Goal: Information Seeking & Learning: Check status

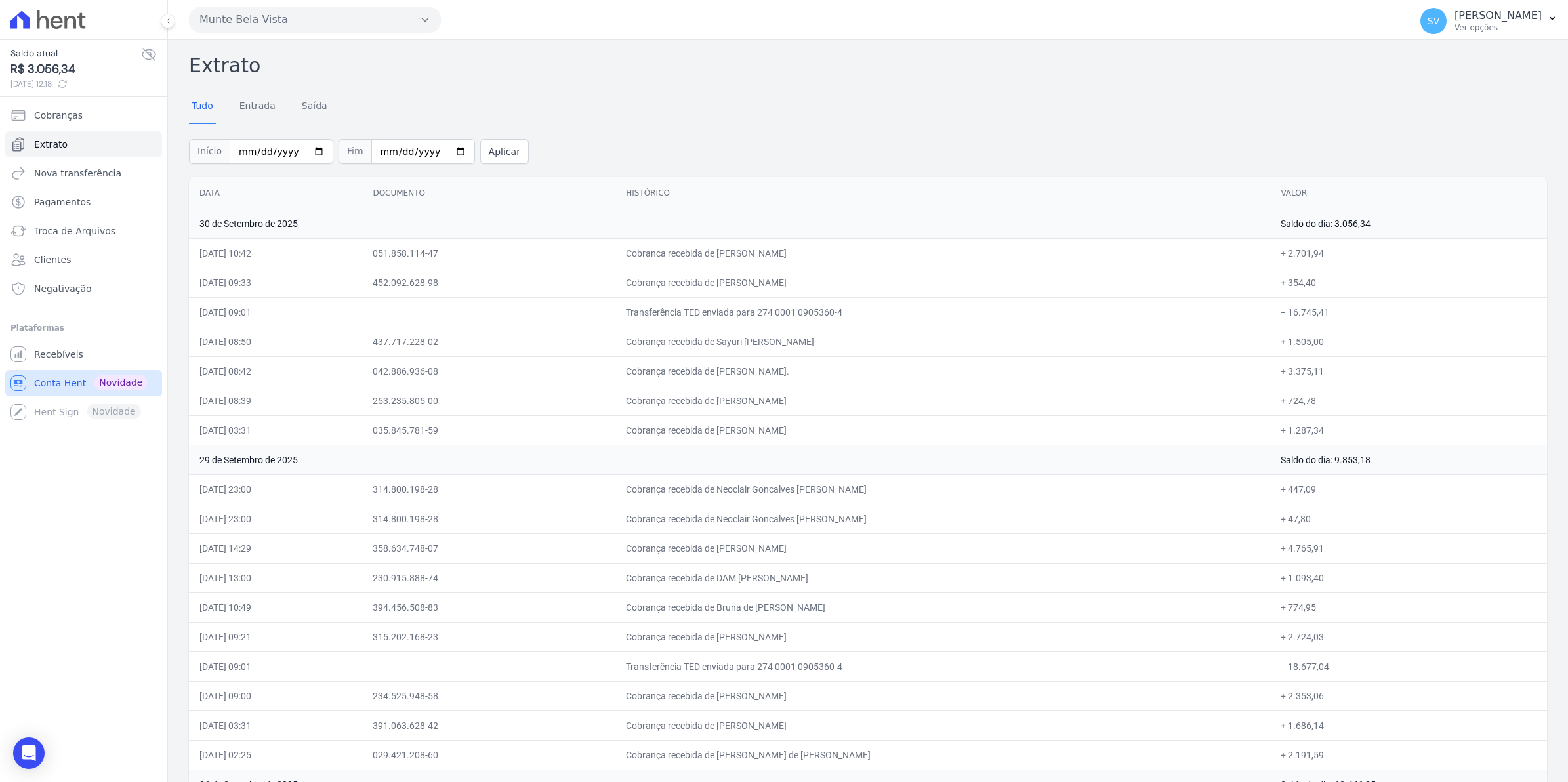
click at [63, 384] on span "Conta Hent" at bounding box center [60, 383] width 52 height 13
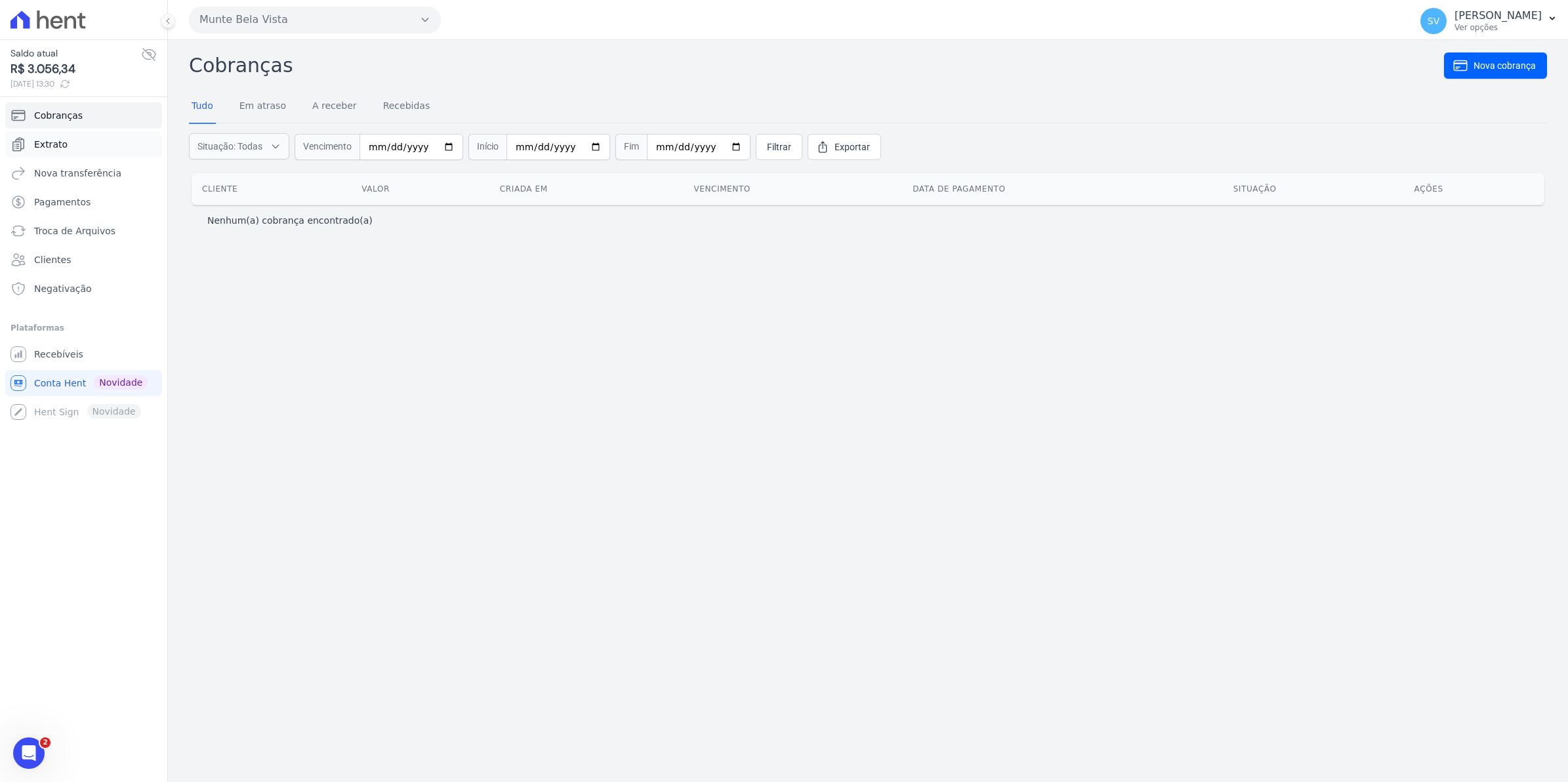
click at [54, 146] on span "Extrato" at bounding box center [51, 144] width 33 height 13
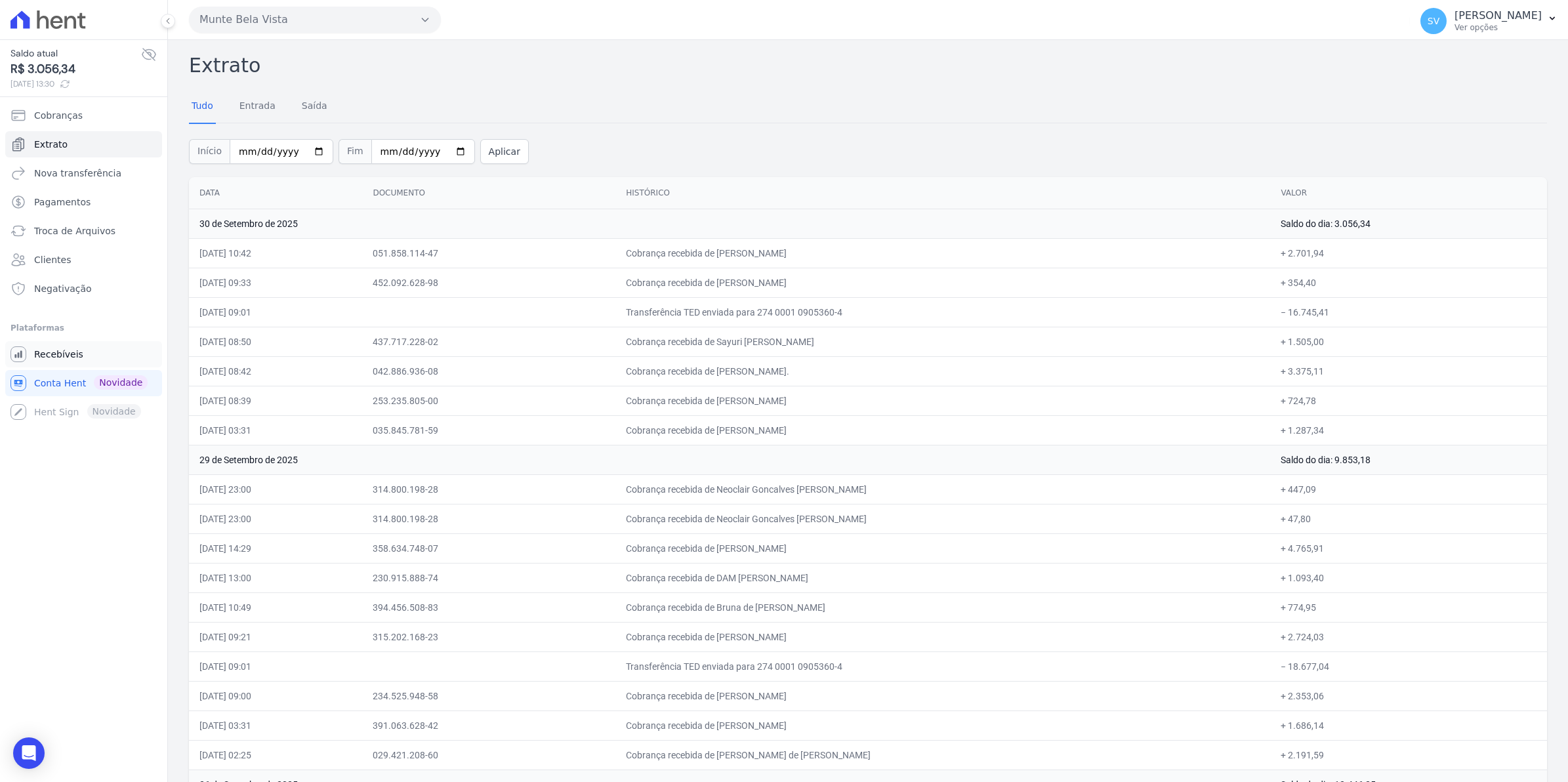
click at [66, 351] on span "Recebíveis" at bounding box center [59, 354] width 49 height 13
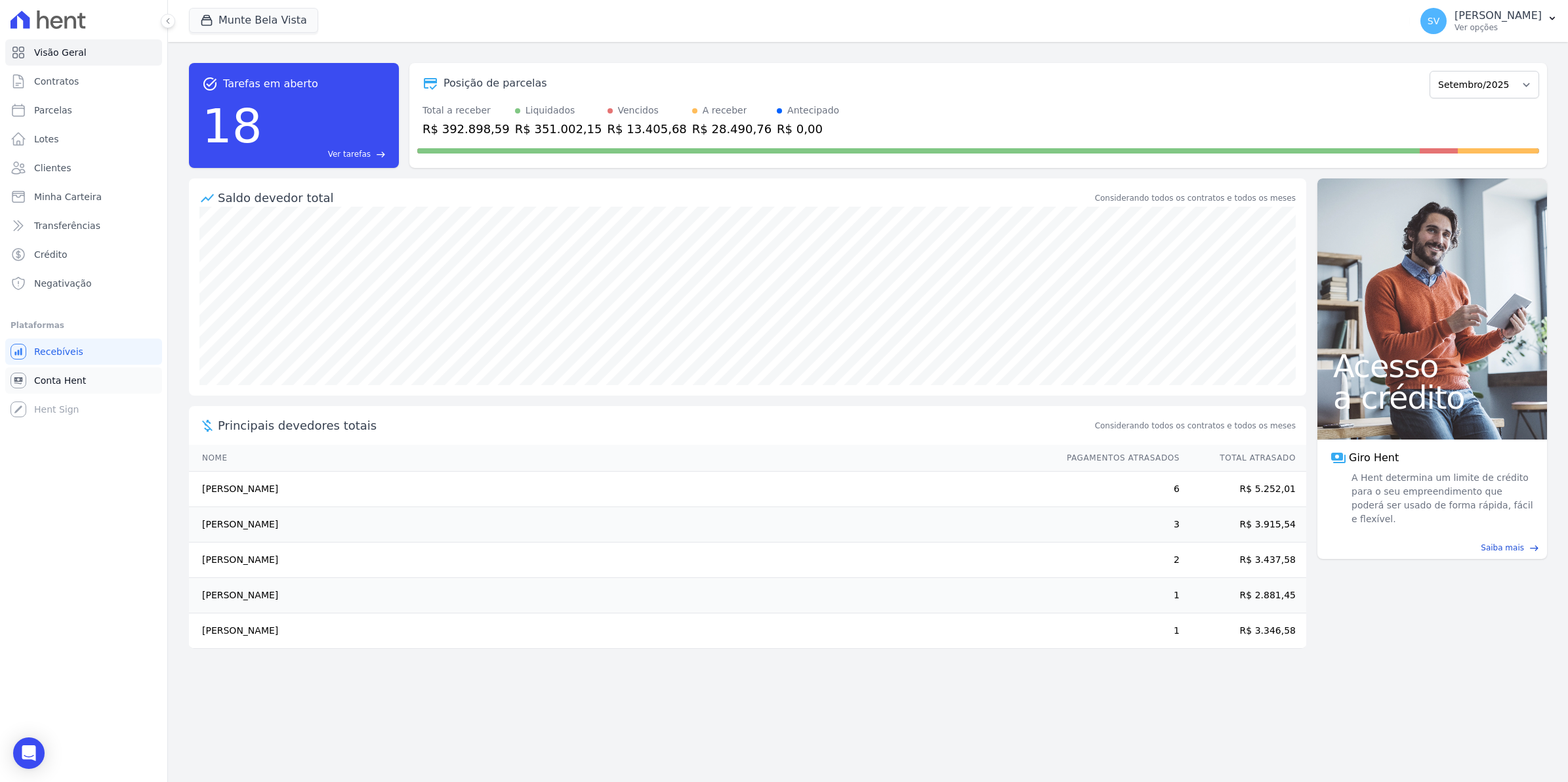
click at [35, 386] on span "Conta Hent" at bounding box center [60, 380] width 52 height 13
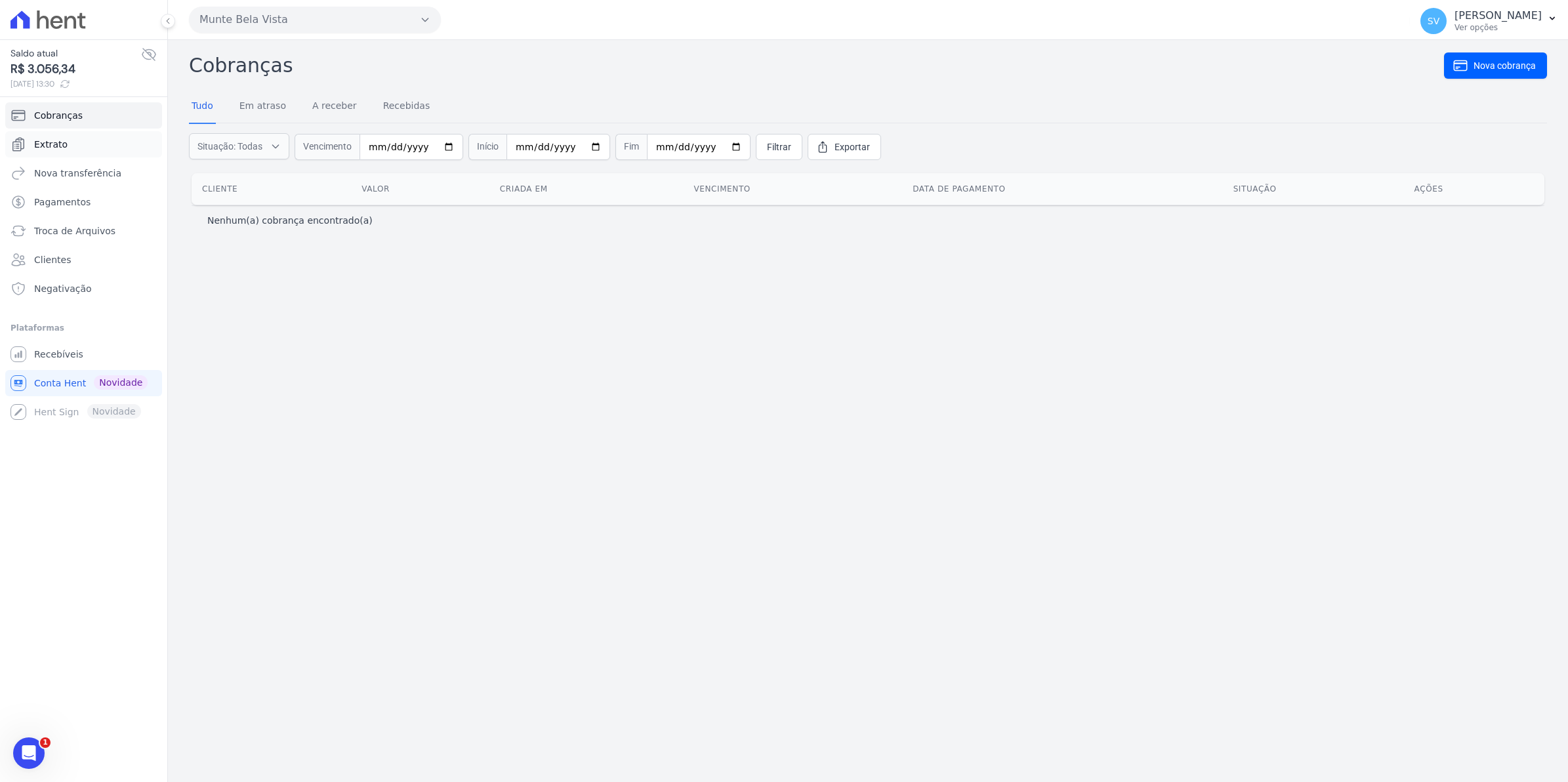
click at [53, 137] on span "Extrato" at bounding box center [51, 144] width 33 height 13
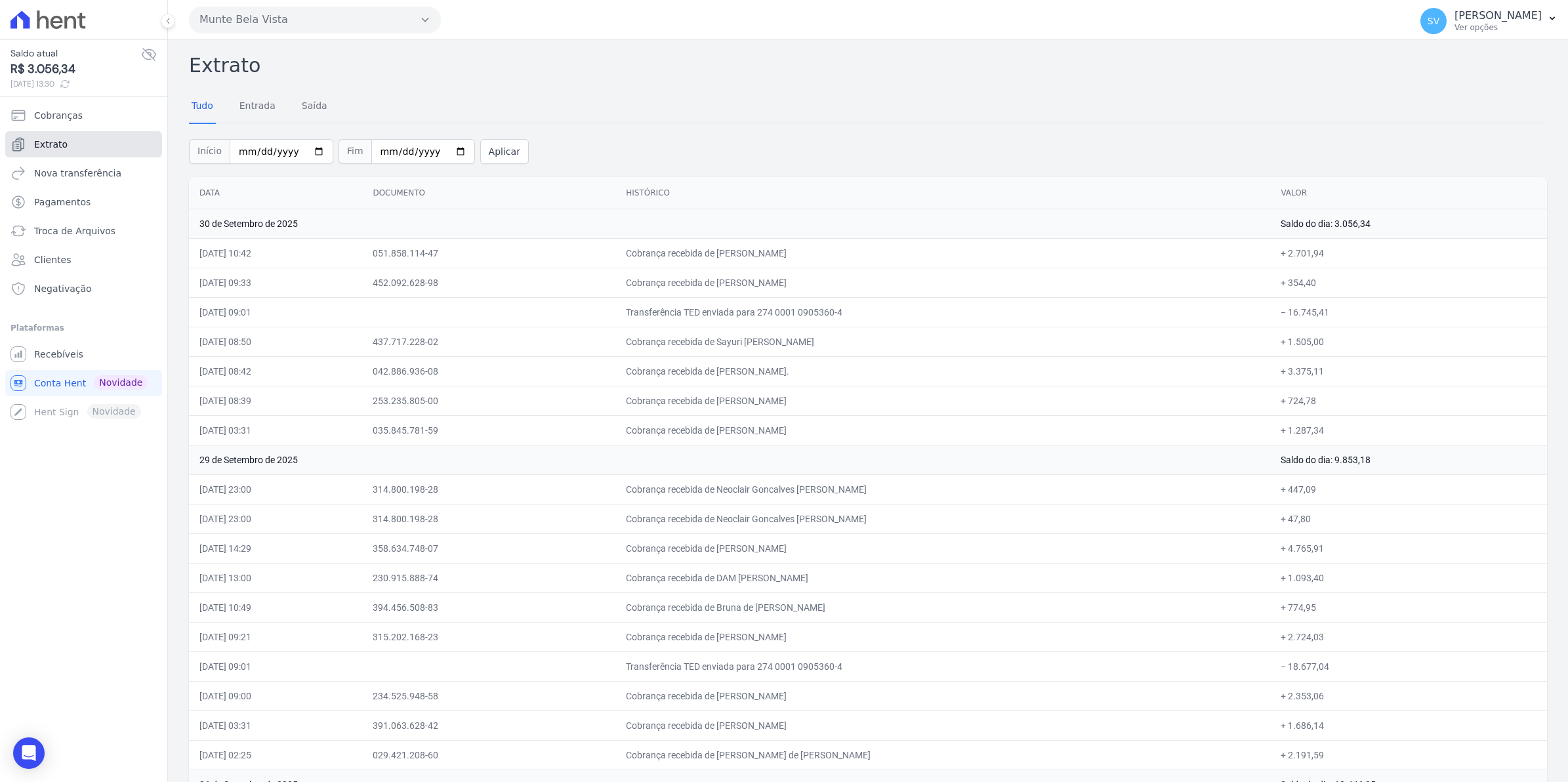
click at [50, 142] on span "Extrato" at bounding box center [51, 144] width 33 height 13
click at [69, 143] on link "Extrato" at bounding box center [83, 144] width 157 height 26
click at [73, 362] on link "Recebíveis" at bounding box center [83, 354] width 157 height 26
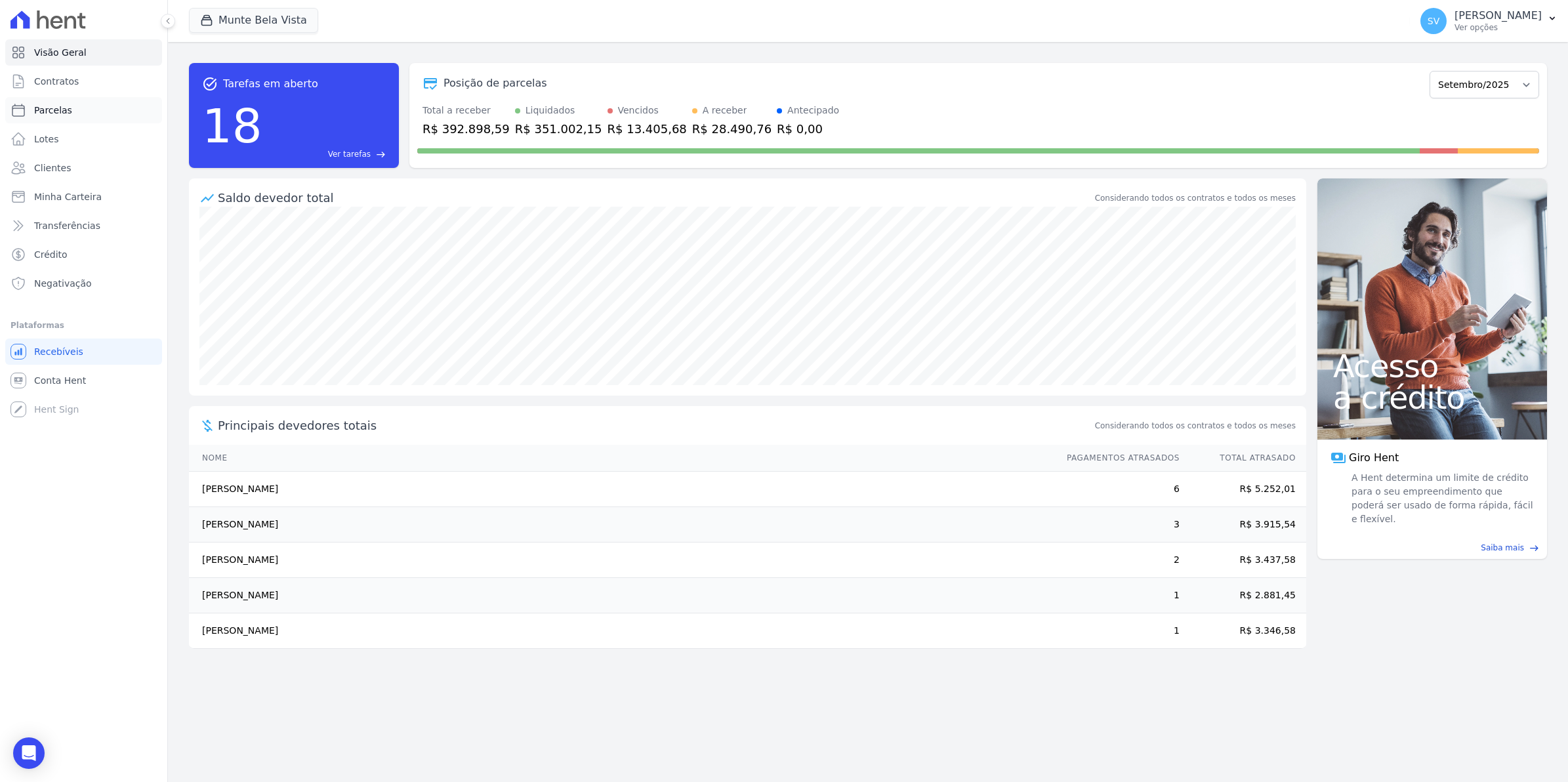
click at [47, 119] on link "Parcelas" at bounding box center [83, 109] width 157 height 26
select select
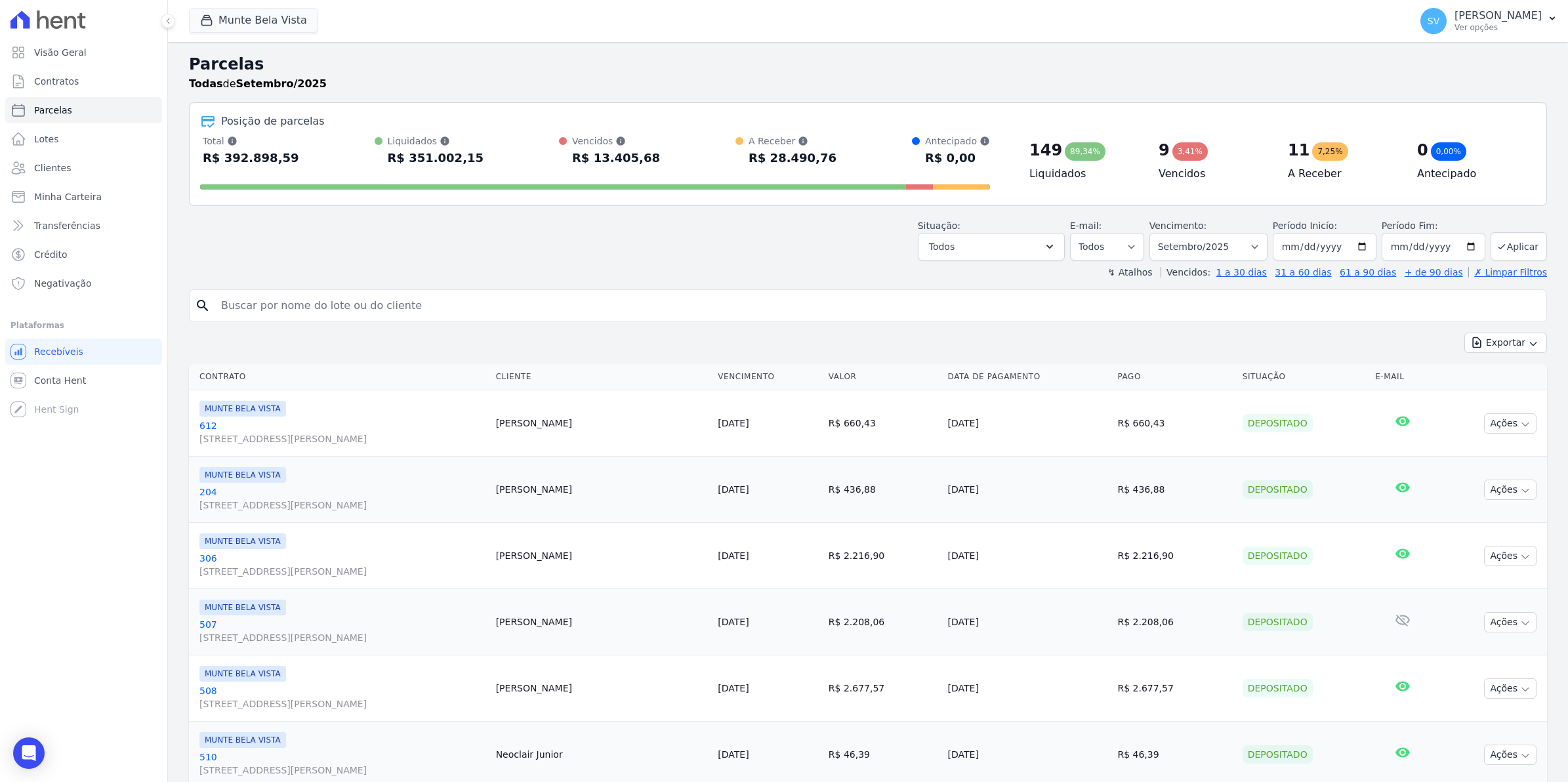
click at [359, 310] on input "search" at bounding box center [877, 305] width 1328 height 26
type input "308"
select select
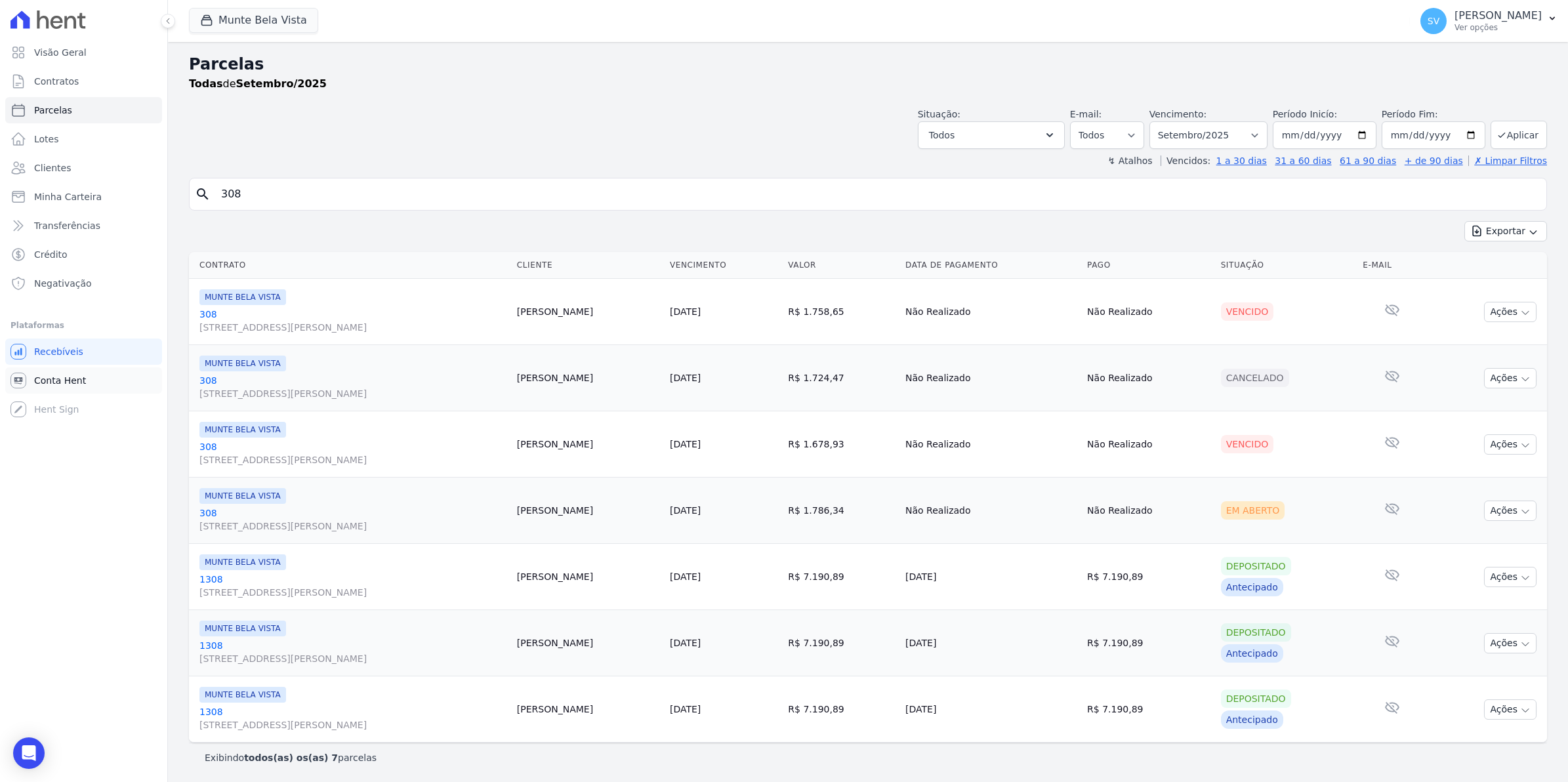
click at [76, 384] on span "Conta Hent" at bounding box center [60, 380] width 52 height 13
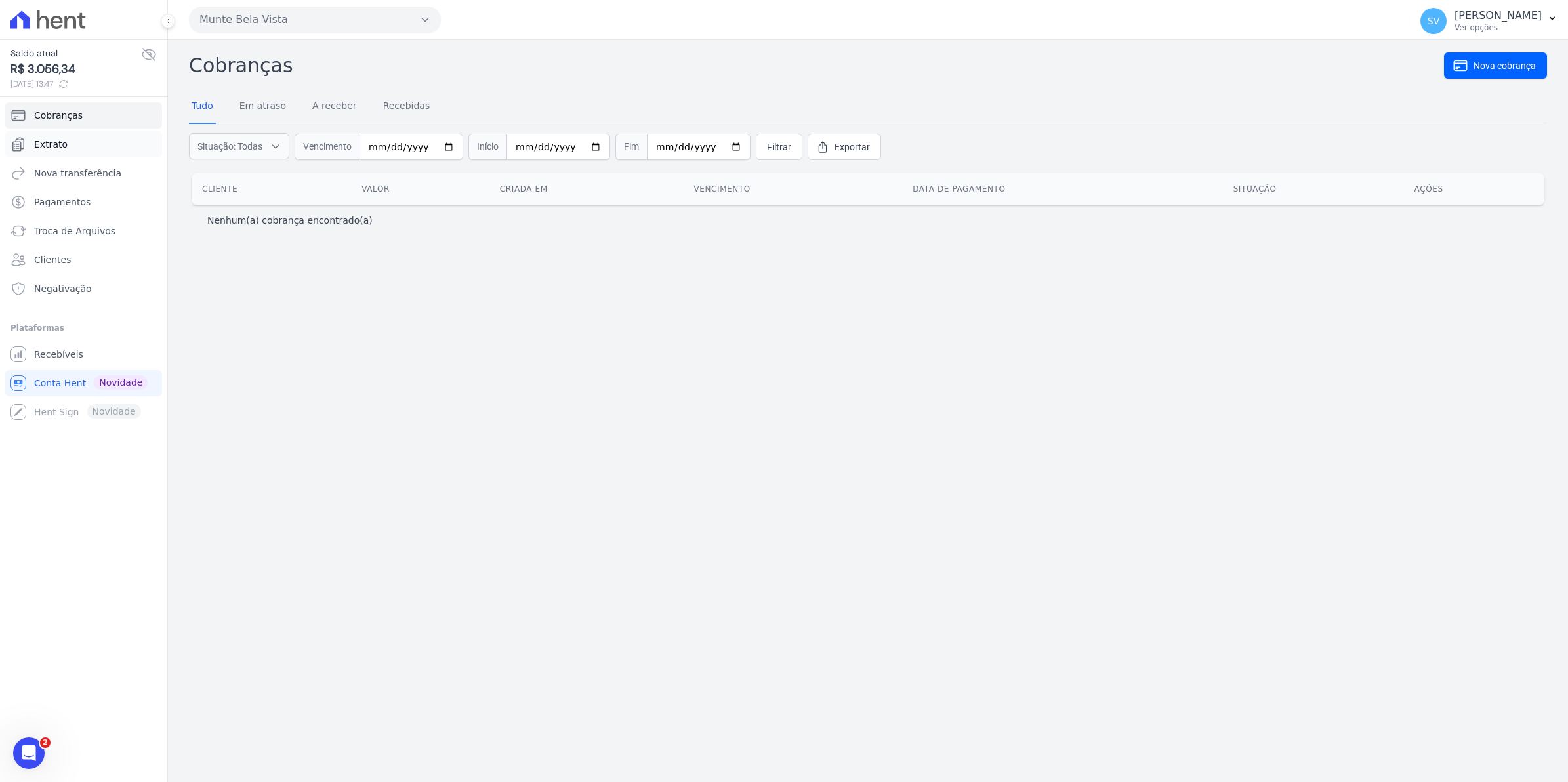
click at [33, 142] on link "Extrato" at bounding box center [83, 144] width 157 height 26
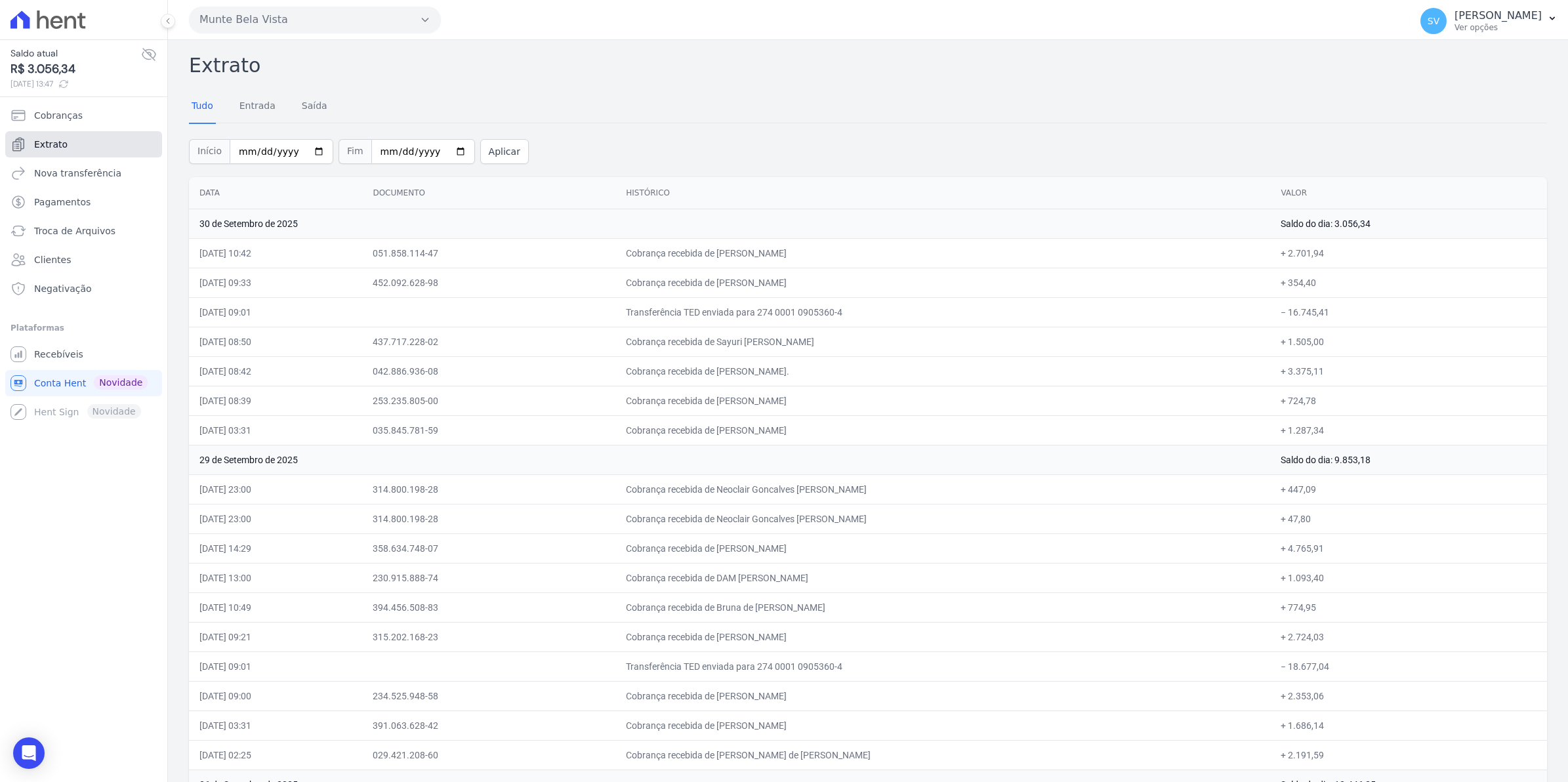
click at [57, 141] on span "Extrato" at bounding box center [51, 144] width 33 height 13
click at [46, 115] on span "Cobranças" at bounding box center [58, 115] width 49 height 13
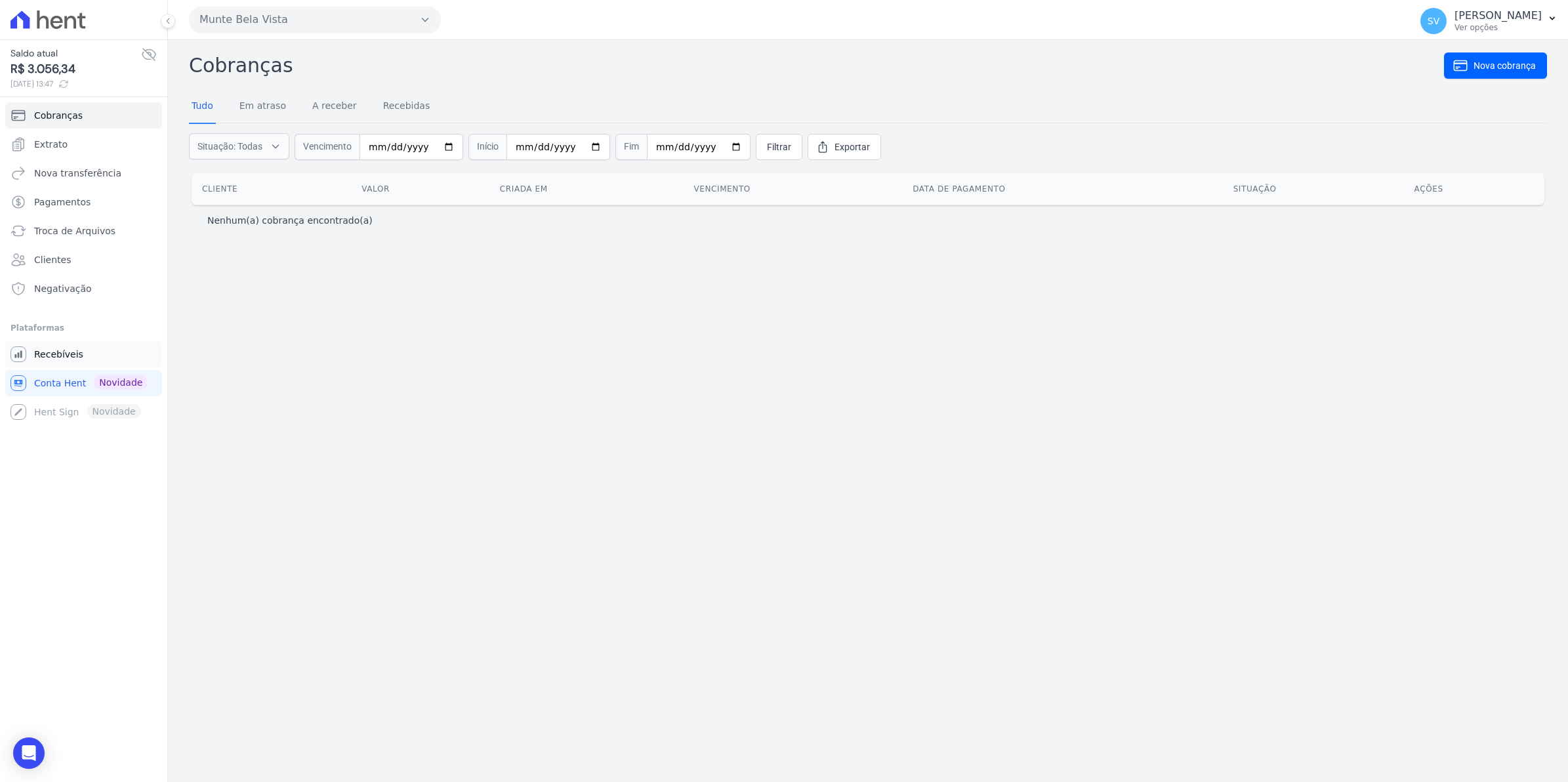
click at [49, 363] on link "Recebíveis" at bounding box center [83, 354] width 157 height 26
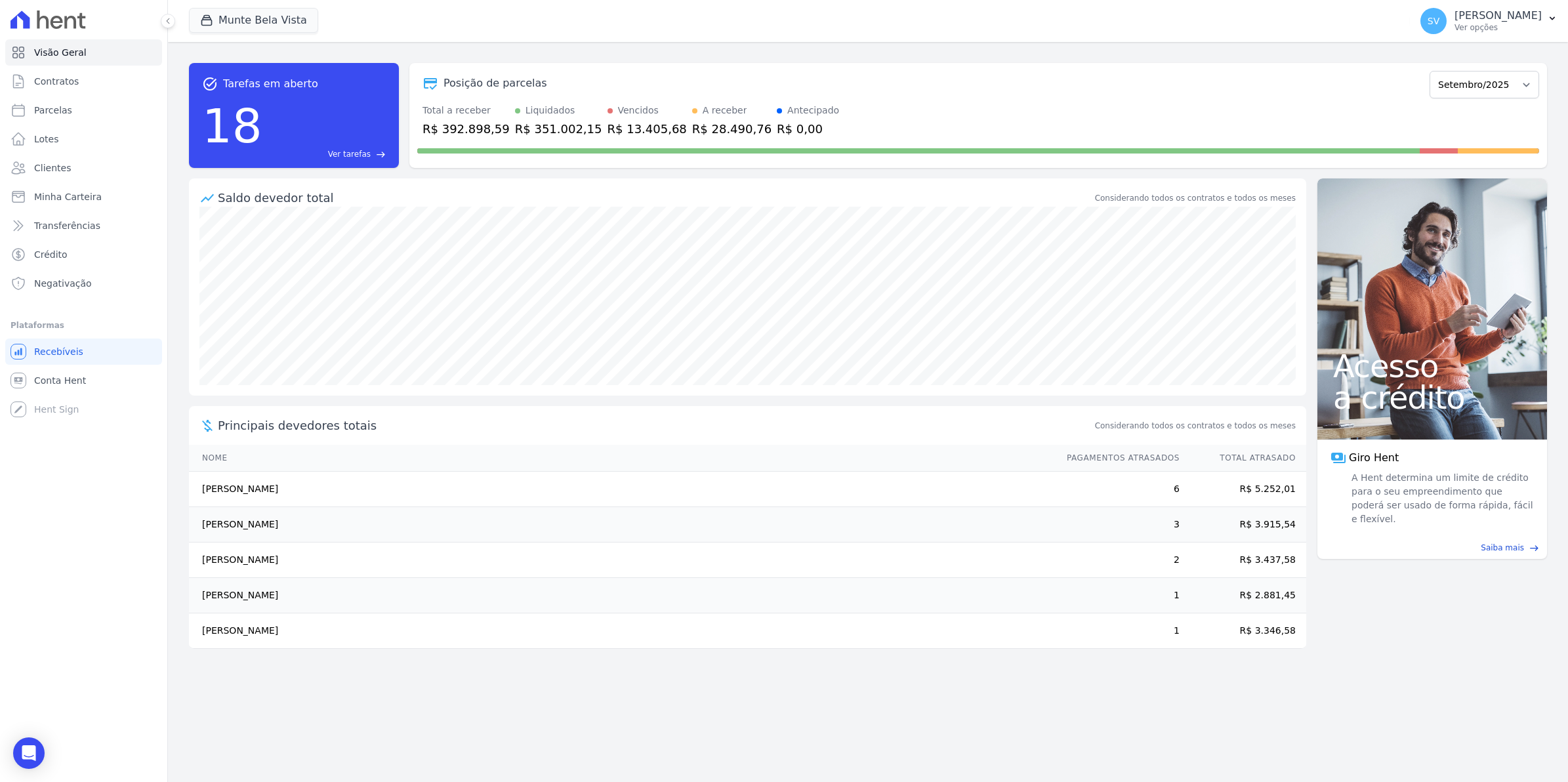
drag, startPoint x: 234, startPoint y: 552, endPoint x: 1306, endPoint y: 610, distance: 1073.6
click at [1306, 610] on tbody "[PERSON_NAME] Dos [PERSON_NAME] 6 R$ 5.252,01 [PERSON_NAME] [PERSON_NAME] 3 R$ …" at bounding box center [748, 560] width 1117 height 177
drag, startPoint x: 1306, startPoint y: 610, endPoint x: 1390, endPoint y: 677, distance: 107.4
click at [1390, 677] on div "task_alt Tarefas em aberto 18 Ver tarefas east Posição de parcelas Janeiro/2024…" at bounding box center [868, 412] width 1400 height 740
click at [212, 492] on td "[PERSON_NAME] Dos [PERSON_NAME]" at bounding box center [621, 489] width 866 height 35
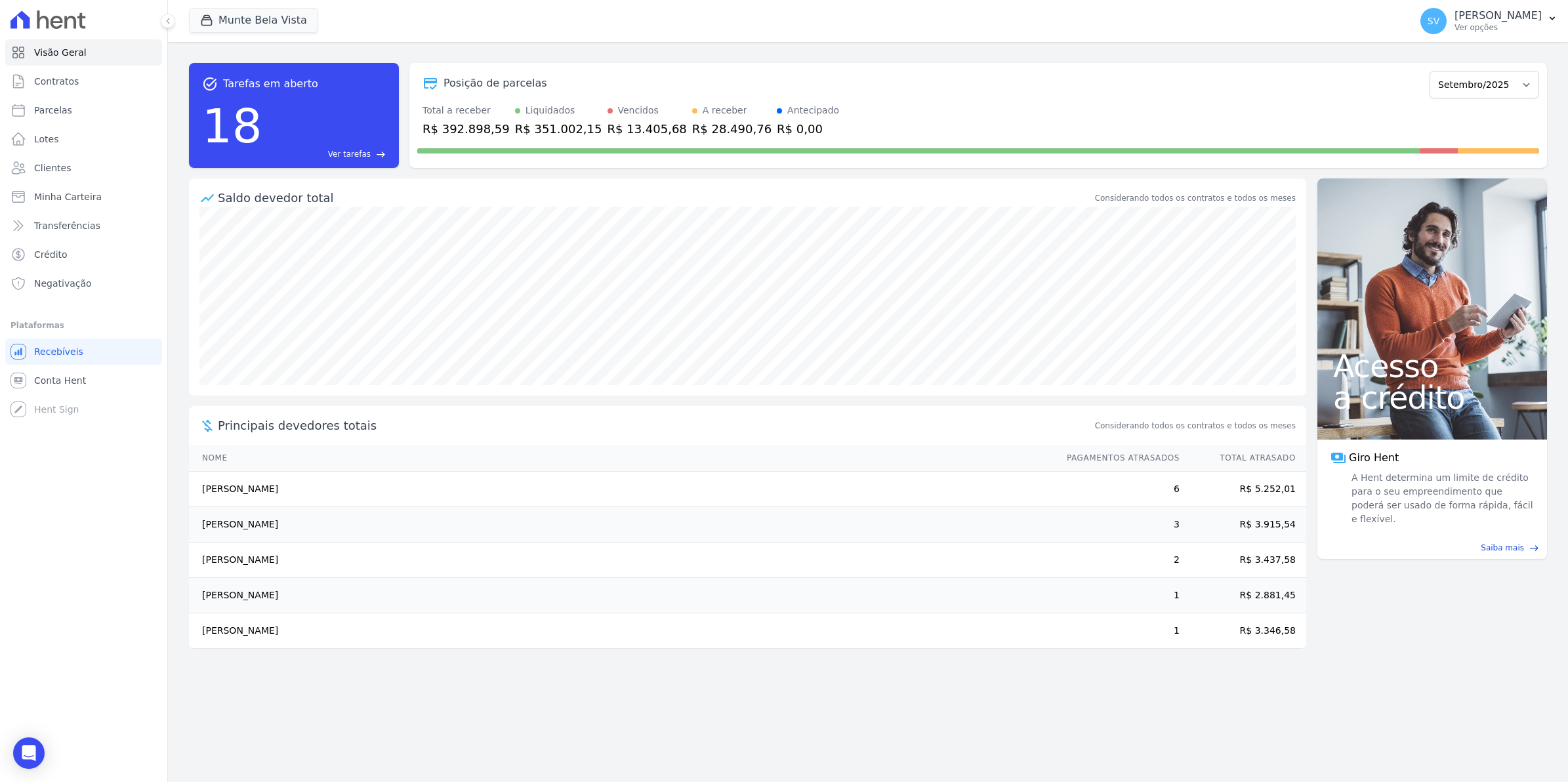
click at [260, 641] on td "[PERSON_NAME] [PERSON_NAME] E [PERSON_NAME]" at bounding box center [621, 631] width 866 height 35
click at [60, 372] on link "Conta Hent" at bounding box center [83, 380] width 157 height 26
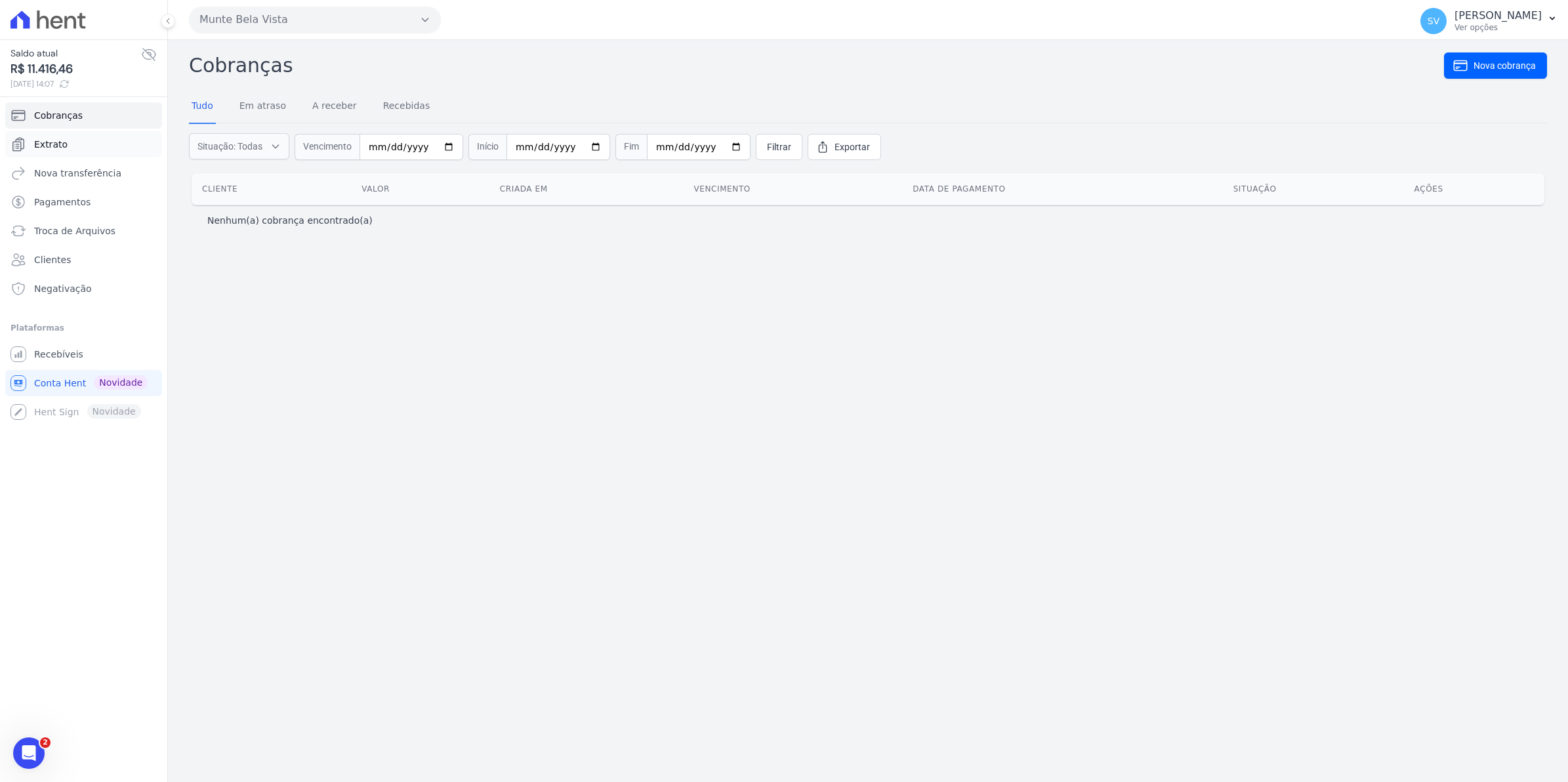
click at [59, 145] on span "Extrato" at bounding box center [51, 144] width 33 height 13
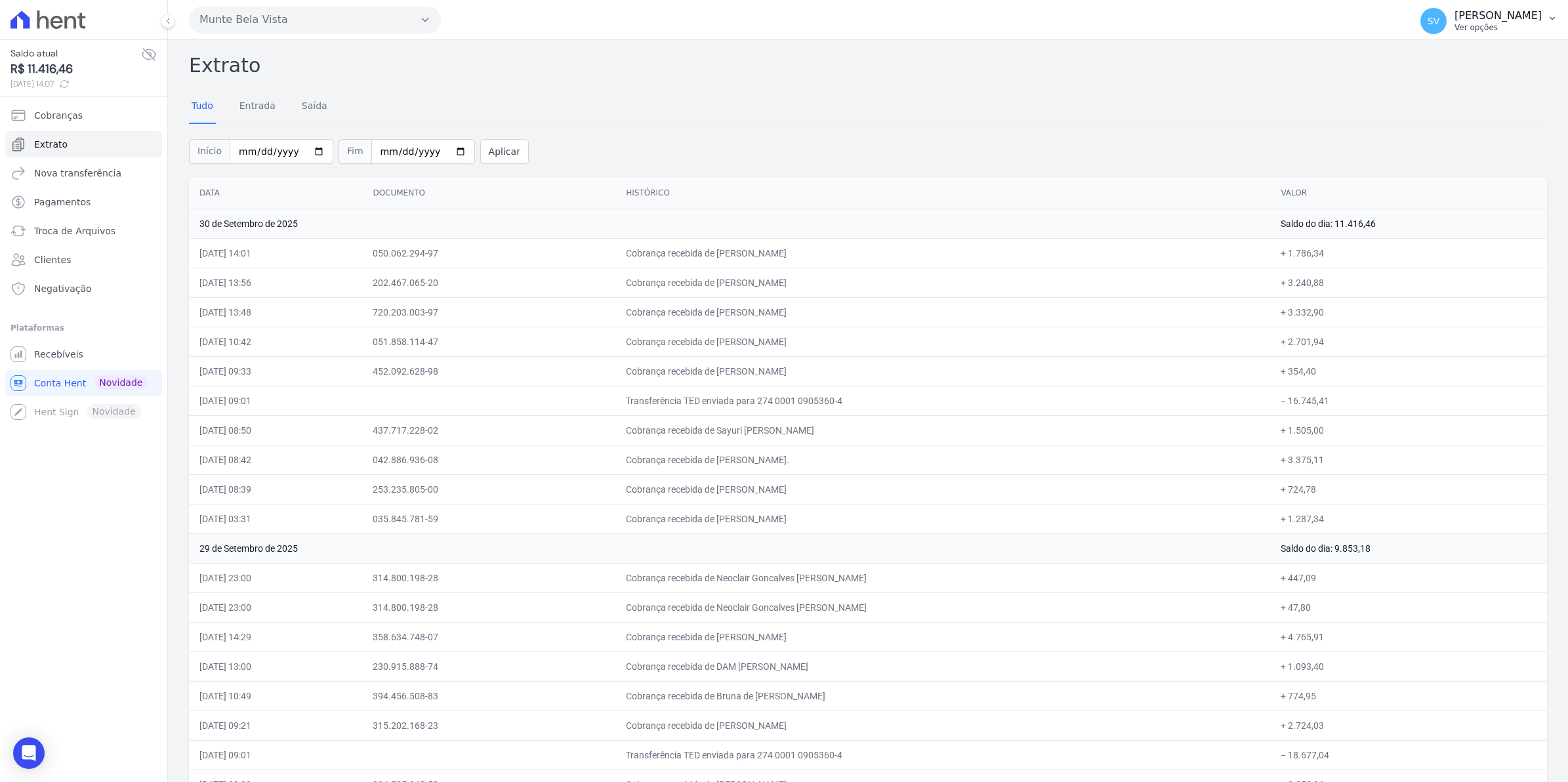
click at [1447, 28] on span "SV" at bounding box center [1433, 21] width 26 height 26
click at [1271, 136] on div "Início 2025-09-01 Fim 2025-09-30 Aplicar" at bounding box center [868, 150] width 1358 height 55
click at [47, 353] on span "Recebíveis" at bounding box center [59, 354] width 49 height 13
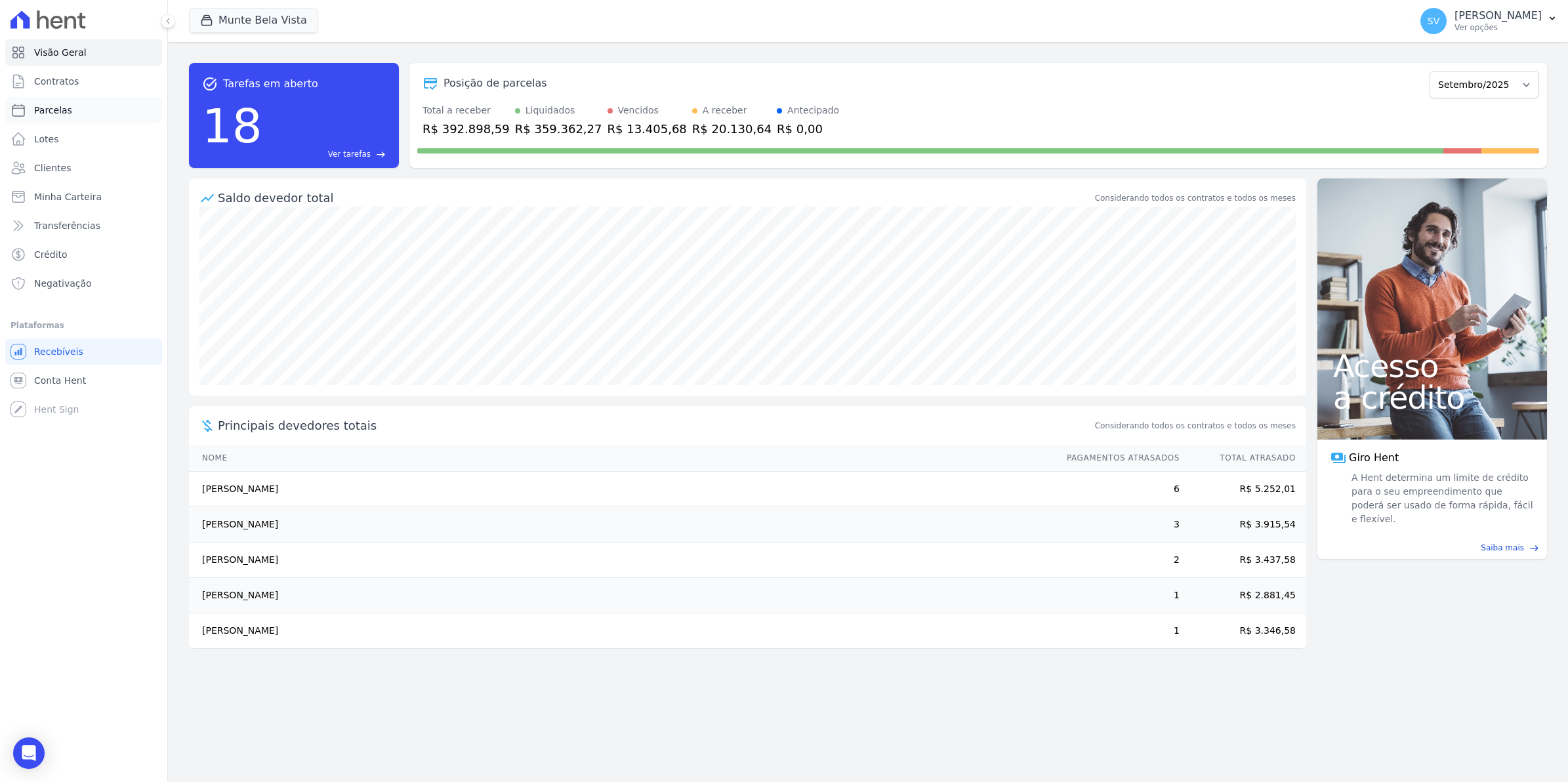
click at [69, 108] on link "Parcelas" at bounding box center [83, 109] width 157 height 26
select select
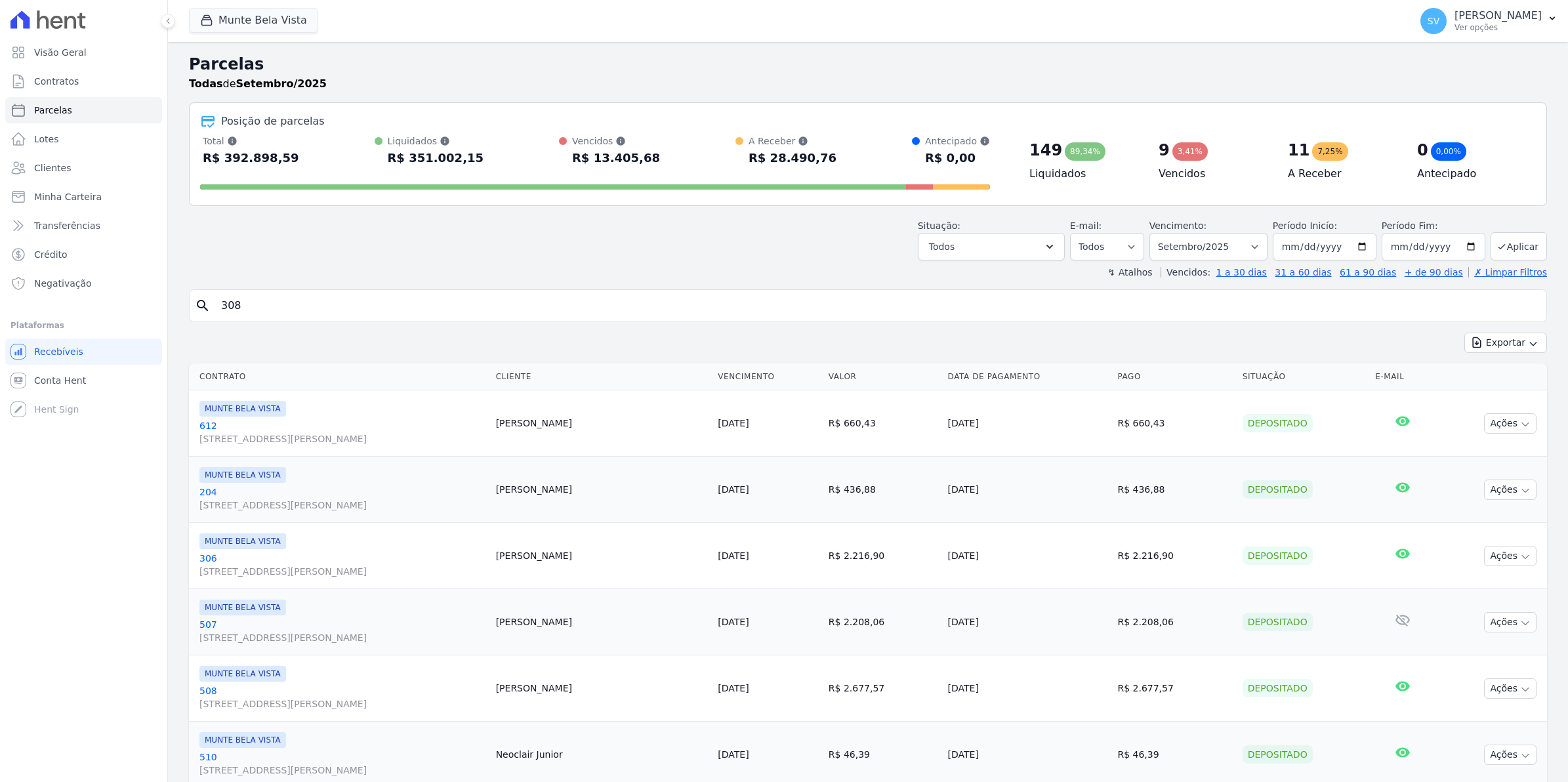
select select
click at [1447, 27] on span "SV" at bounding box center [1433, 21] width 26 height 26
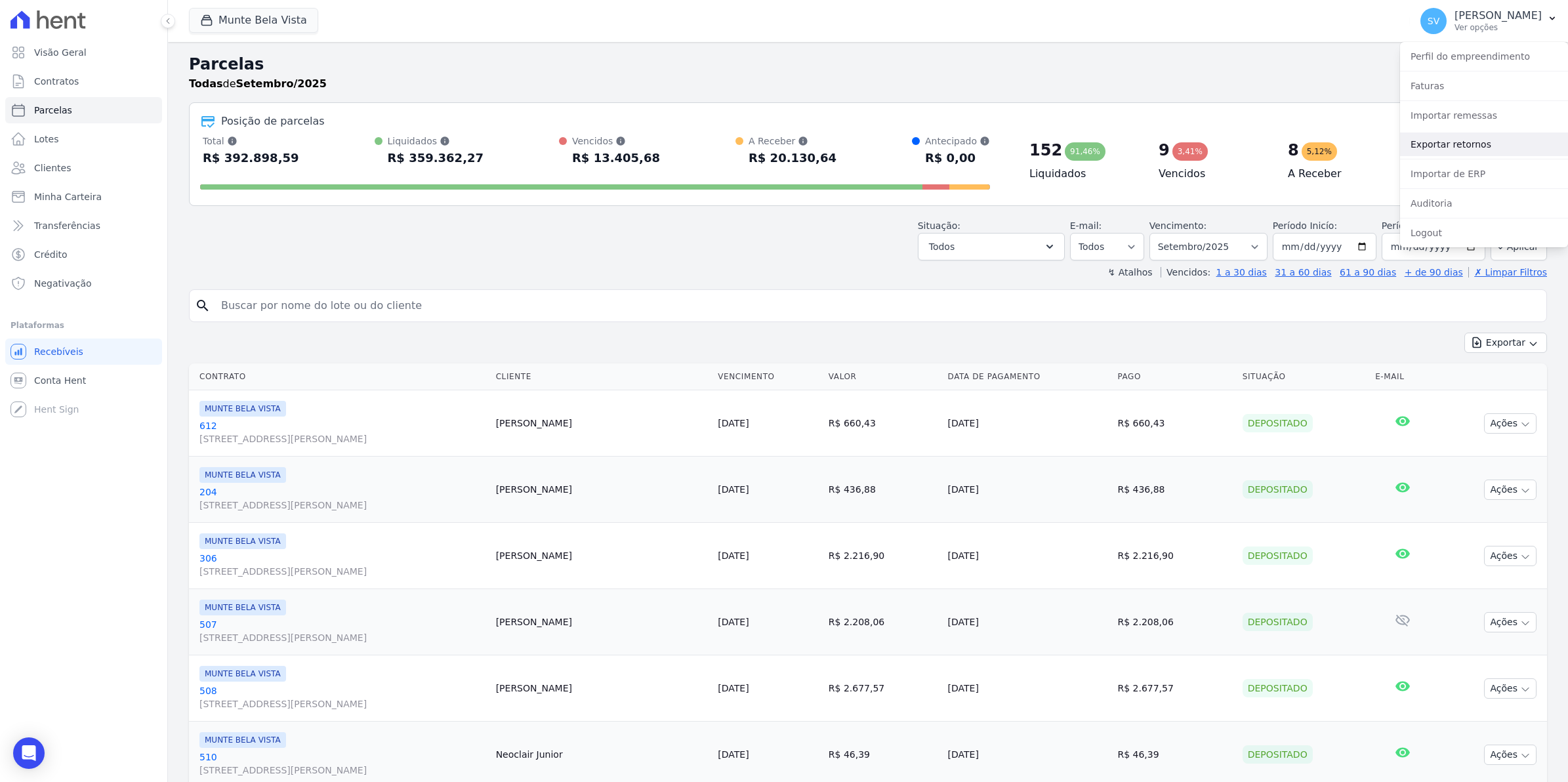
click at [1416, 148] on link "Exportar retornos" at bounding box center [1485, 144] width 168 height 23
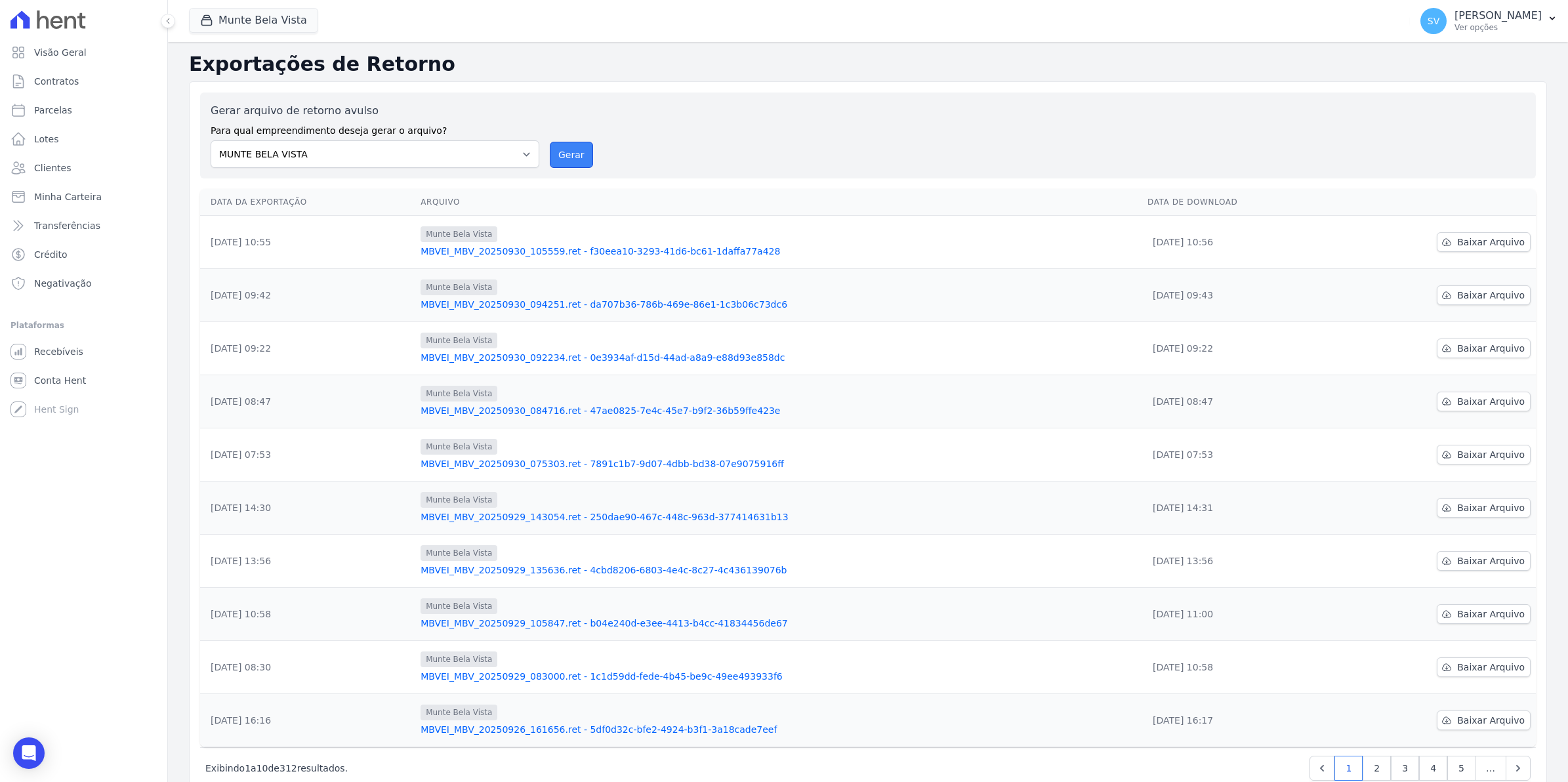
click at [577, 163] on button "Gerar" at bounding box center [571, 154] width 43 height 26
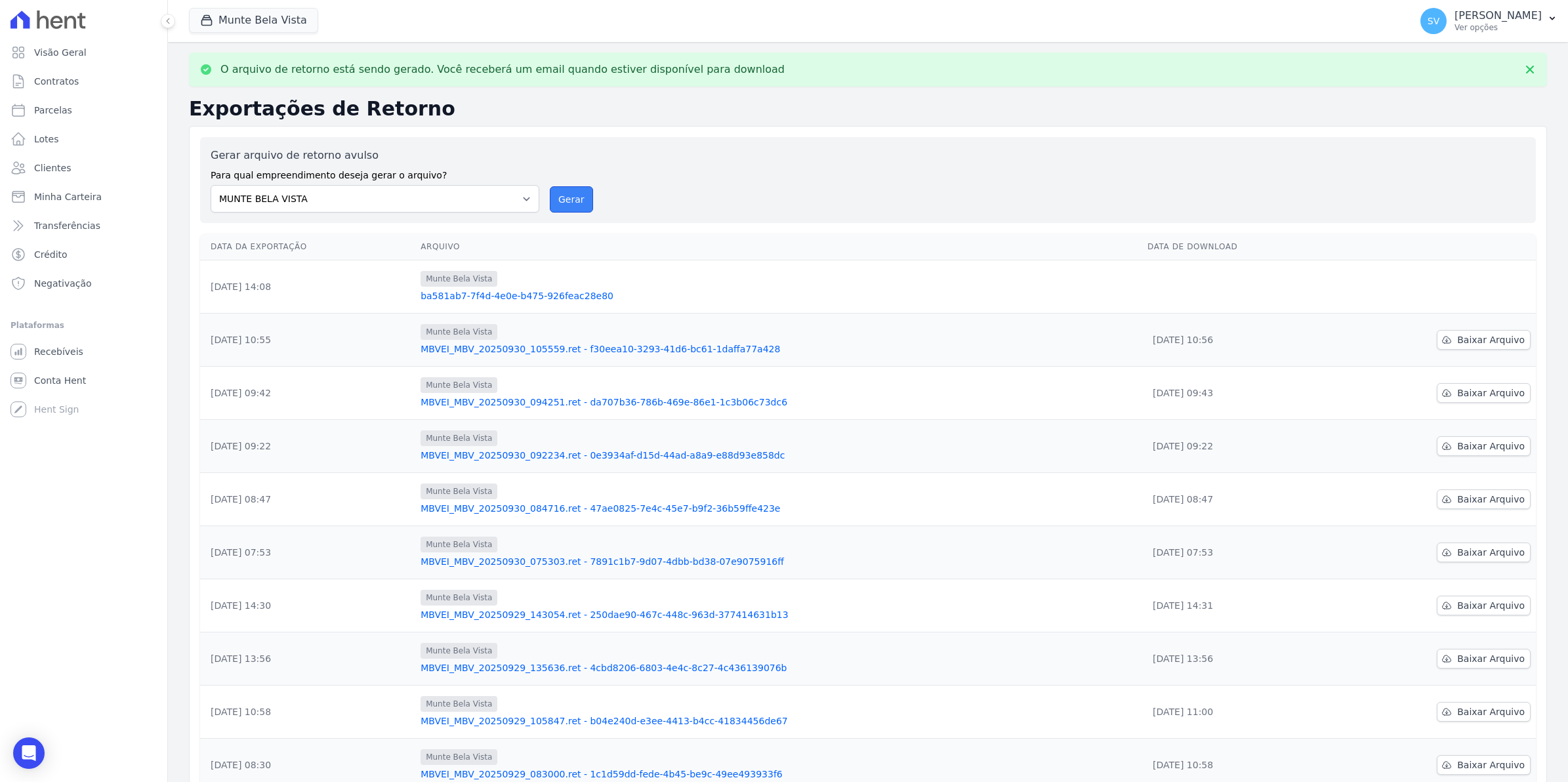
click at [577, 201] on button "Gerar" at bounding box center [571, 199] width 43 height 26
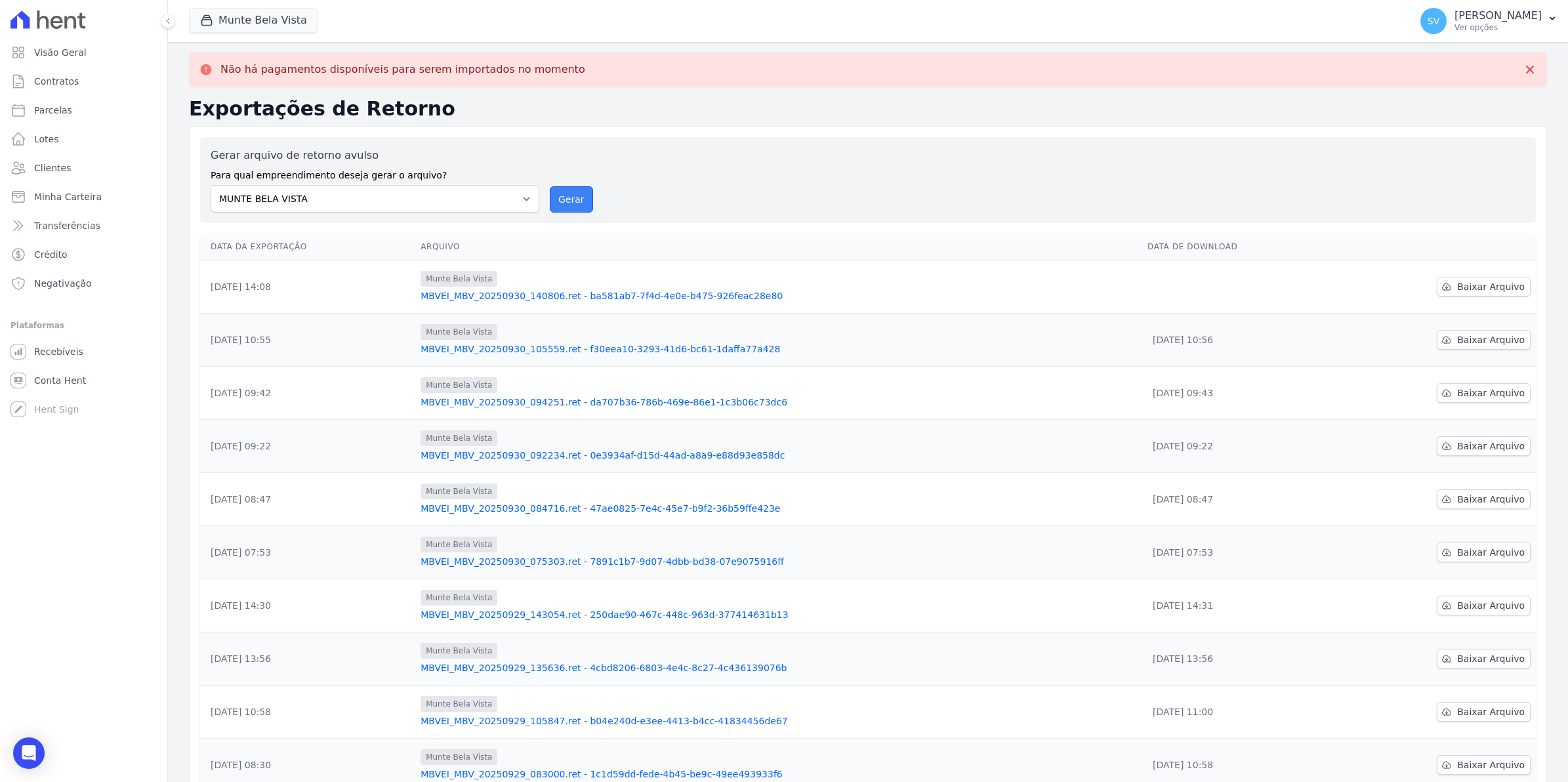
click at [569, 204] on button "Gerar" at bounding box center [571, 199] width 43 height 26
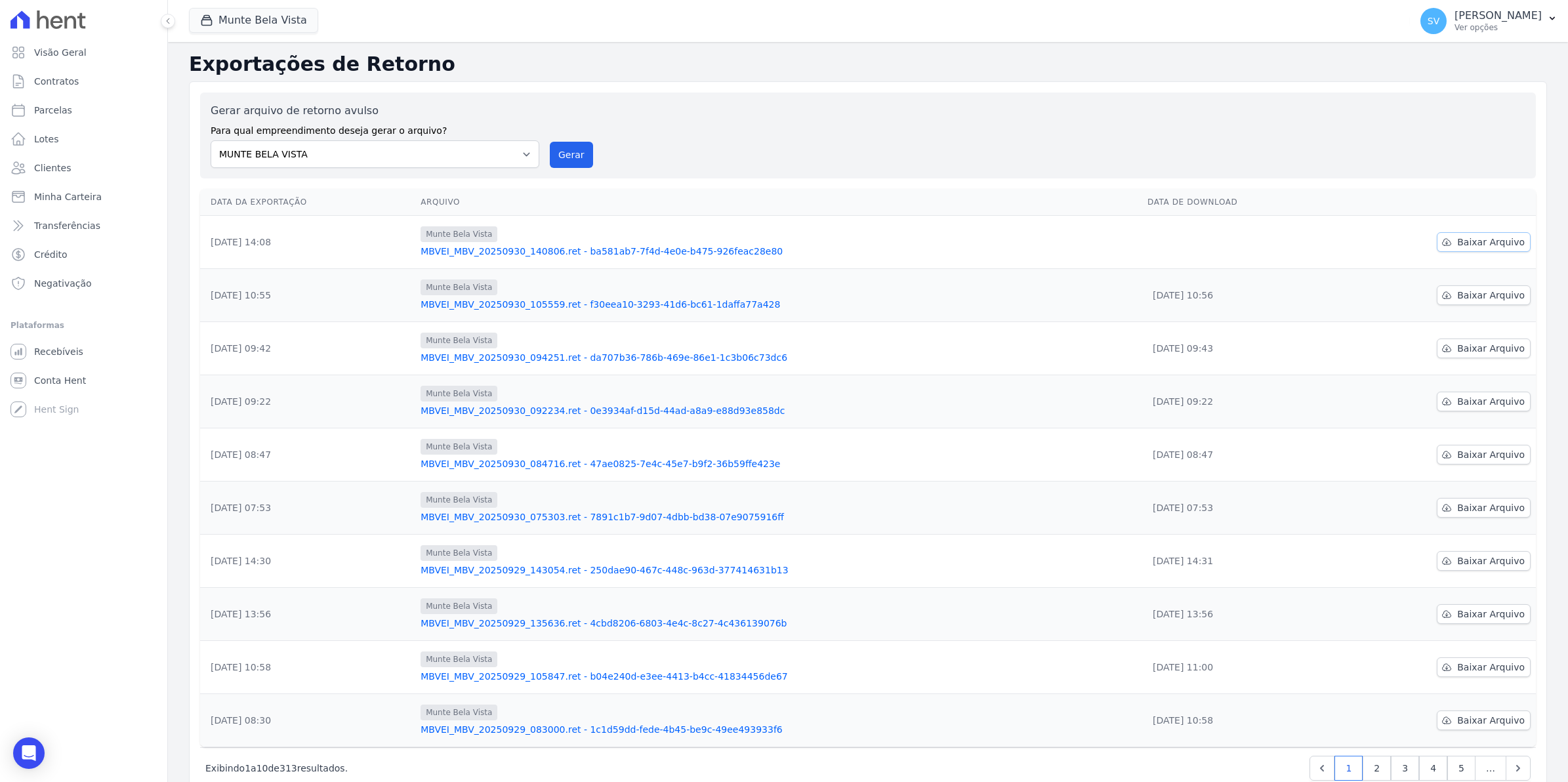
click at [1467, 237] on span "Baixar Arquivo" at bounding box center [1491, 242] width 67 height 13
click at [1457, 248] on span "Baixar Arquivo" at bounding box center [1491, 242] width 67 height 13
click at [59, 386] on span "Conta Hent" at bounding box center [60, 380] width 52 height 13
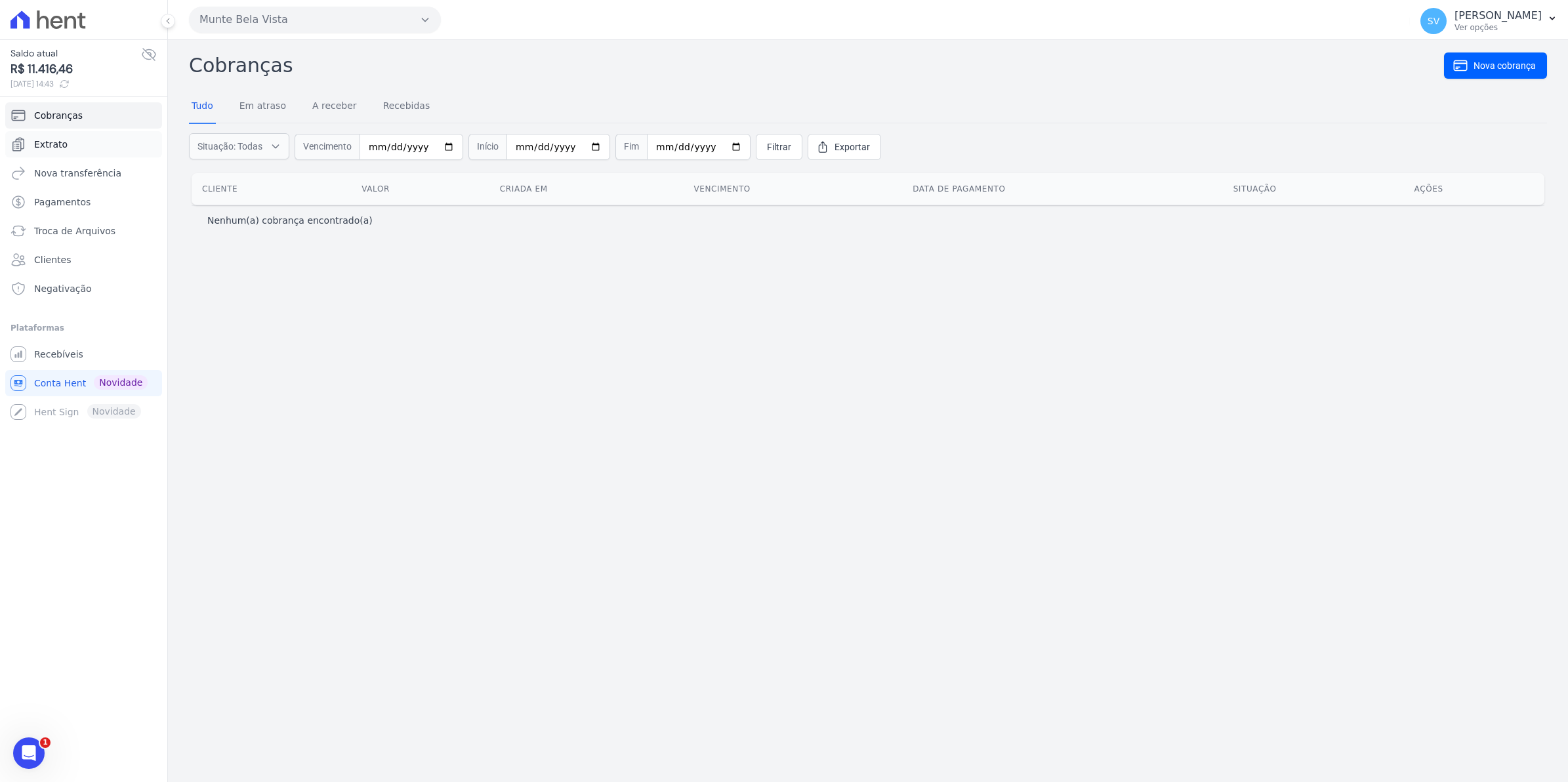
click at [61, 149] on span "Extrato" at bounding box center [51, 144] width 33 height 13
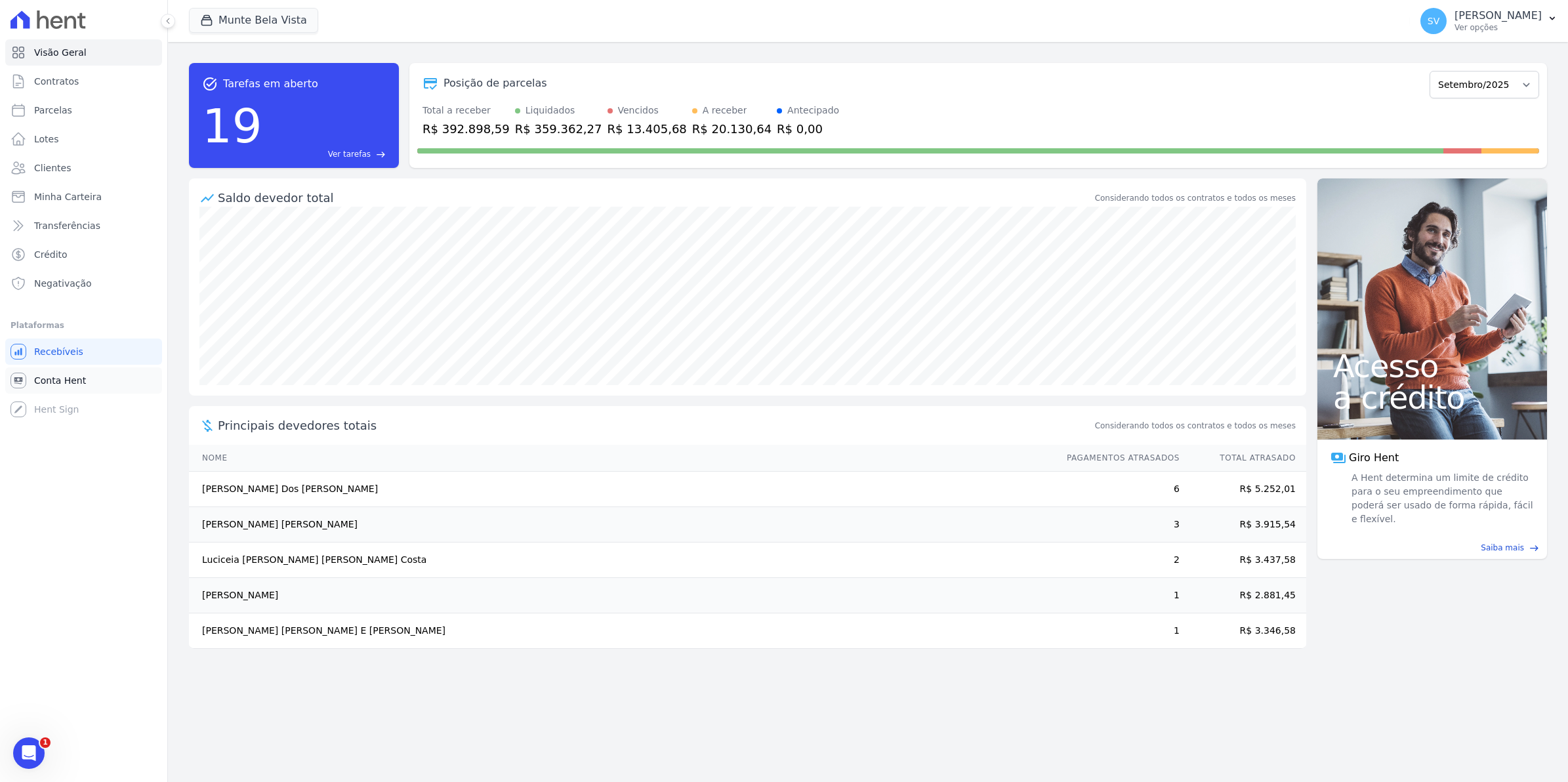
click at [71, 375] on span "Conta Hent" at bounding box center [60, 380] width 52 height 13
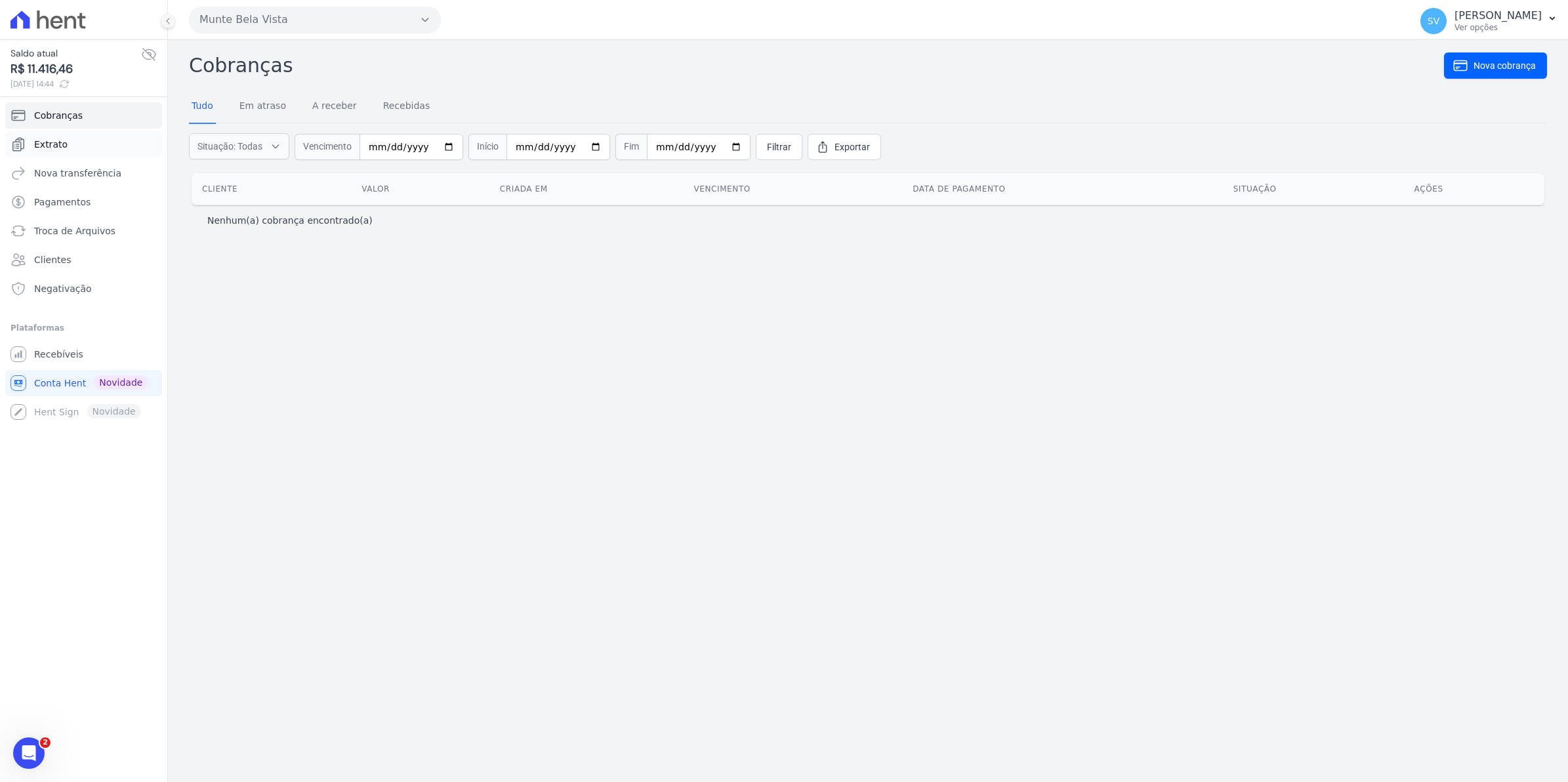
click at [62, 151] on span "Extrato" at bounding box center [51, 144] width 33 height 13
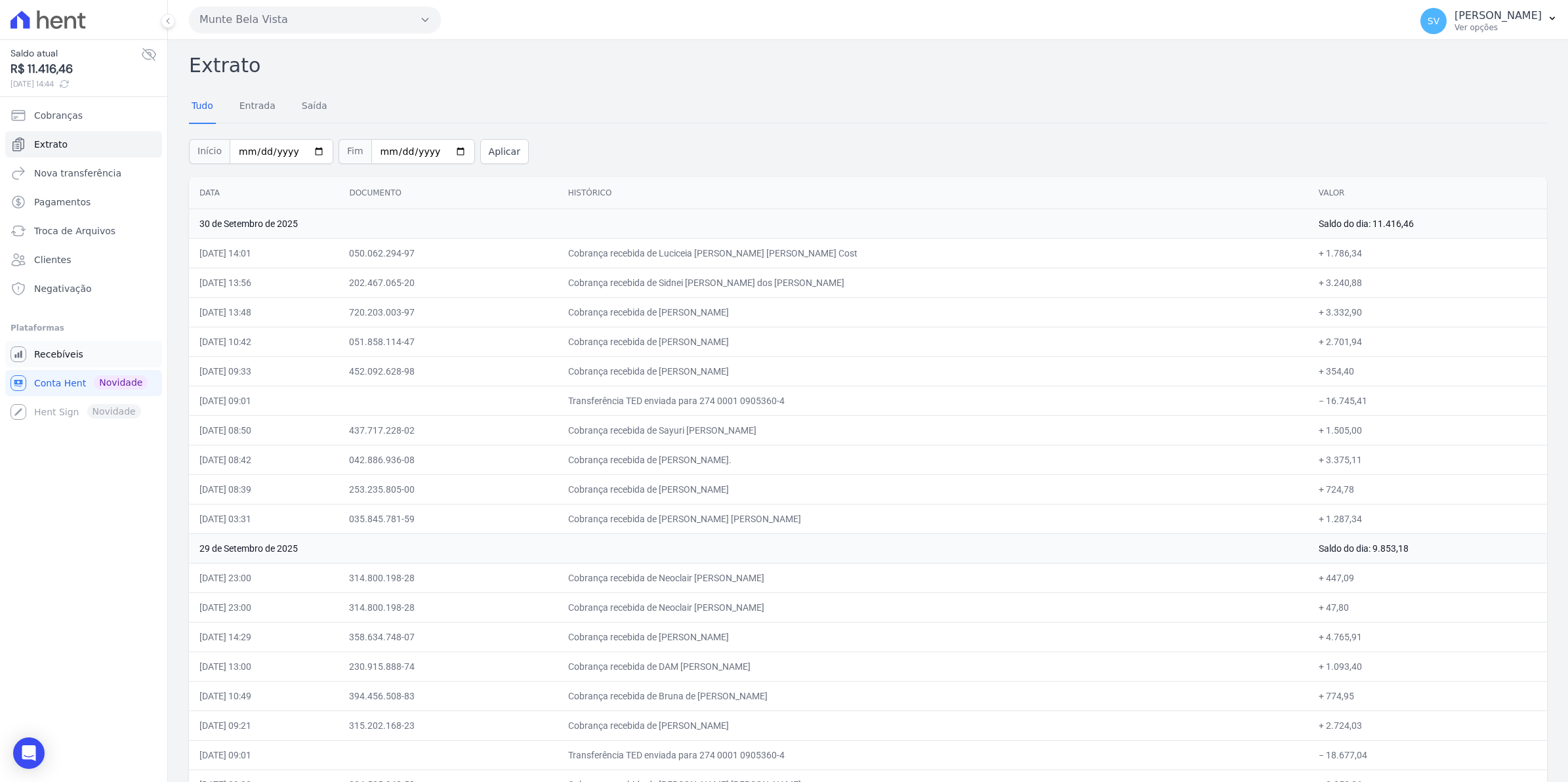
click at [53, 356] on span "Recebíveis" at bounding box center [59, 354] width 49 height 13
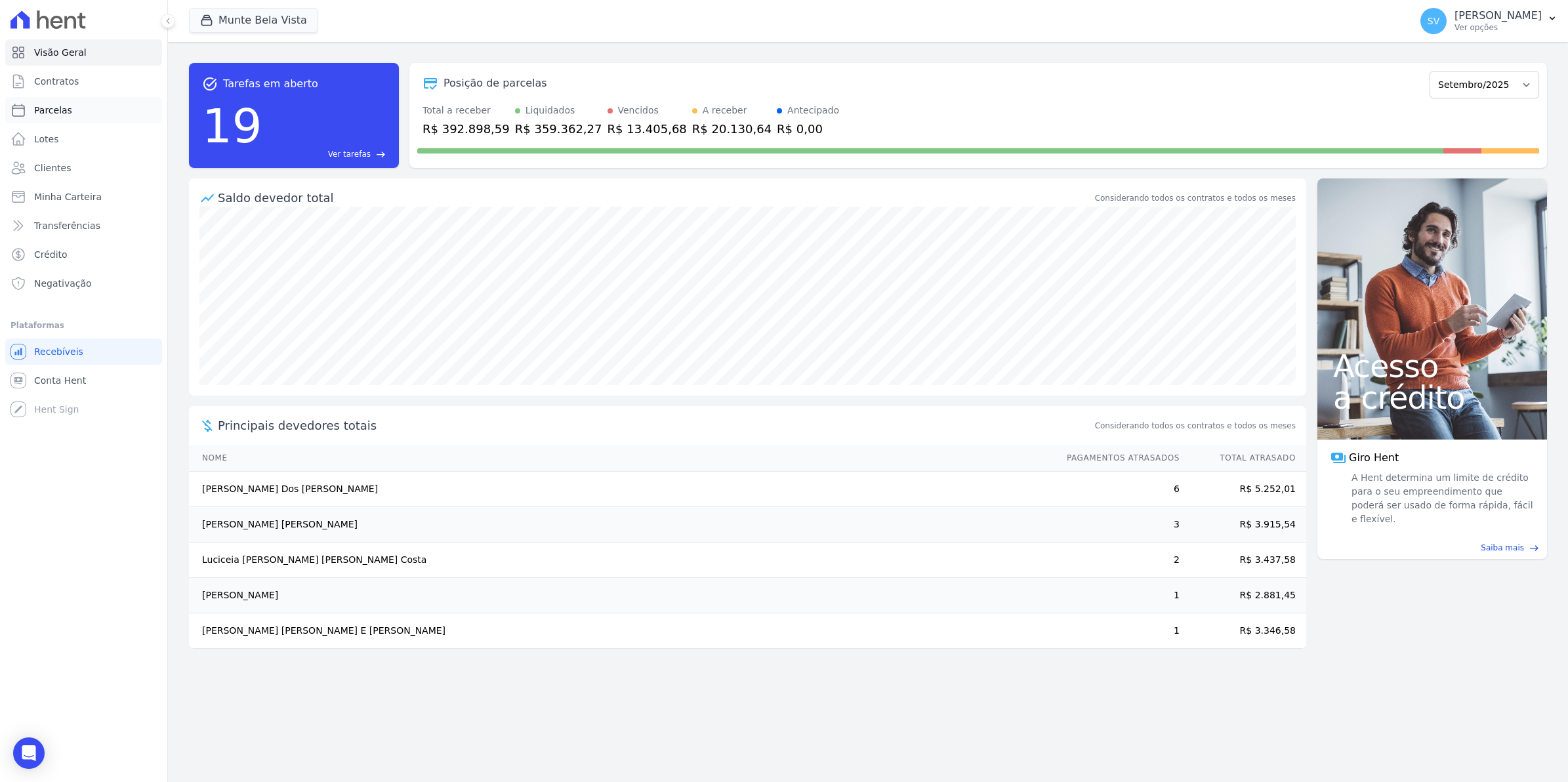
click at [64, 110] on span "Parcelas" at bounding box center [53, 110] width 38 height 13
select select
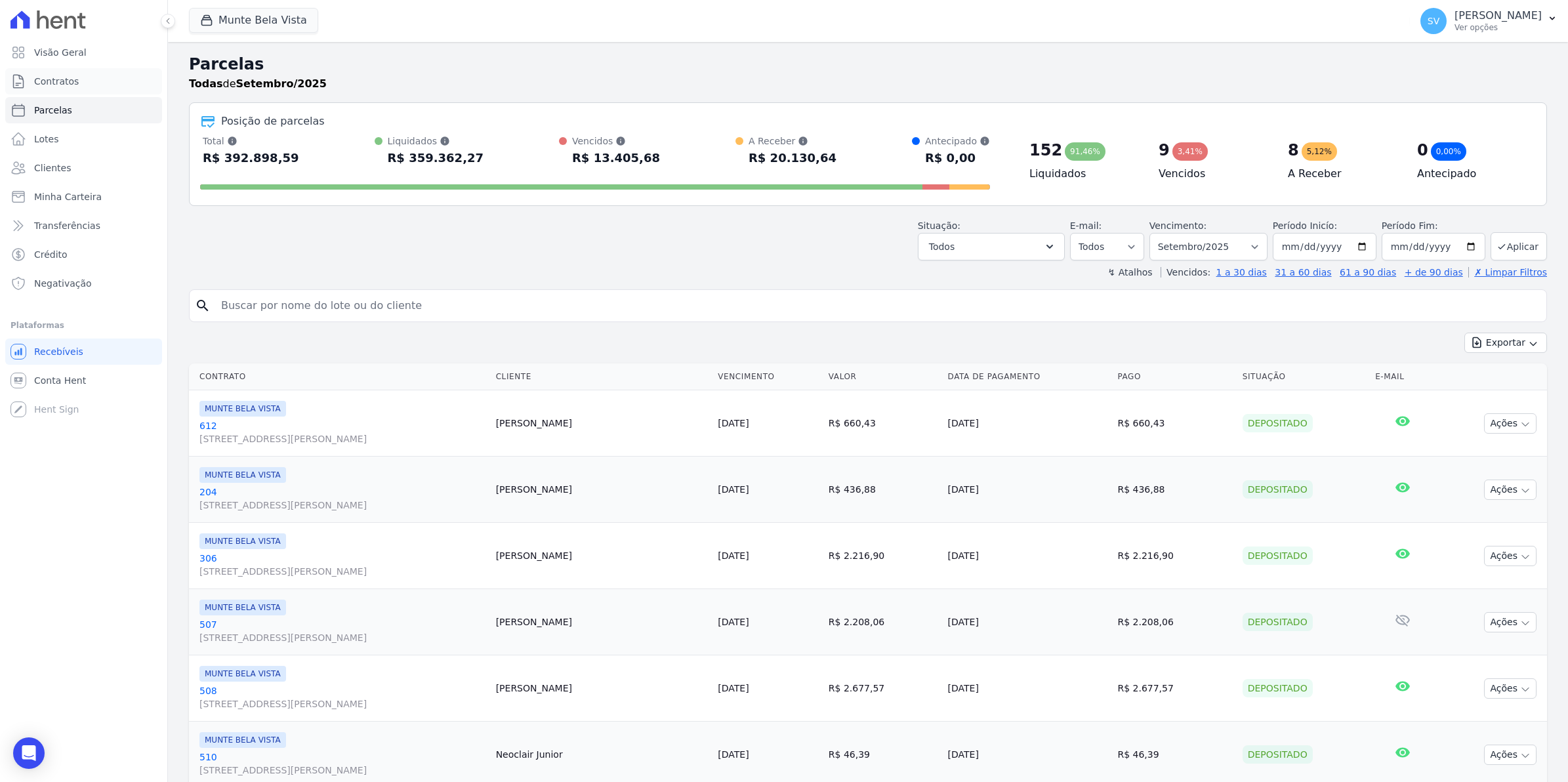
click at [62, 77] on span "Contratos" at bounding box center [56, 81] width 45 height 13
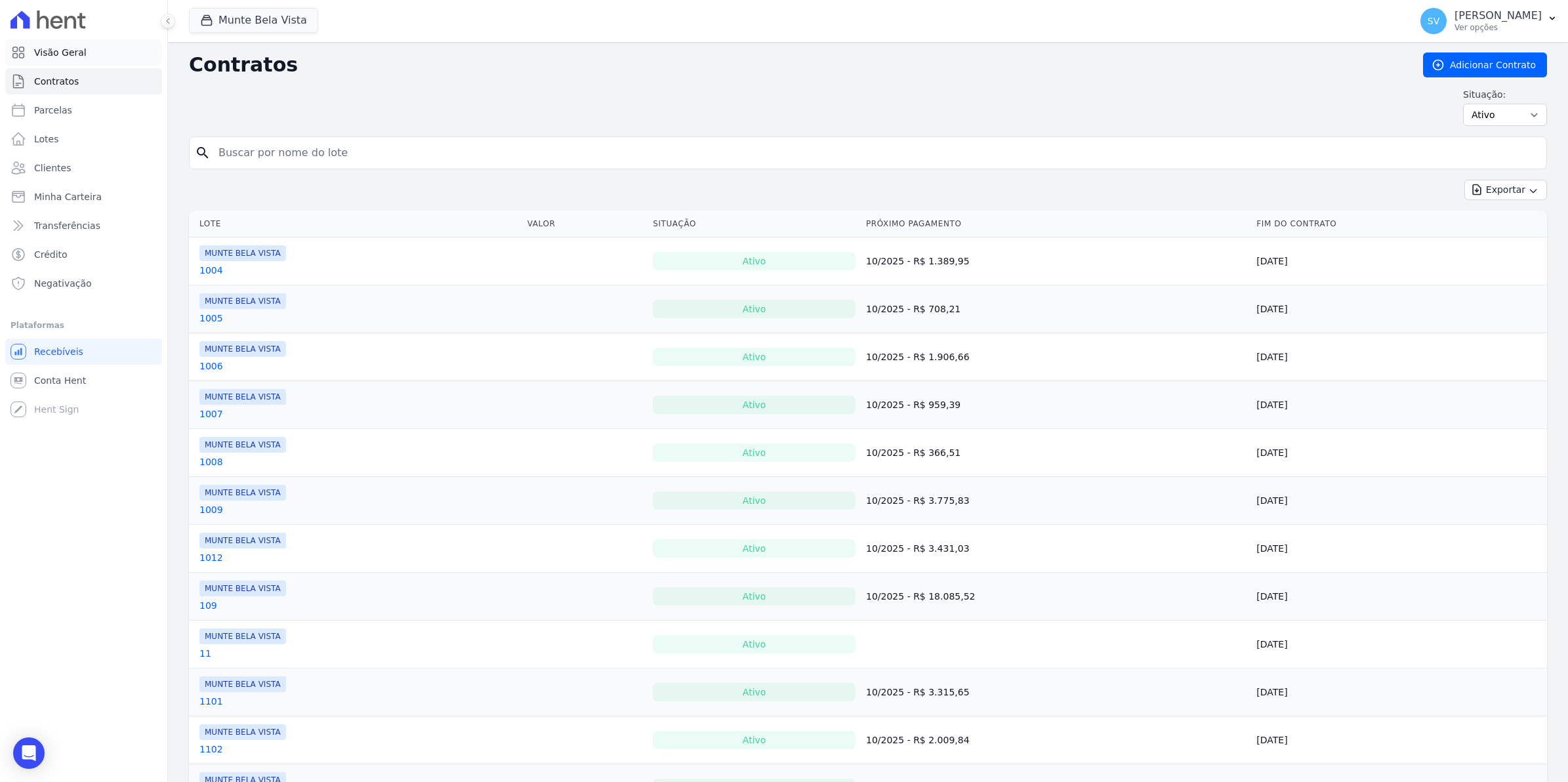
click at [73, 54] on span "Visão Geral" at bounding box center [60, 53] width 53 height 13
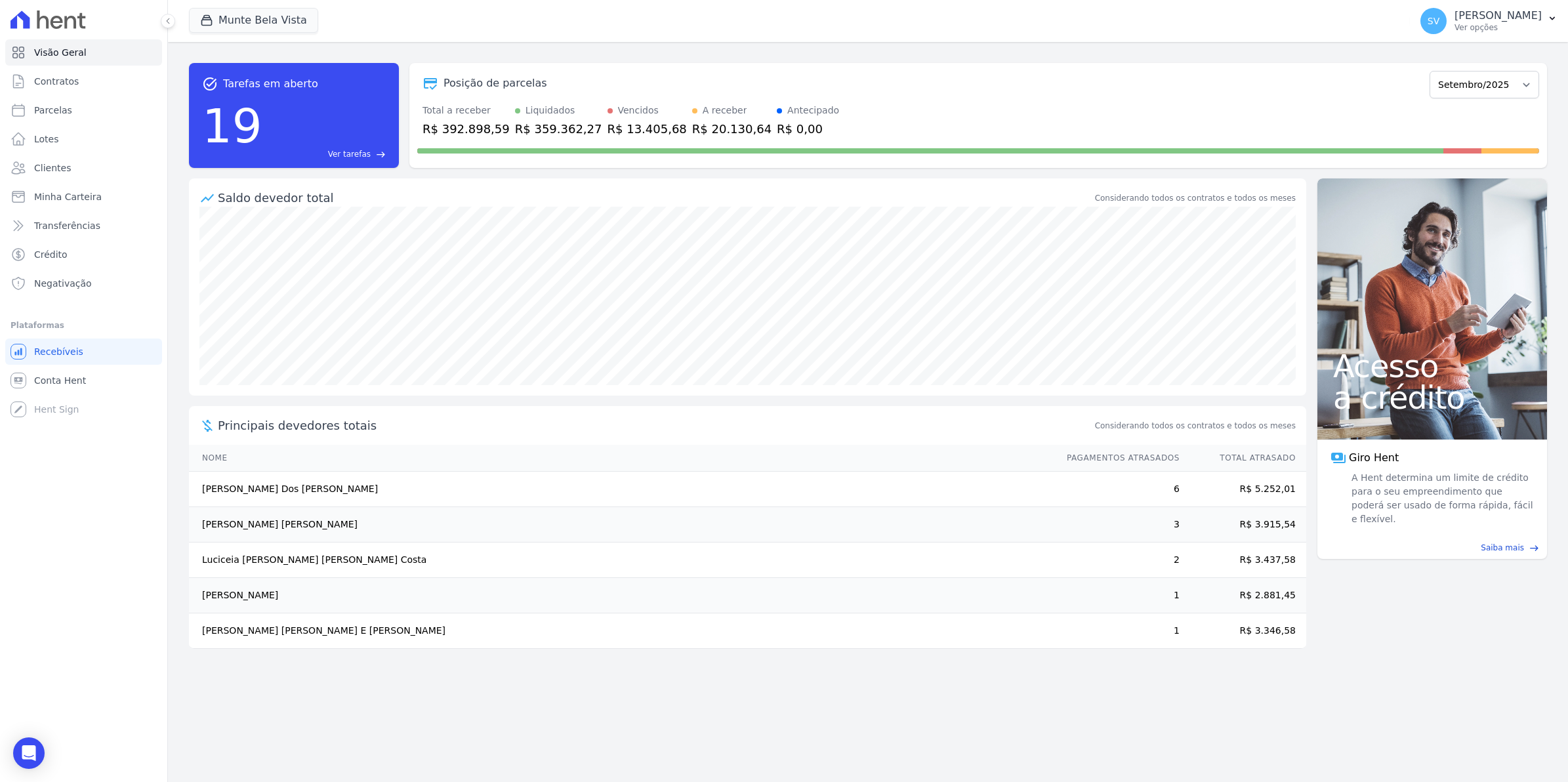
drag, startPoint x: 198, startPoint y: 558, endPoint x: 745, endPoint y: 621, distance: 550.6
click at [745, 621] on tbody "[PERSON_NAME] Dos [PERSON_NAME] 6 R$ 5.252,01 [PERSON_NAME] [PERSON_NAME] 3 R$ …" at bounding box center [748, 560] width 1117 height 177
click at [314, 687] on div "task_alt Tarefas em aberto 19 Ver tarefas east Posição de parcelas [GEOGRAPHIC_…" at bounding box center [868, 412] width 1400 height 740
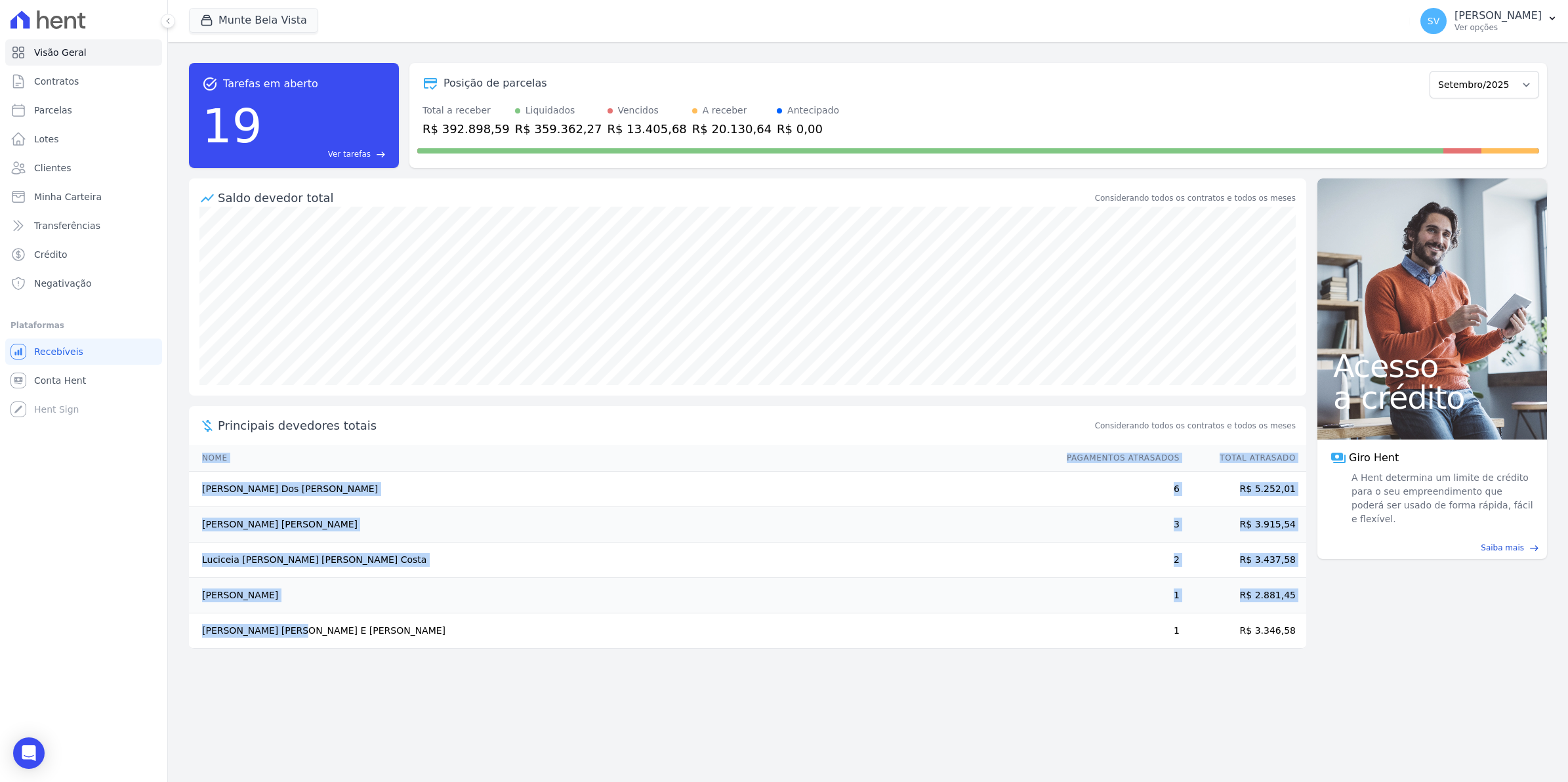
drag, startPoint x: 223, startPoint y: 635, endPoint x: 391, endPoint y: 651, distance: 168.8
click at [391, 651] on div "Saldo devedor total Considerando todos os contratos e todos os meses Principais…" at bounding box center [748, 424] width 1117 height 491
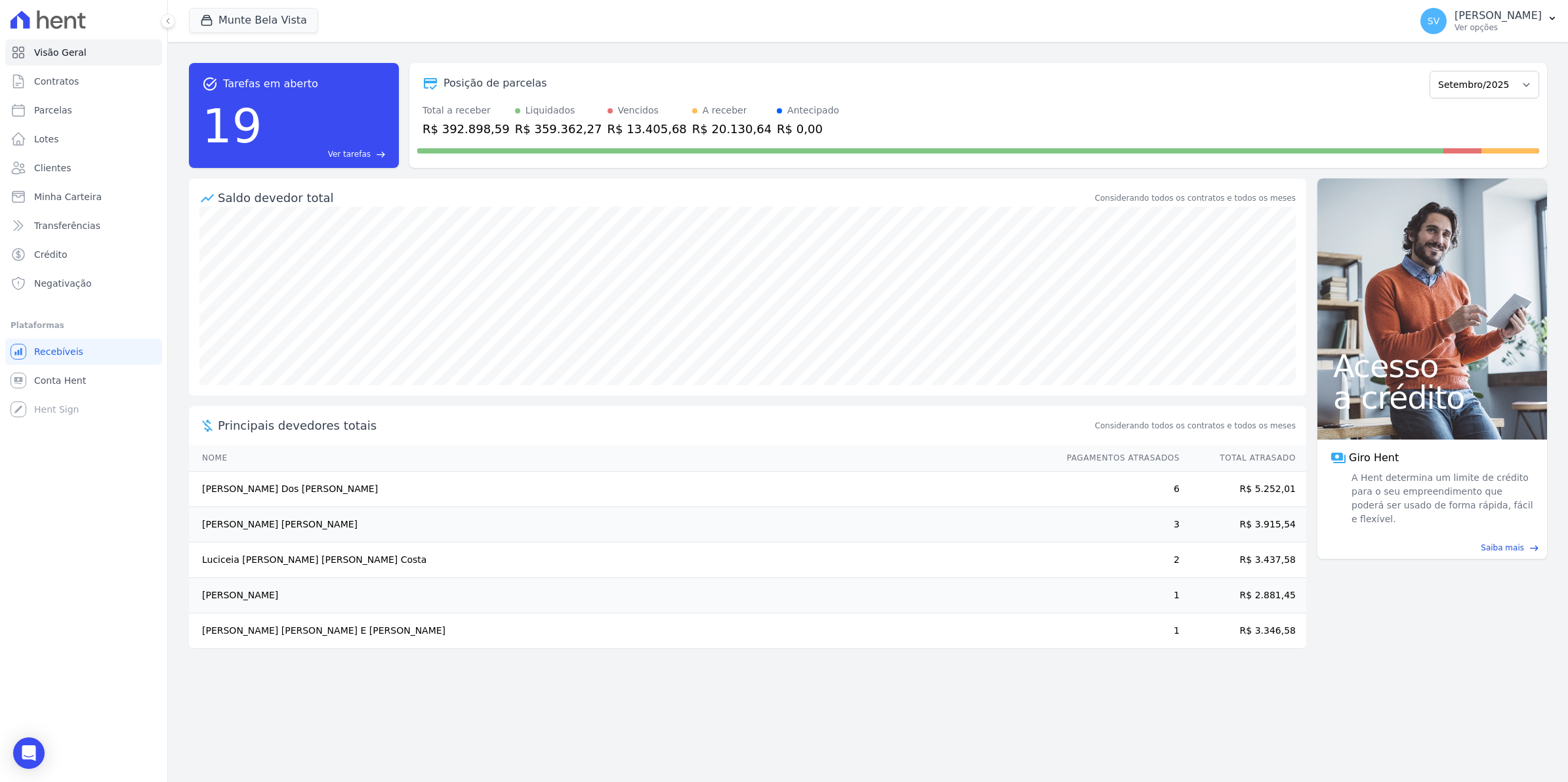
drag, startPoint x: 391, startPoint y: 651, endPoint x: 228, endPoint y: 692, distance: 168.1
click at [228, 692] on div "task_alt Tarefas em aberto 19 Ver tarefas east Posição de parcelas [GEOGRAPHIC_…" at bounding box center [868, 412] width 1400 height 740
click at [79, 374] on span "Conta Hent" at bounding box center [60, 380] width 52 height 13
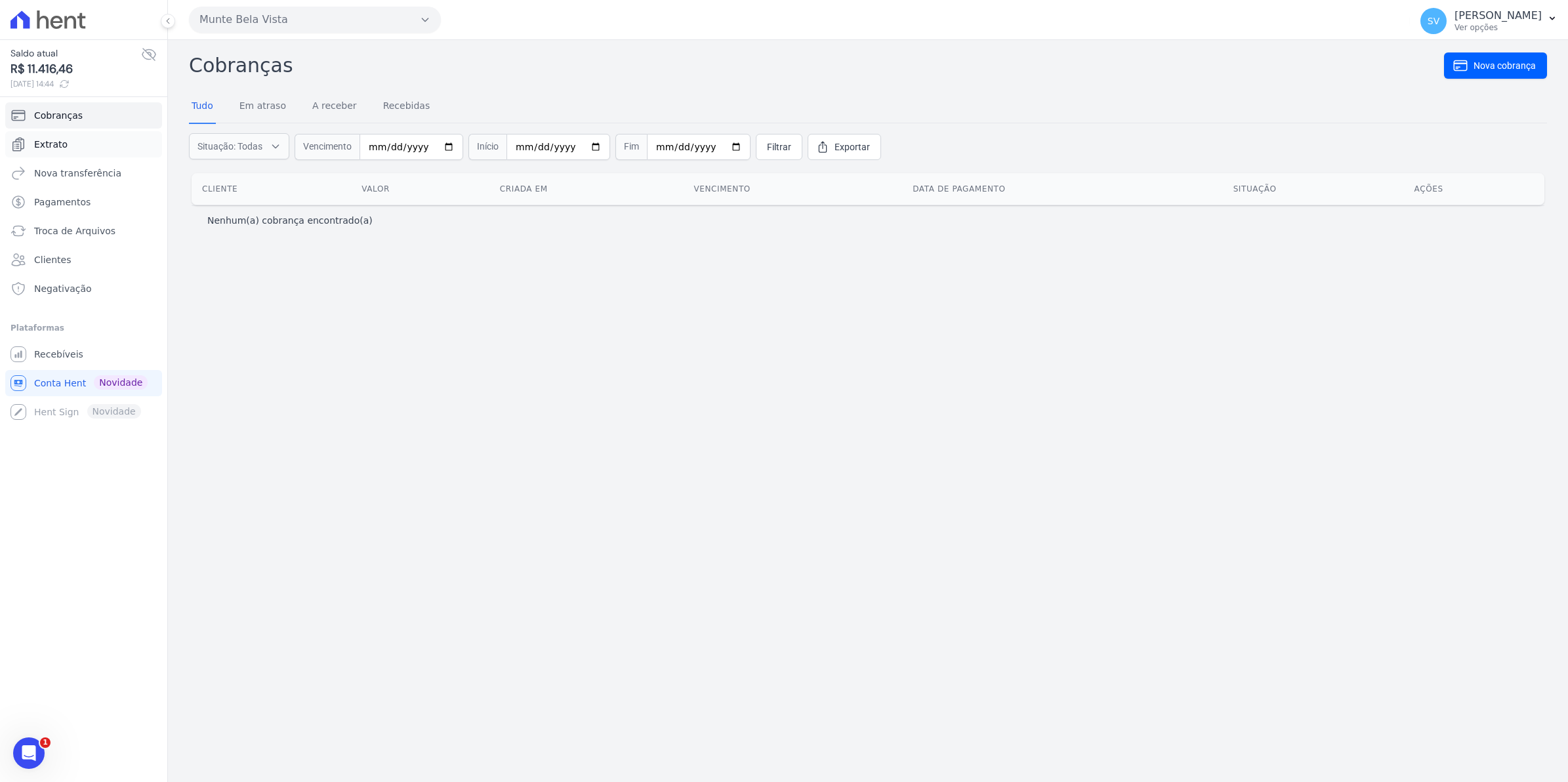
click at [63, 149] on span "Extrato" at bounding box center [51, 144] width 33 height 13
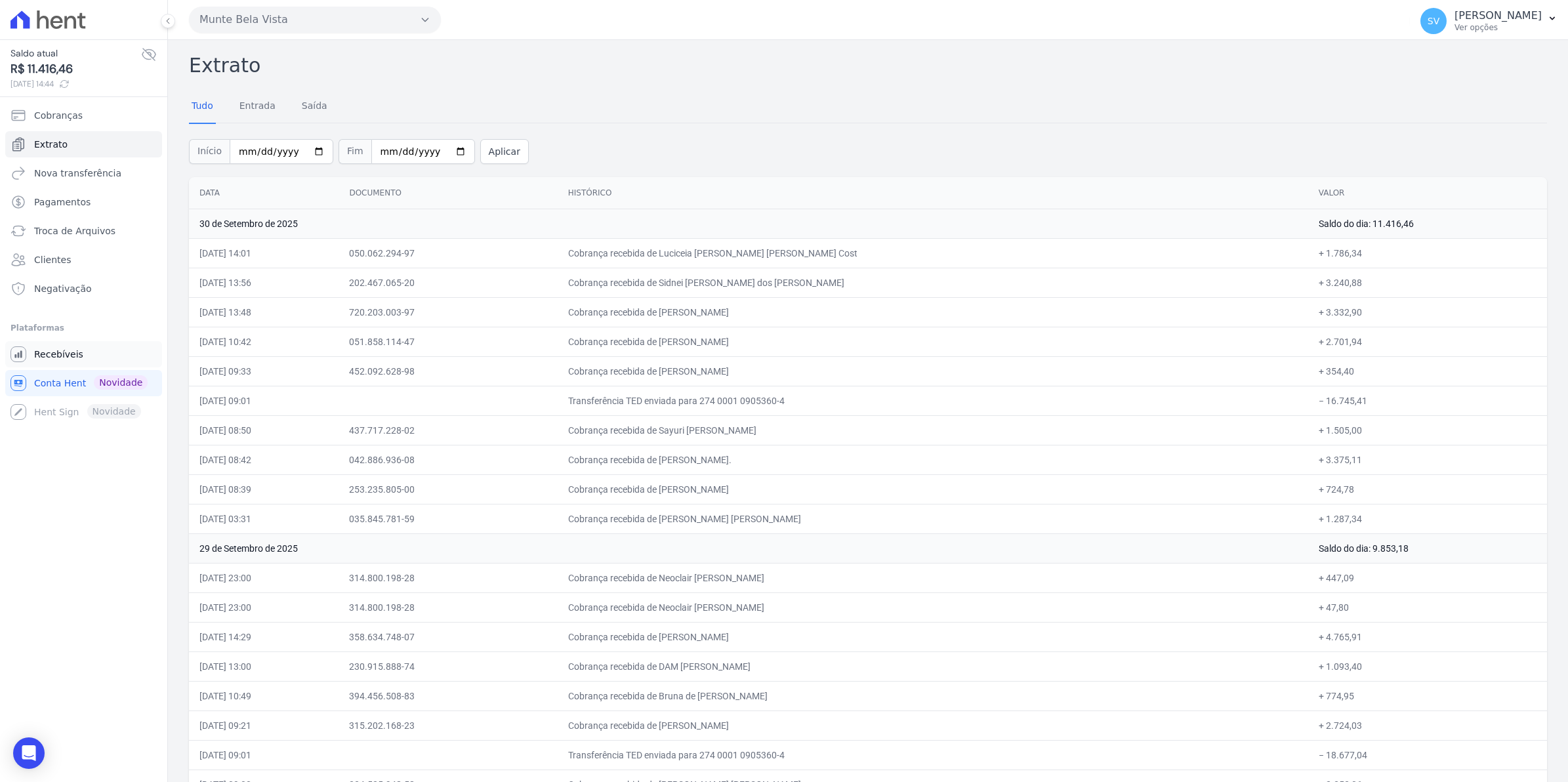
click at [77, 358] on span "Recebíveis" at bounding box center [59, 354] width 49 height 13
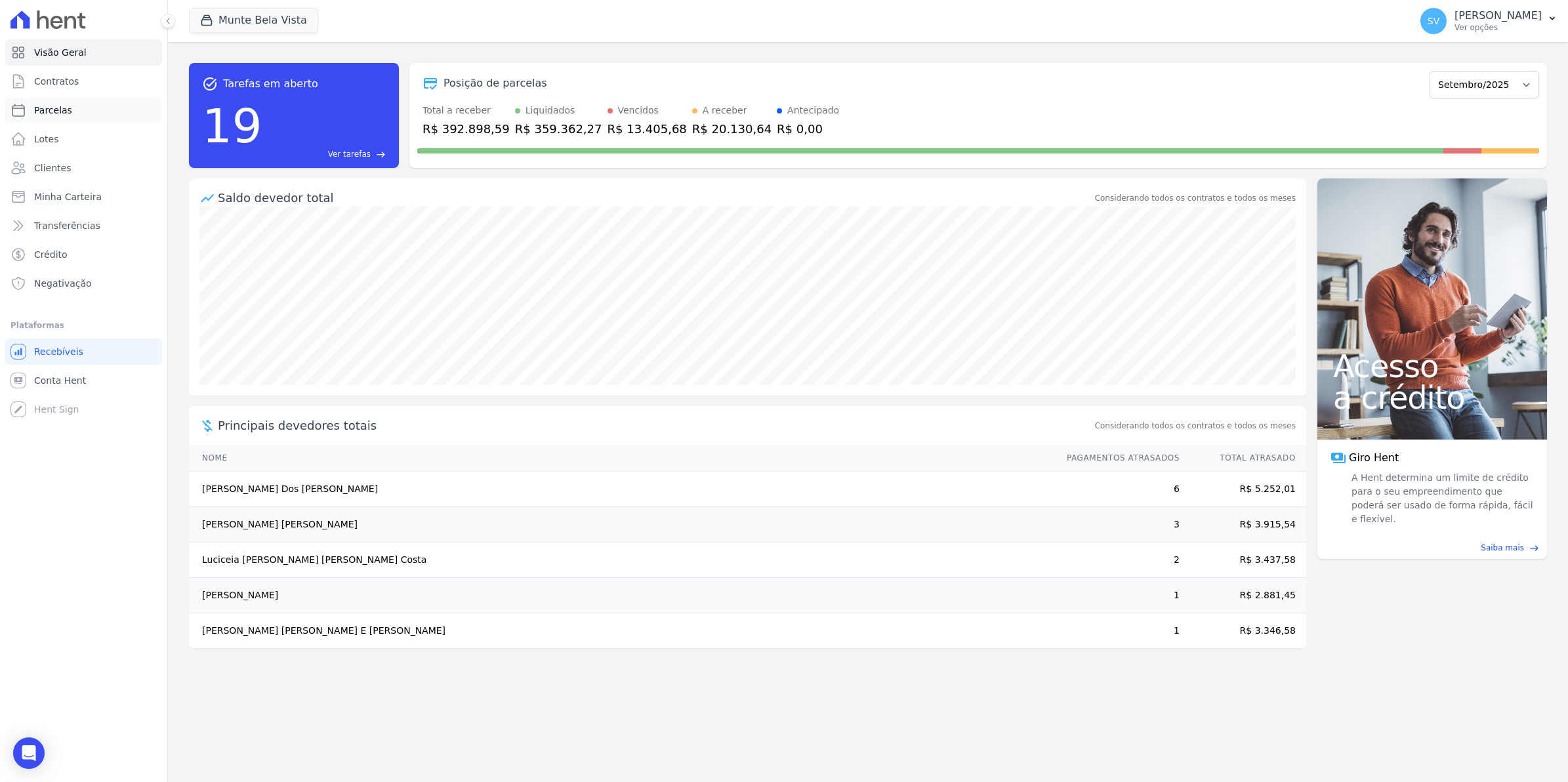
click at [55, 103] on span "Parcelas" at bounding box center [53, 110] width 38 height 13
select select
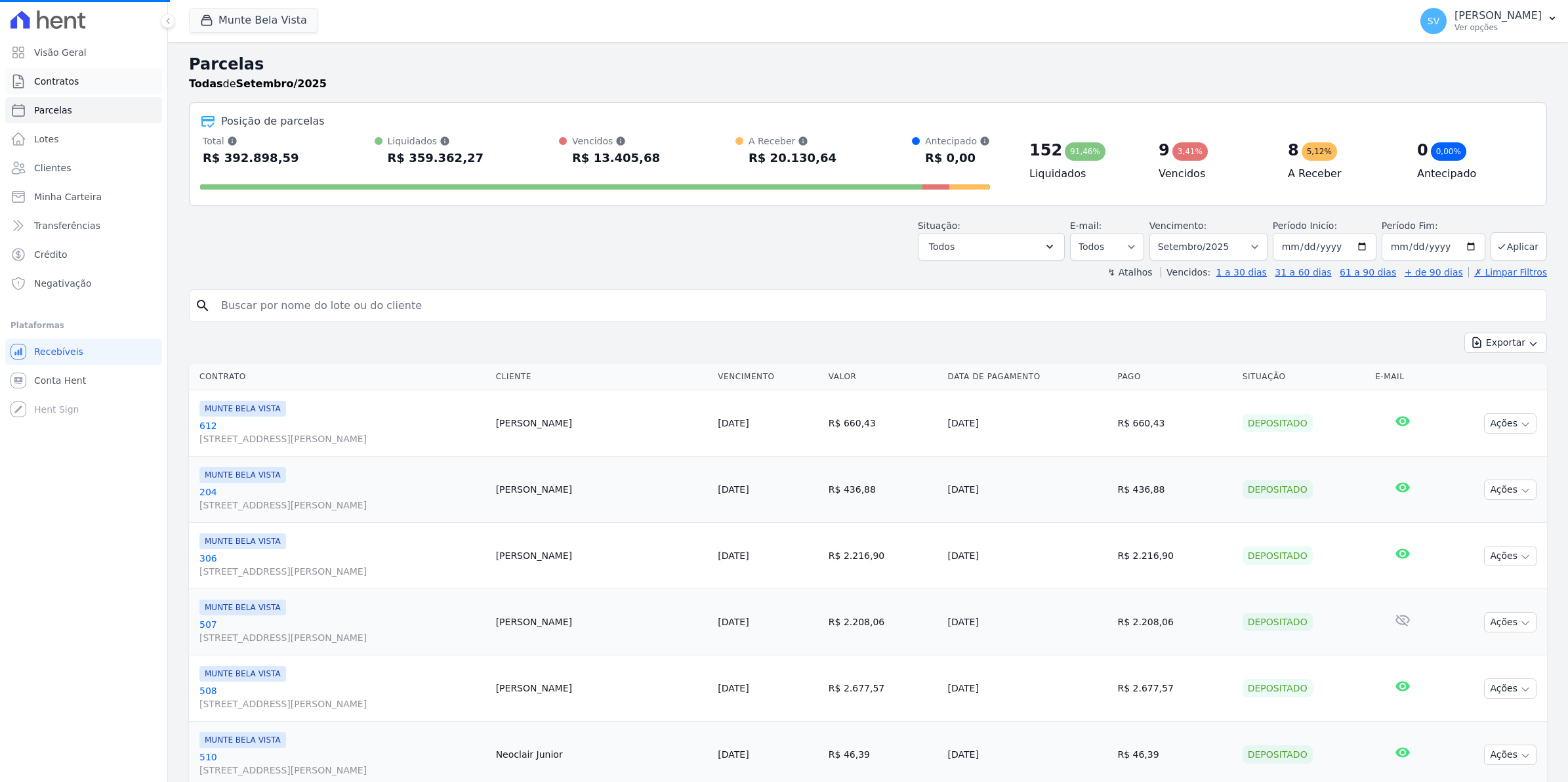
select select
click at [47, 86] on span "Contratos" at bounding box center [56, 81] width 45 height 13
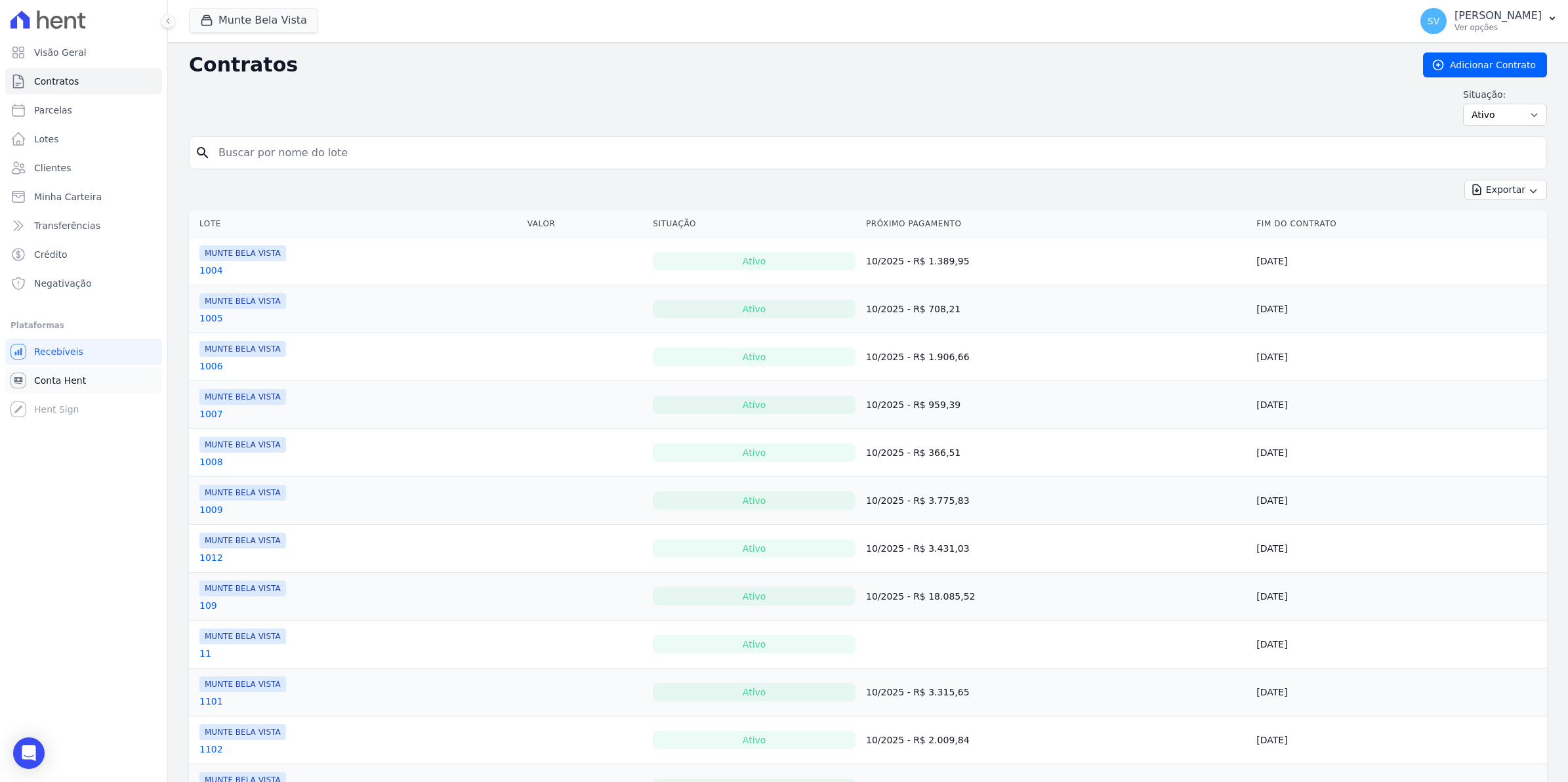
click at [74, 380] on span "Conta Hent" at bounding box center [60, 380] width 52 height 13
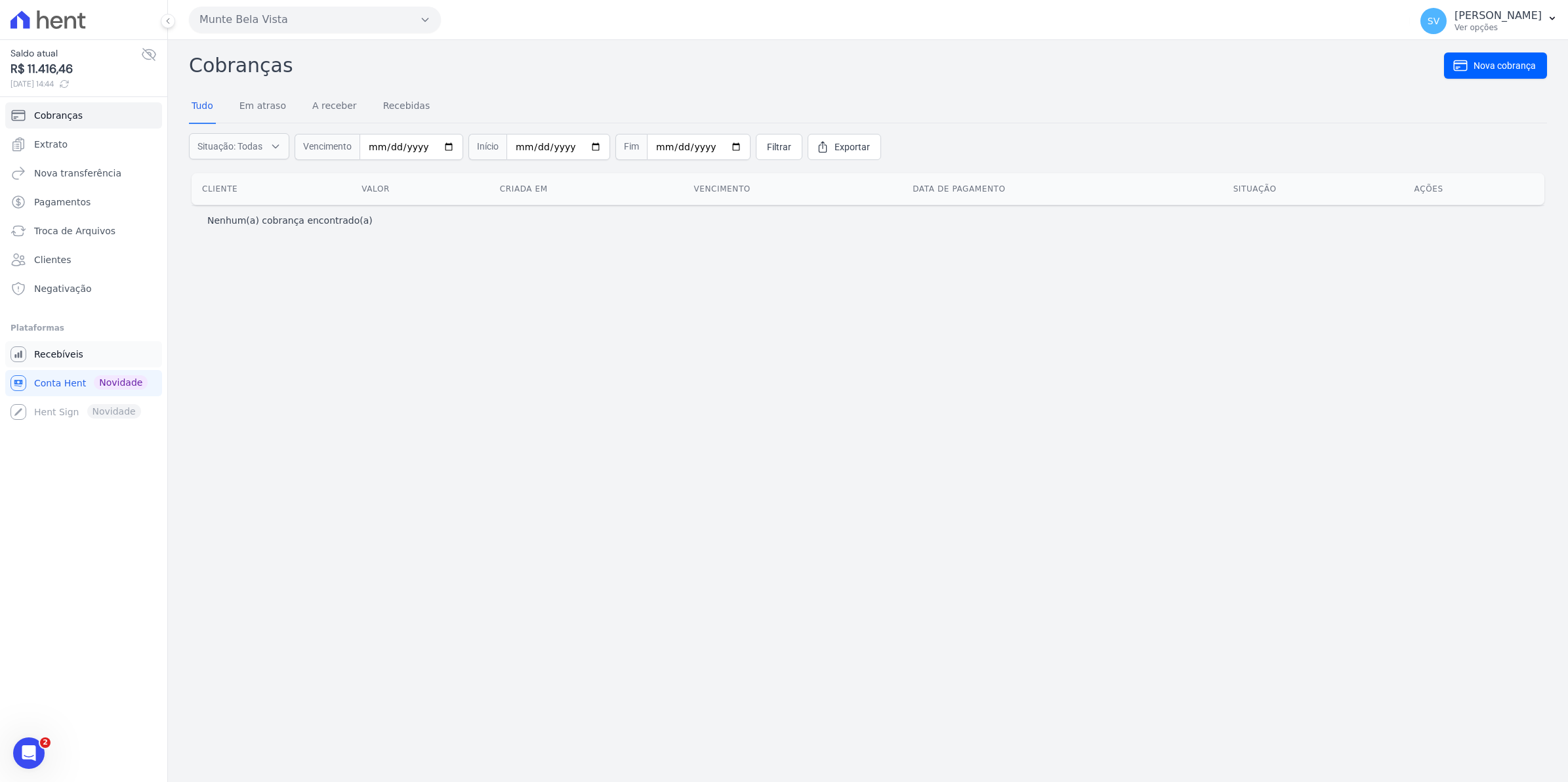
click at [66, 360] on span "Recebíveis" at bounding box center [59, 354] width 49 height 13
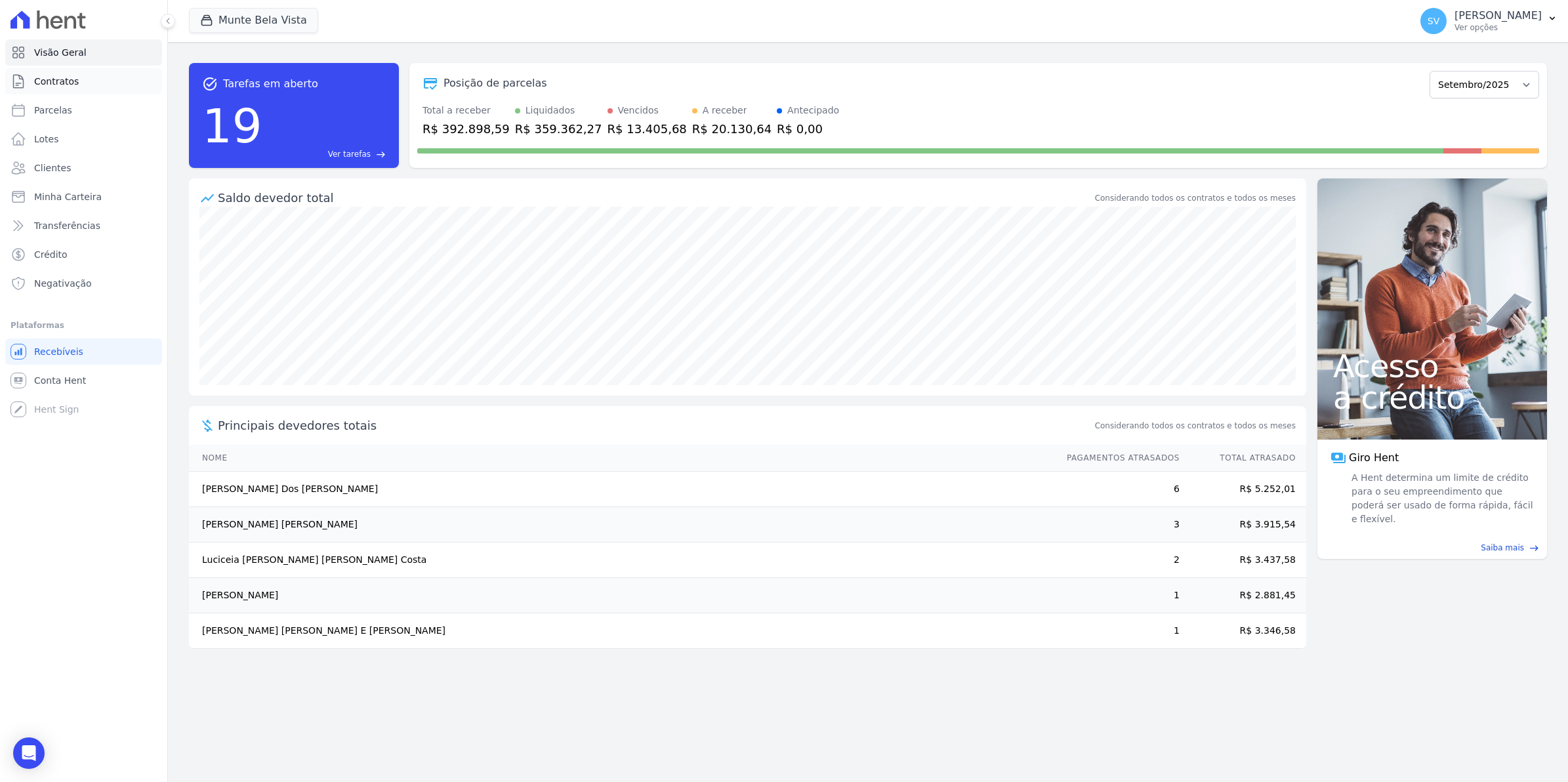
click at [38, 79] on span "Contratos" at bounding box center [56, 81] width 45 height 13
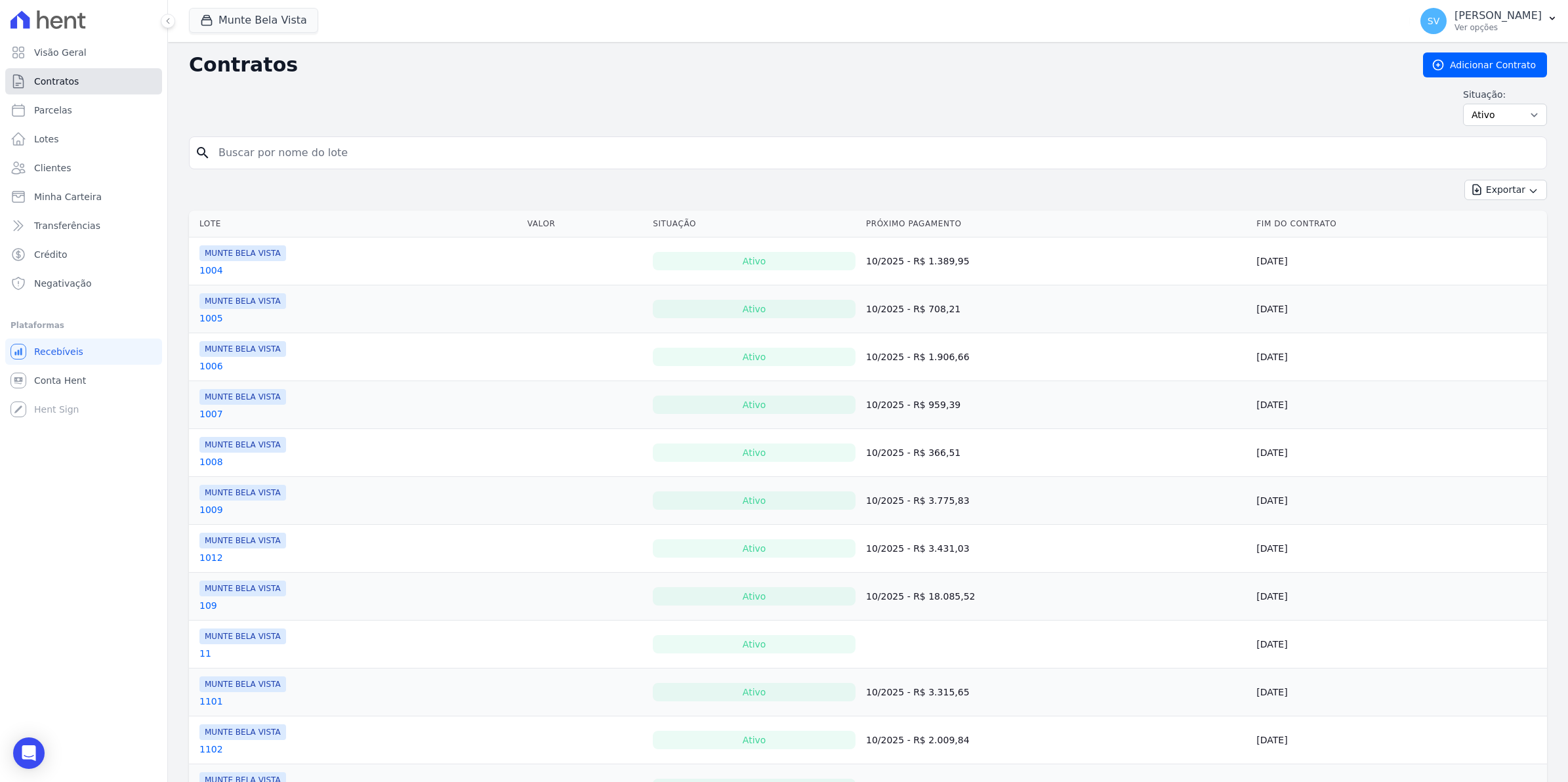
click at [69, 77] on span "Contratos" at bounding box center [56, 81] width 45 height 13
click at [65, 58] on span "Visão Geral" at bounding box center [60, 53] width 53 height 13
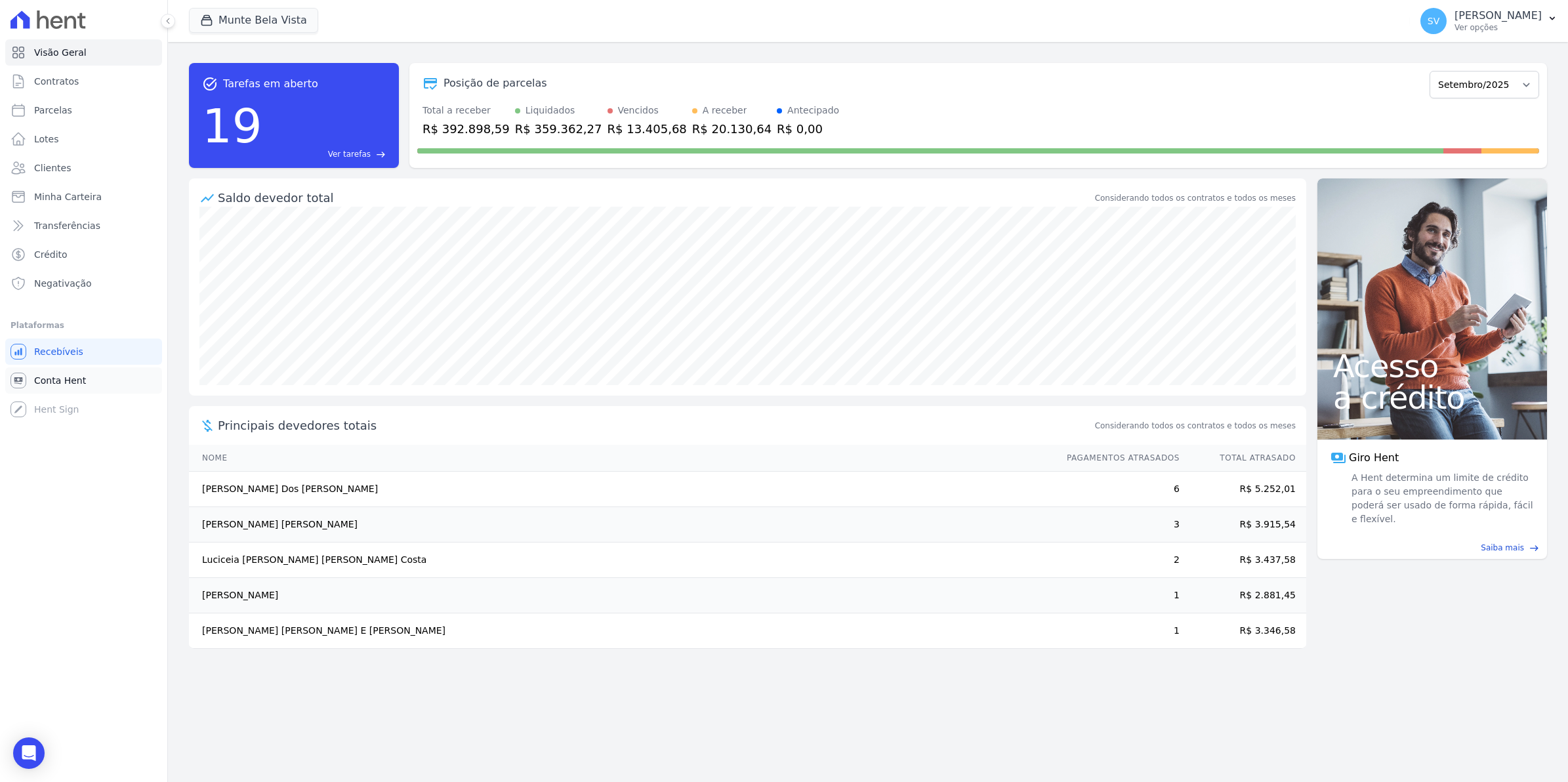
click at [64, 378] on span "Conta Hent" at bounding box center [60, 380] width 52 height 13
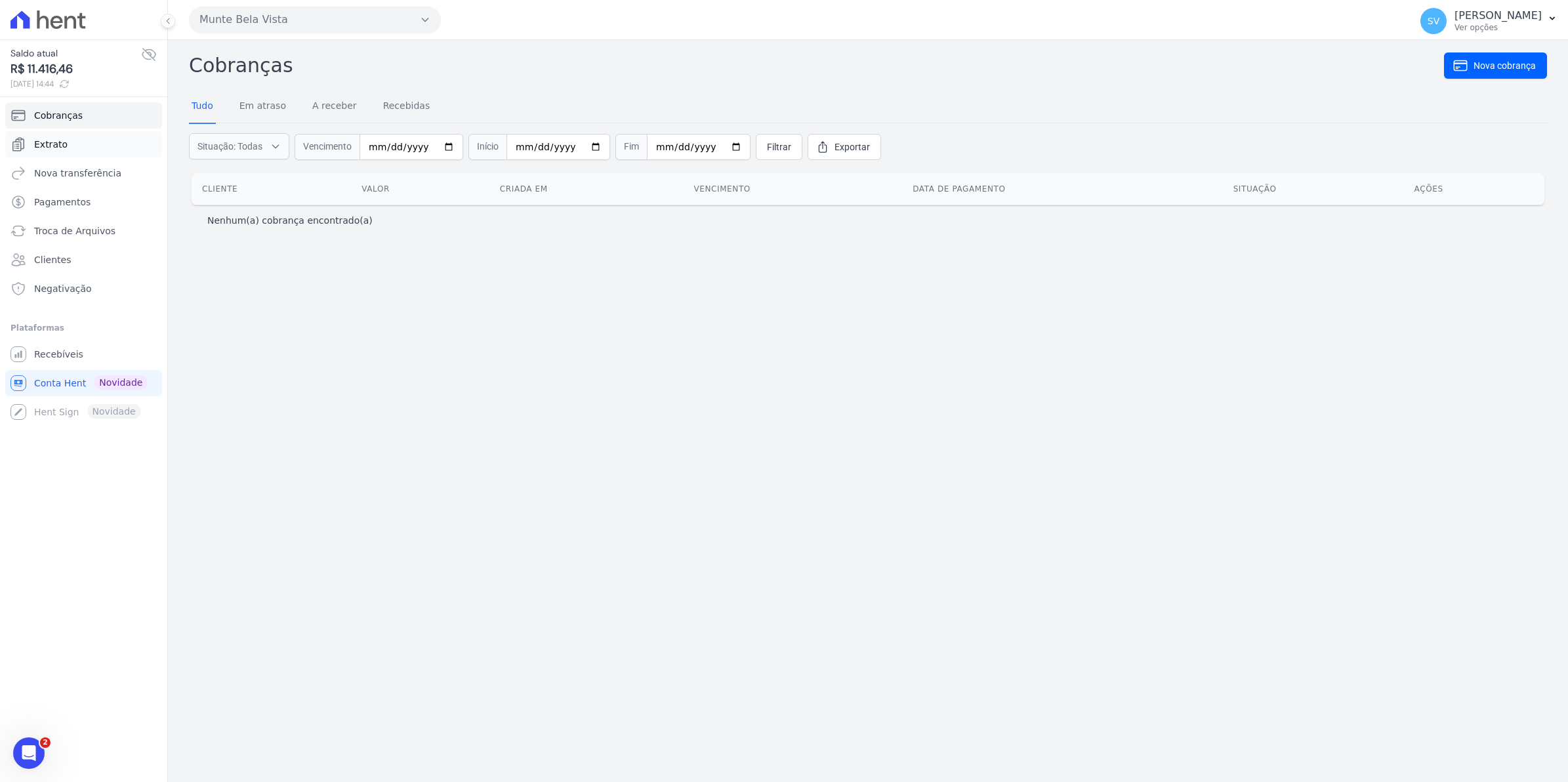
click at [47, 142] on span "Extrato" at bounding box center [51, 144] width 33 height 13
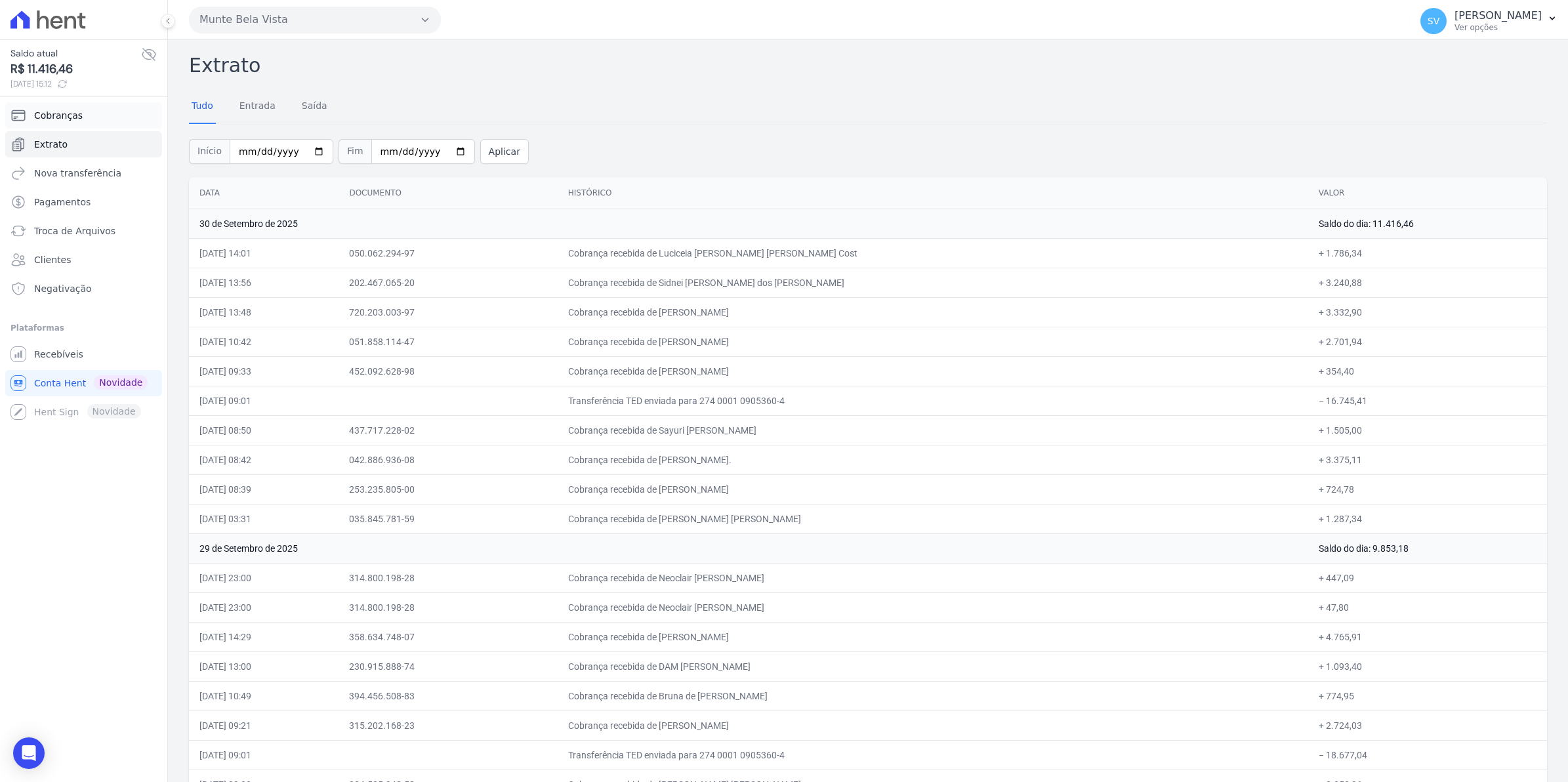
click at [67, 111] on span "Cobranças" at bounding box center [58, 115] width 49 height 13
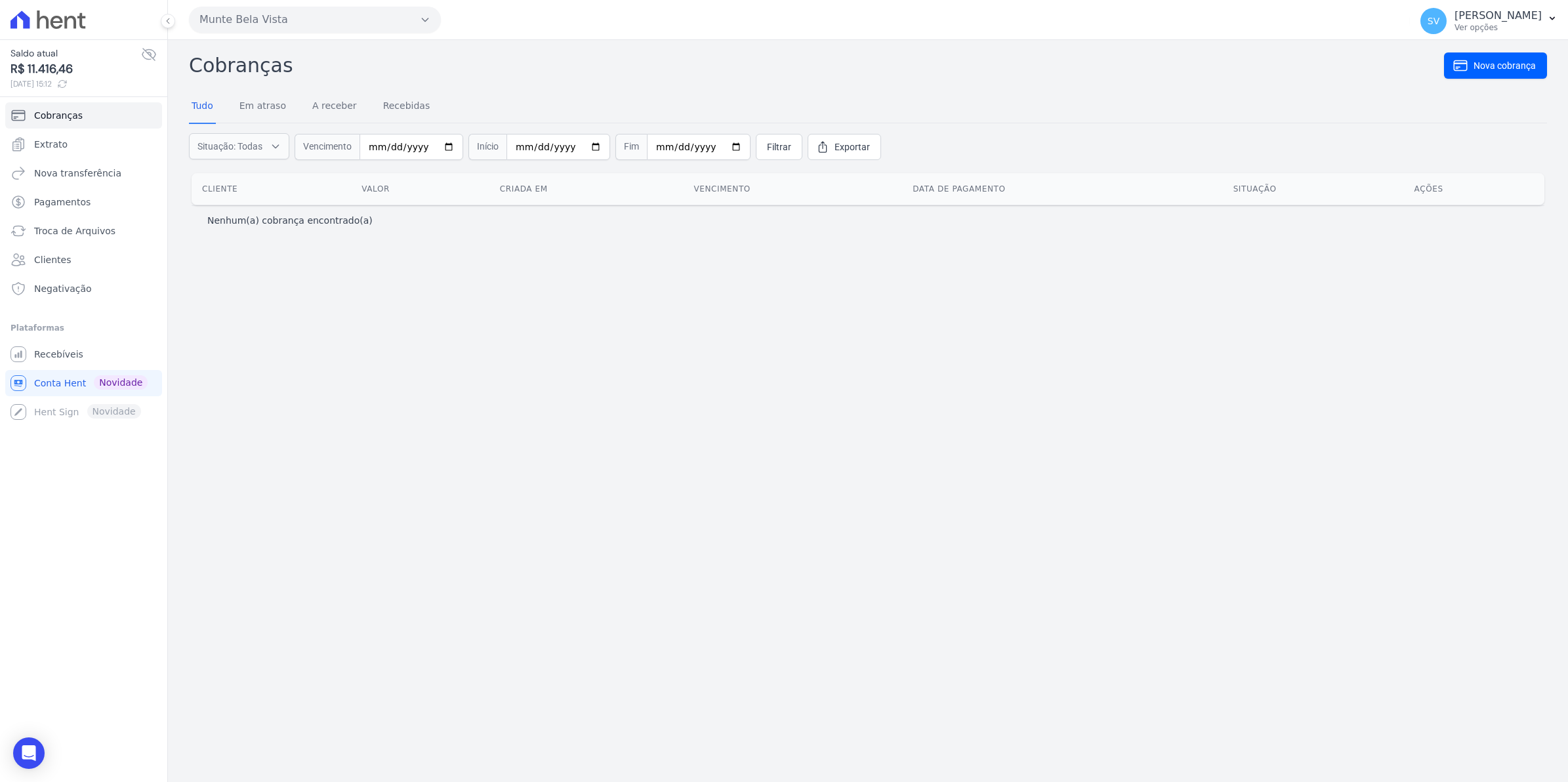
drag, startPoint x: 615, startPoint y: 506, endPoint x: 576, endPoint y: 305, distance: 204.7
click at [622, 480] on div "Cobranças Nova cobrança Tudo Em atraso A receber Recebidas Situação: Todas Em a…" at bounding box center [868, 411] width 1400 height 742
click at [61, 143] on span "Extrato" at bounding box center [51, 144] width 33 height 13
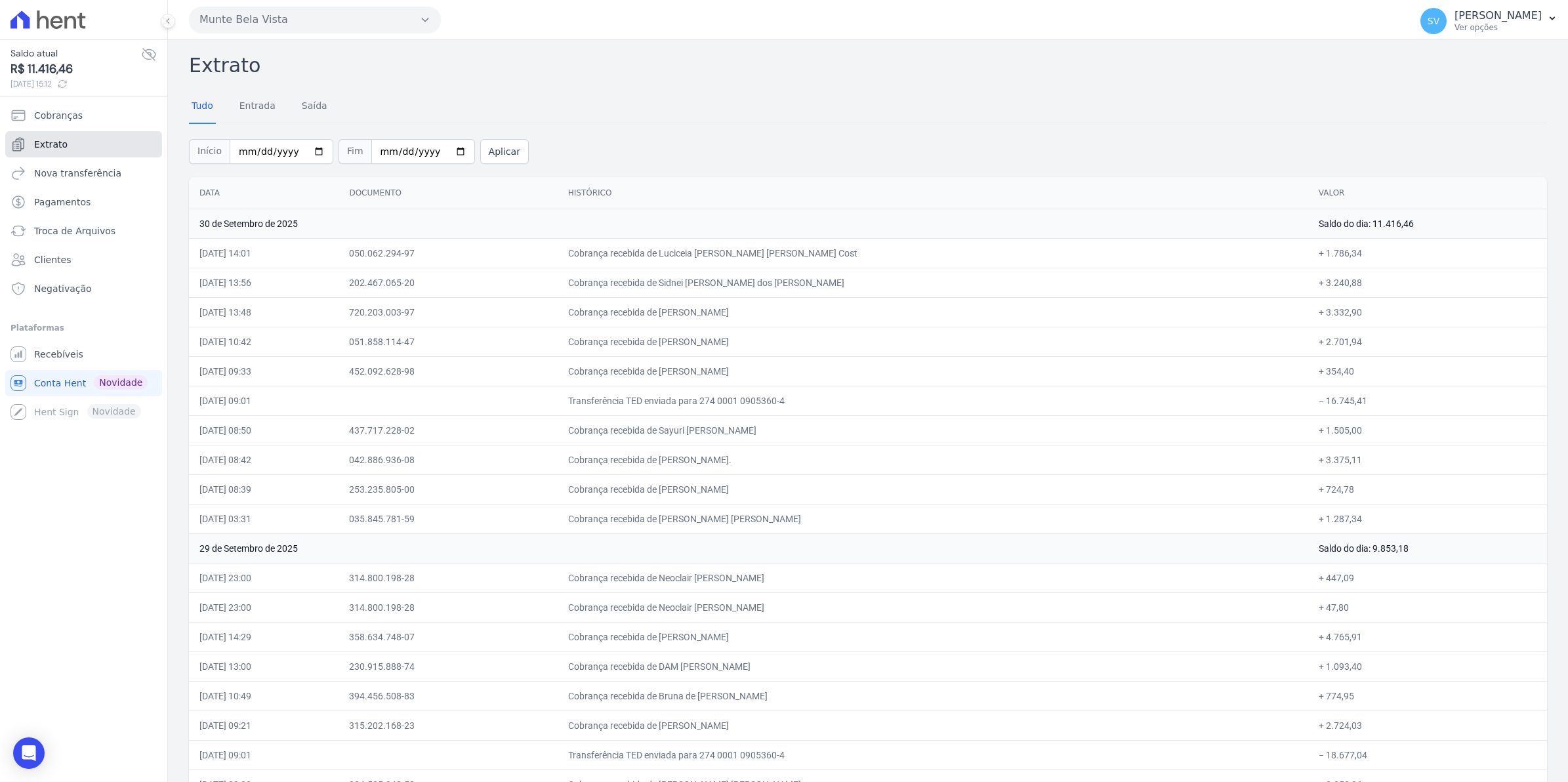
click at [62, 143] on span "Extrato" at bounding box center [51, 144] width 33 height 13
click at [77, 119] on span "Cobranças" at bounding box center [58, 115] width 49 height 13
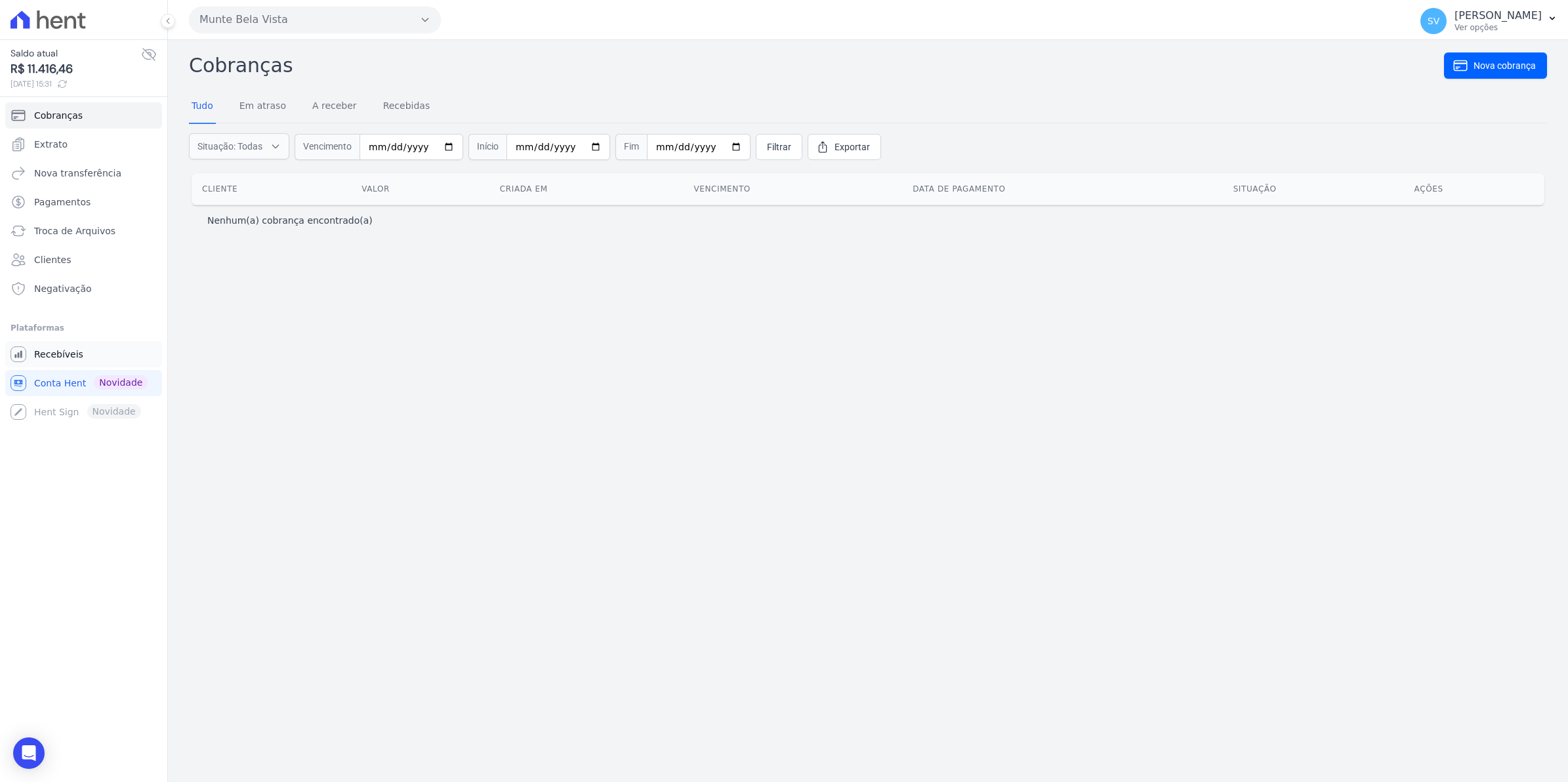
click at [35, 356] on span "Recebíveis" at bounding box center [59, 354] width 49 height 13
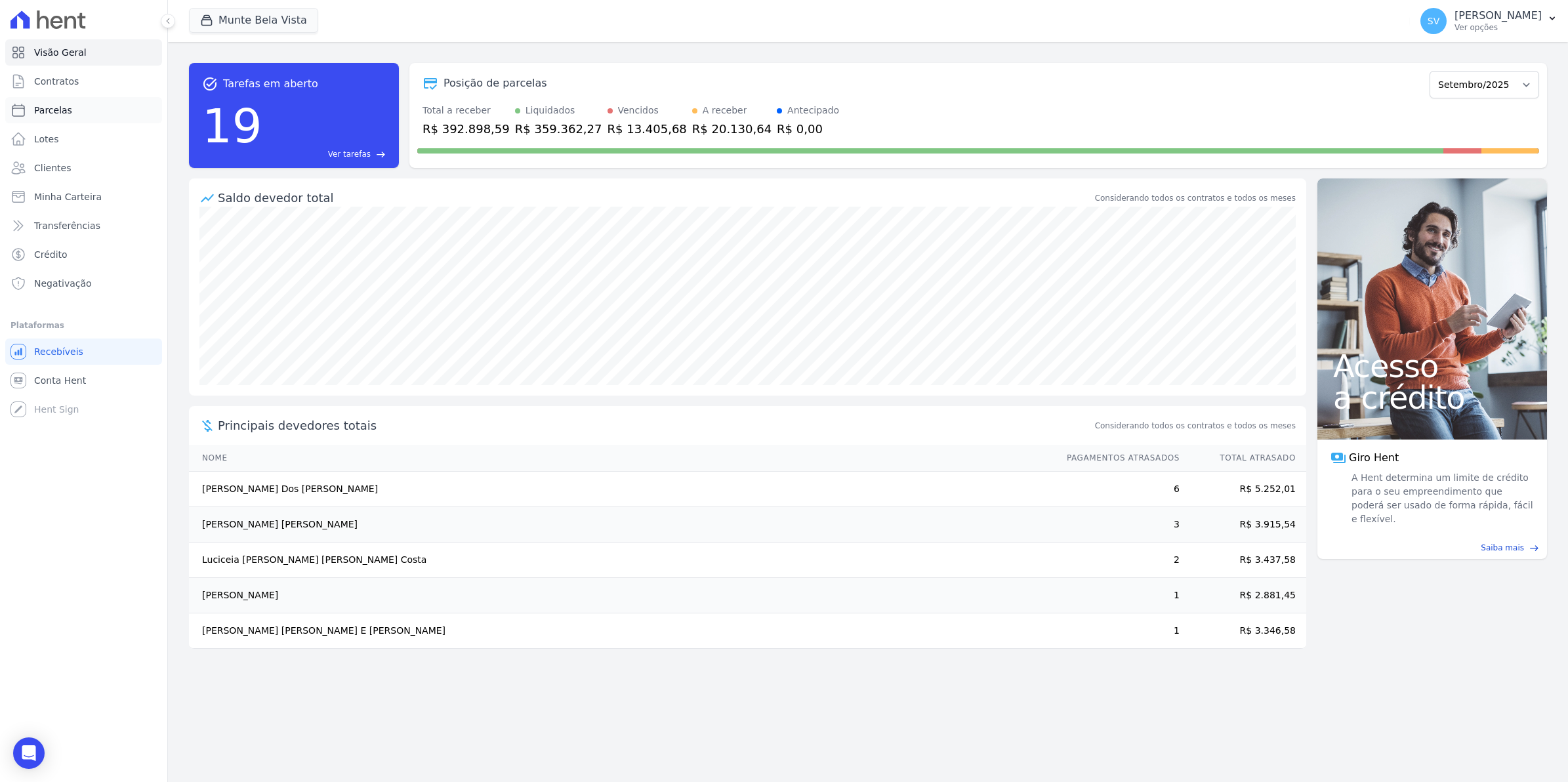
click at [55, 109] on span "Parcelas" at bounding box center [53, 110] width 38 height 13
select select
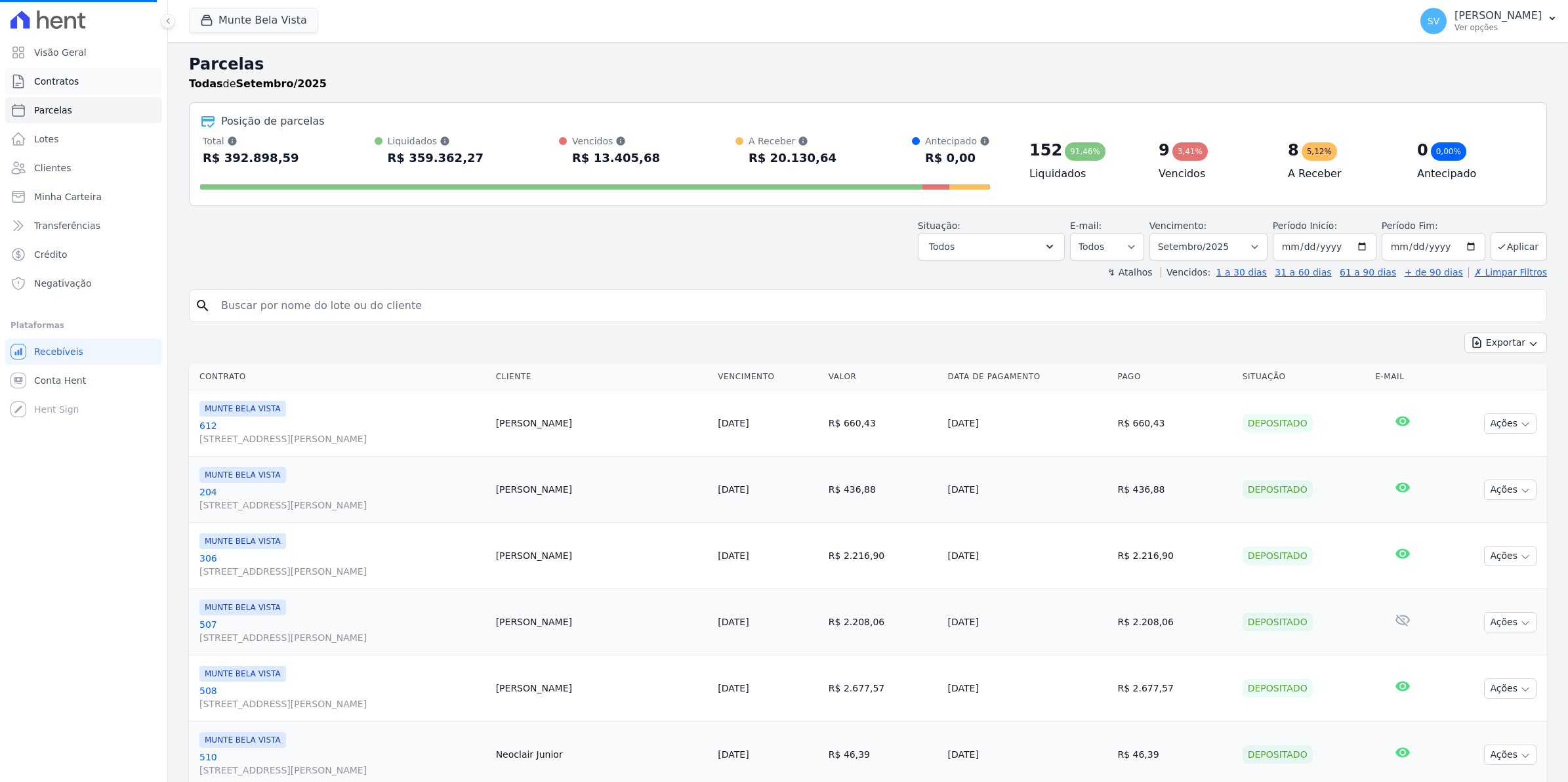
select select
click at [61, 85] on span "Contratos" at bounding box center [56, 81] width 45 height 13
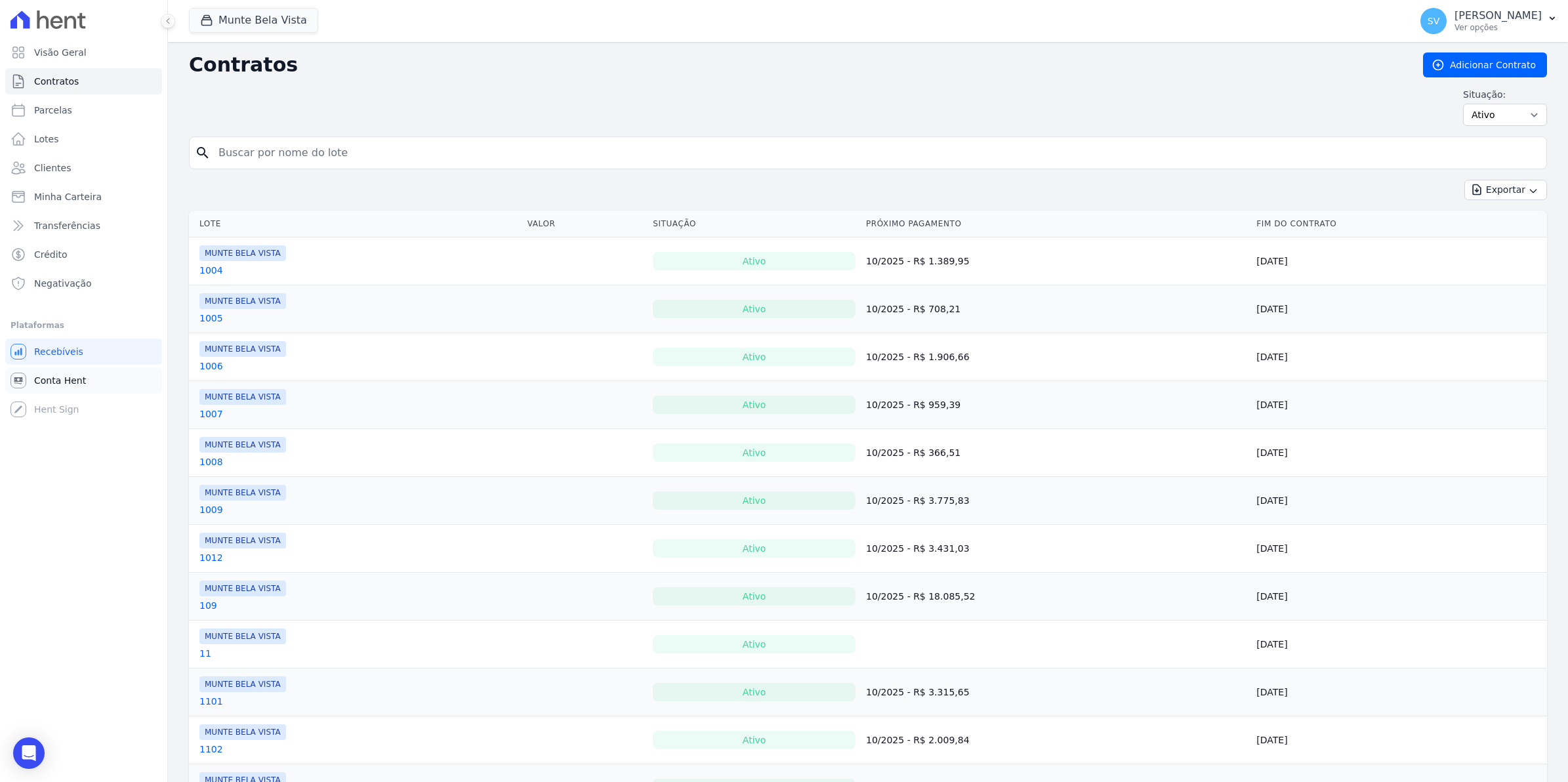
click at [77, 381] on span "Conta Hent" at bounding box center [60, 380] width 52 height 13
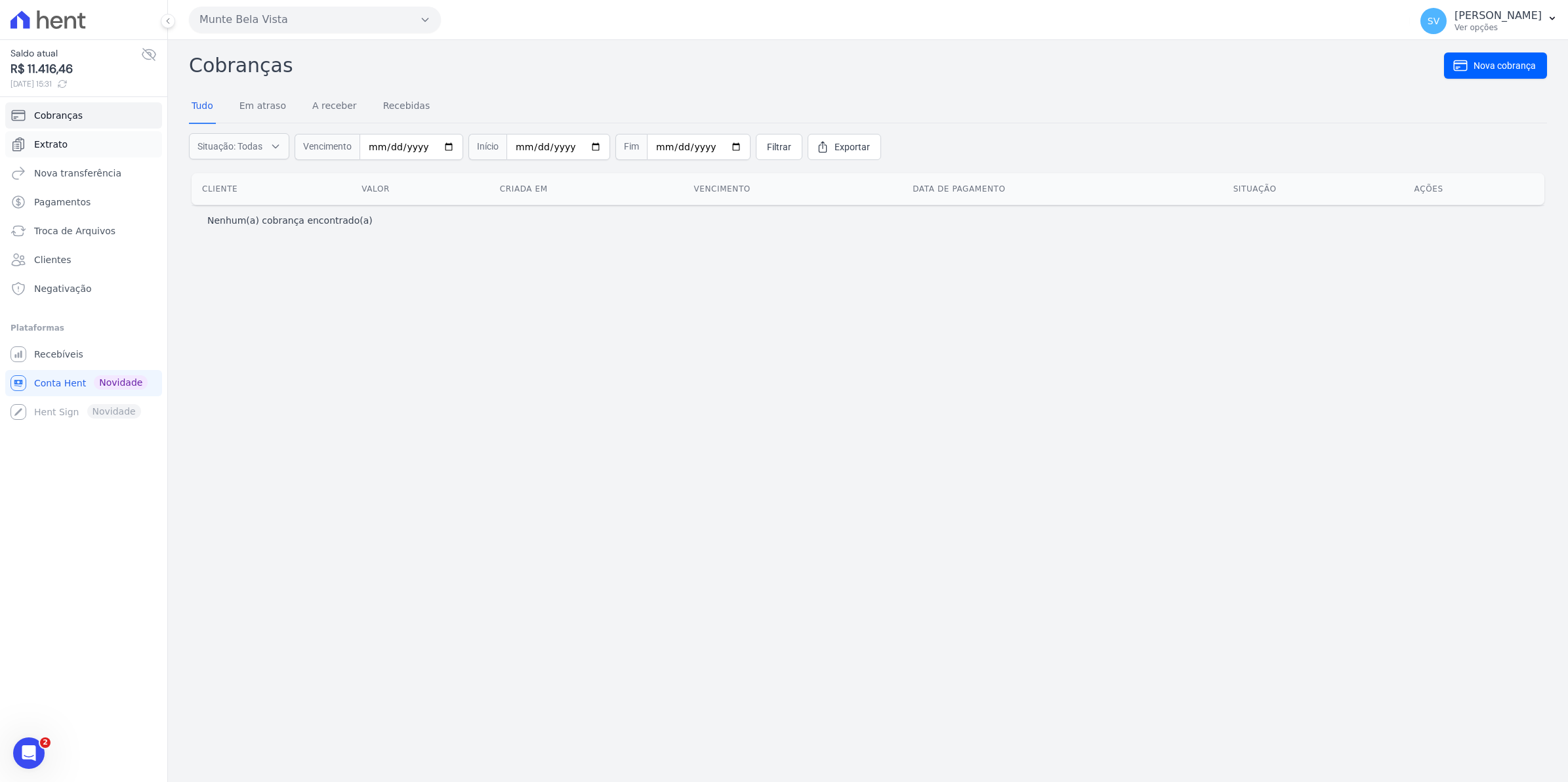
click at [67, 148] on link "Extrato" at bounding box center [83, 144] width 157 height 26
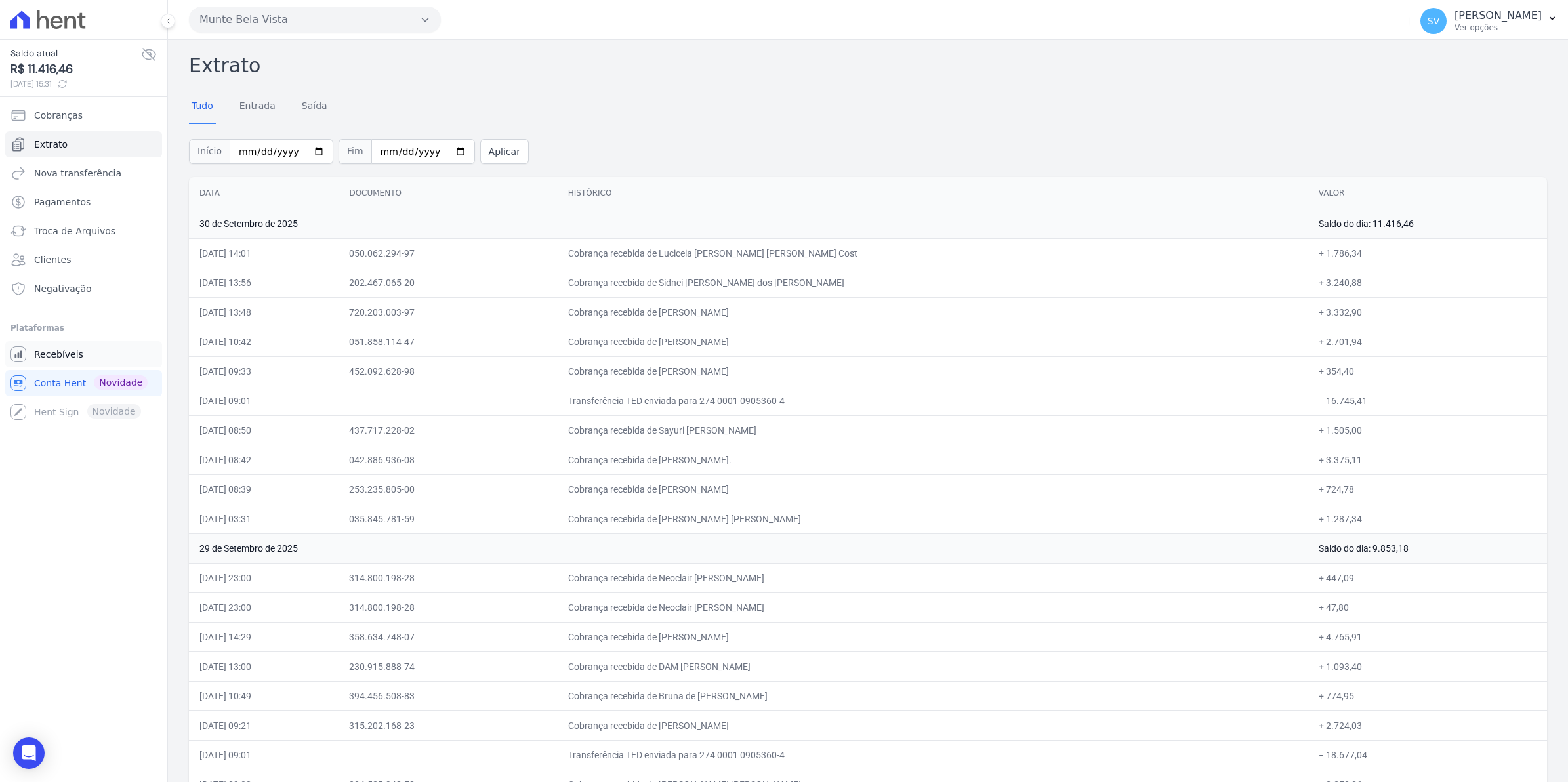
click at [49, 358] on span "Recebíveis" at bounding box center [59, 354] width 49 height 13
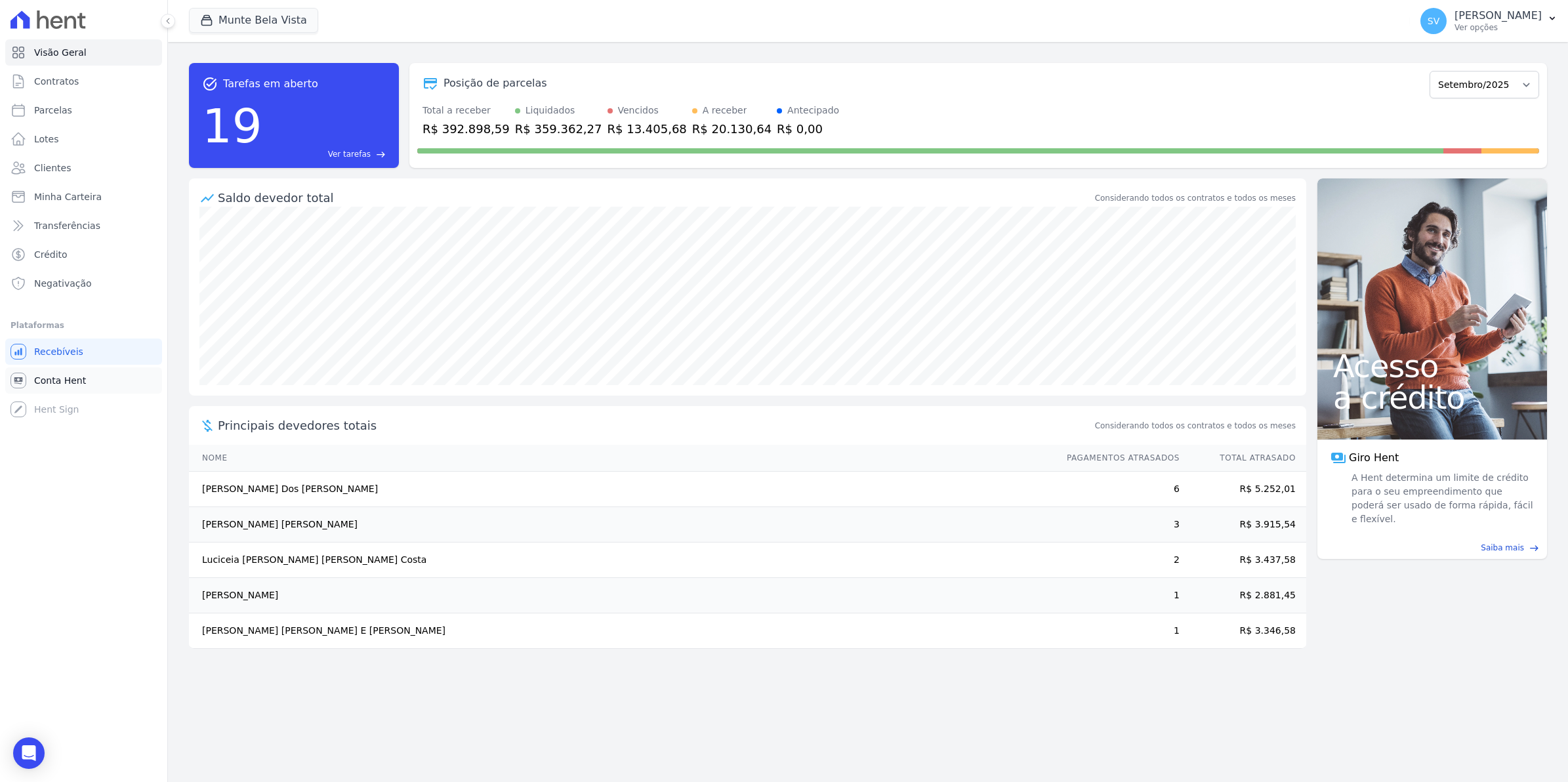
click at [53, 384] on span "Conta Hent" at bounding box center [60, 380] width 52 height 13
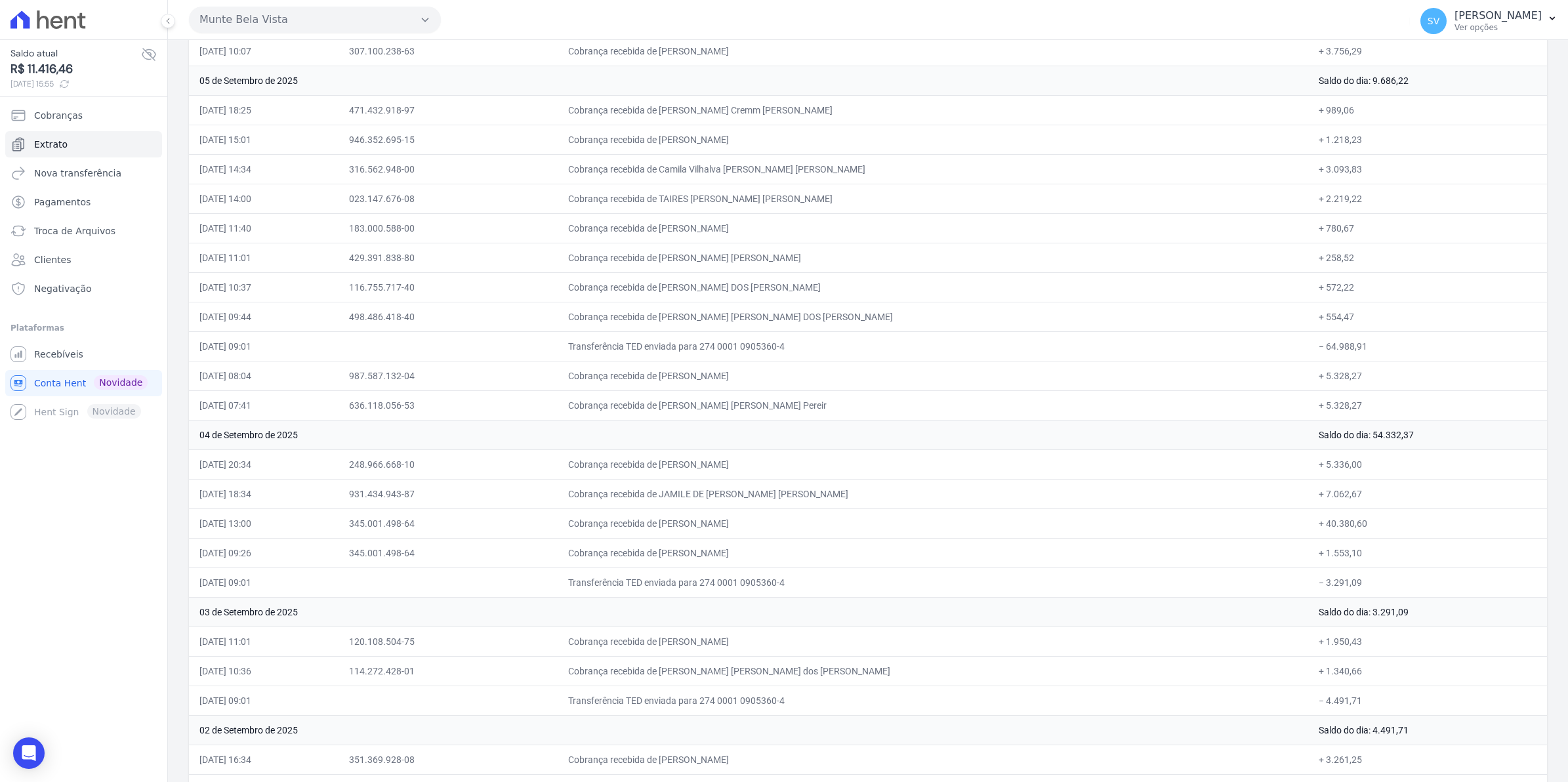
scroll to position [4956, 0]
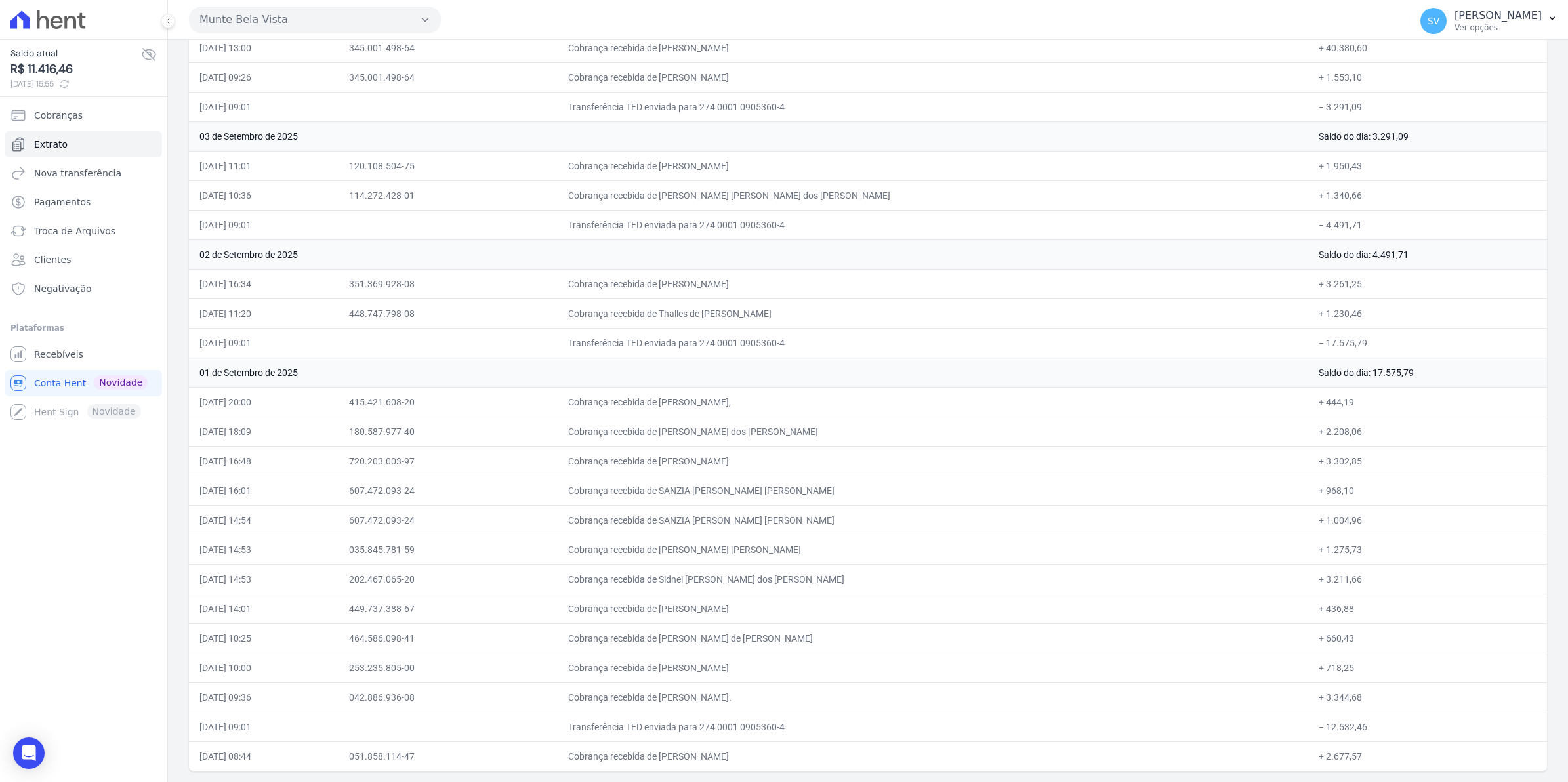
drag, startPoint x: 195, startPoint y: 220, endPoint x: 1514, endPoint y: 793, distance: 1438.1
click at [1514, 781] on html "Saldo atual R$ 11.416,46 [DATE] 15:55 Cobranças Extrato Nova transferência Paga…" at bounding box center [784, 391] width 1568 height 782
copy table "Data Documento Histórico Valor"
click at [1023, 558] on td "Cobrança recebida de [PERSON_NAME] [PERSON_NAME]" at bounding box center [933, 549] width 751 height 29
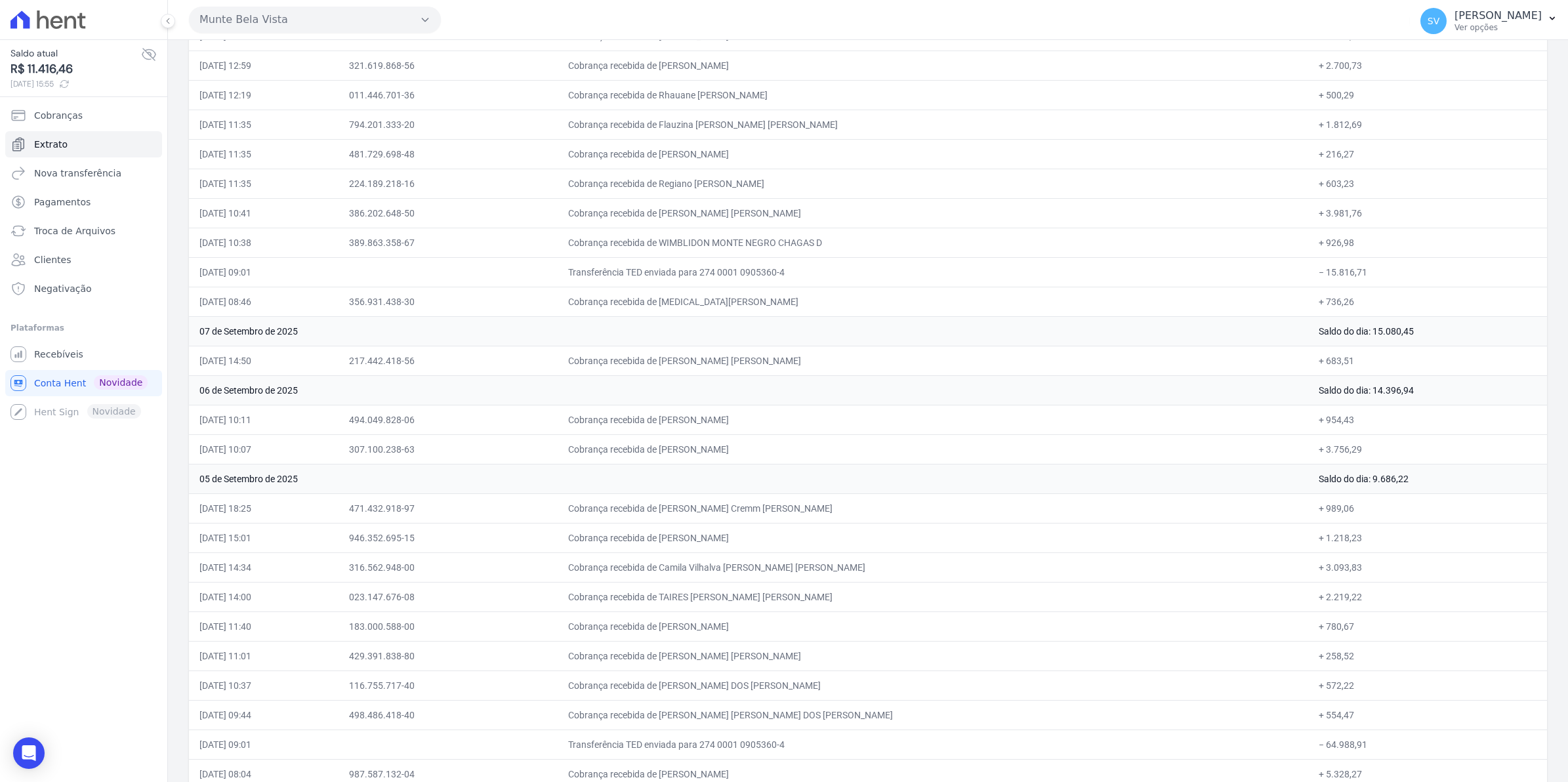
scroll to position [4054, 0]
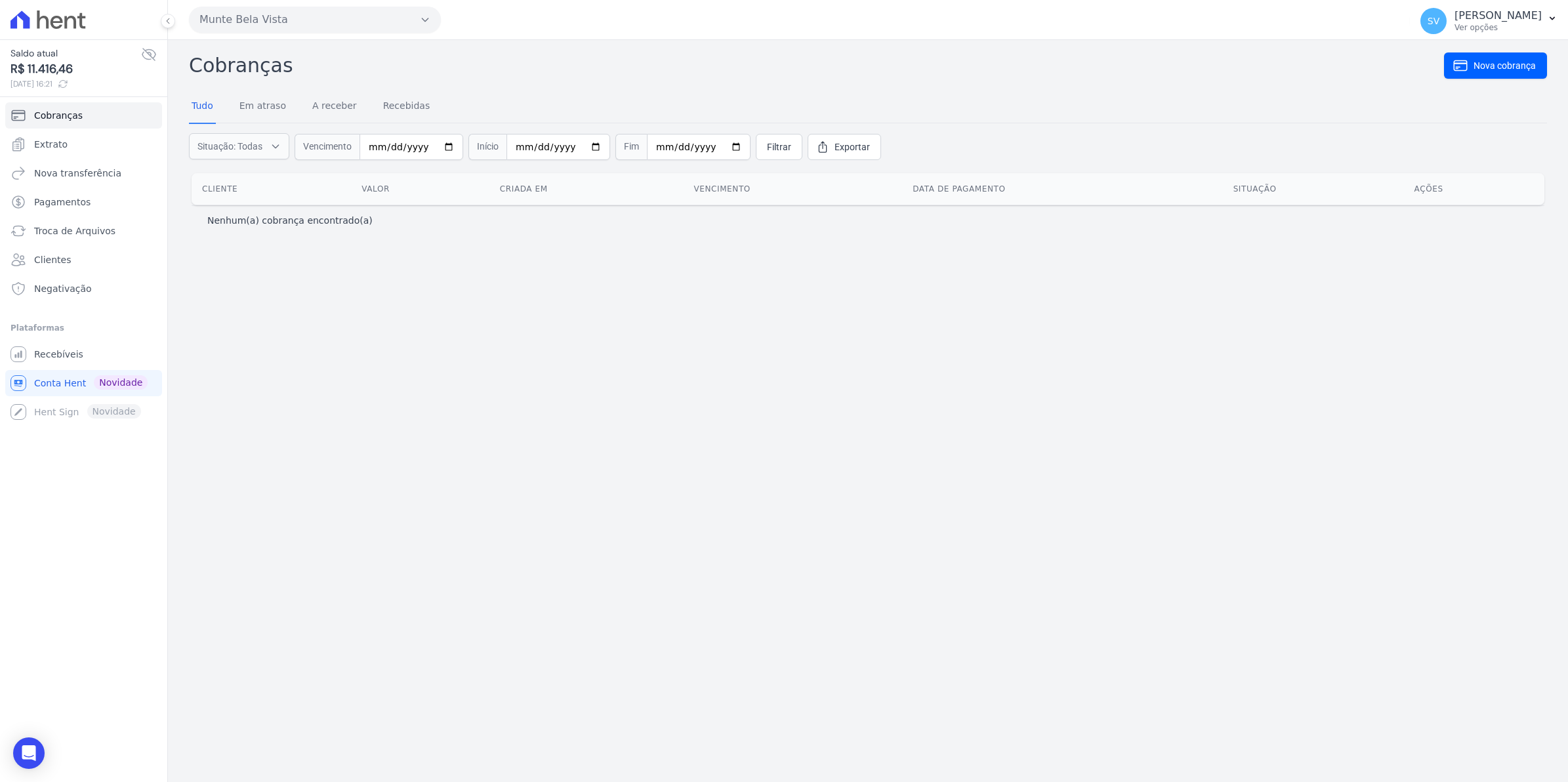
click at [798, 442] on div "Cobranças Nova cobrança Tudo Em atraso A receber Recebidas Situação: Todas Em a…" at bounding box center [868, 411] width 1400 height 742
click at [56, 149] on span "Extrato" at bounding box center [51, 144] width 33 height 13
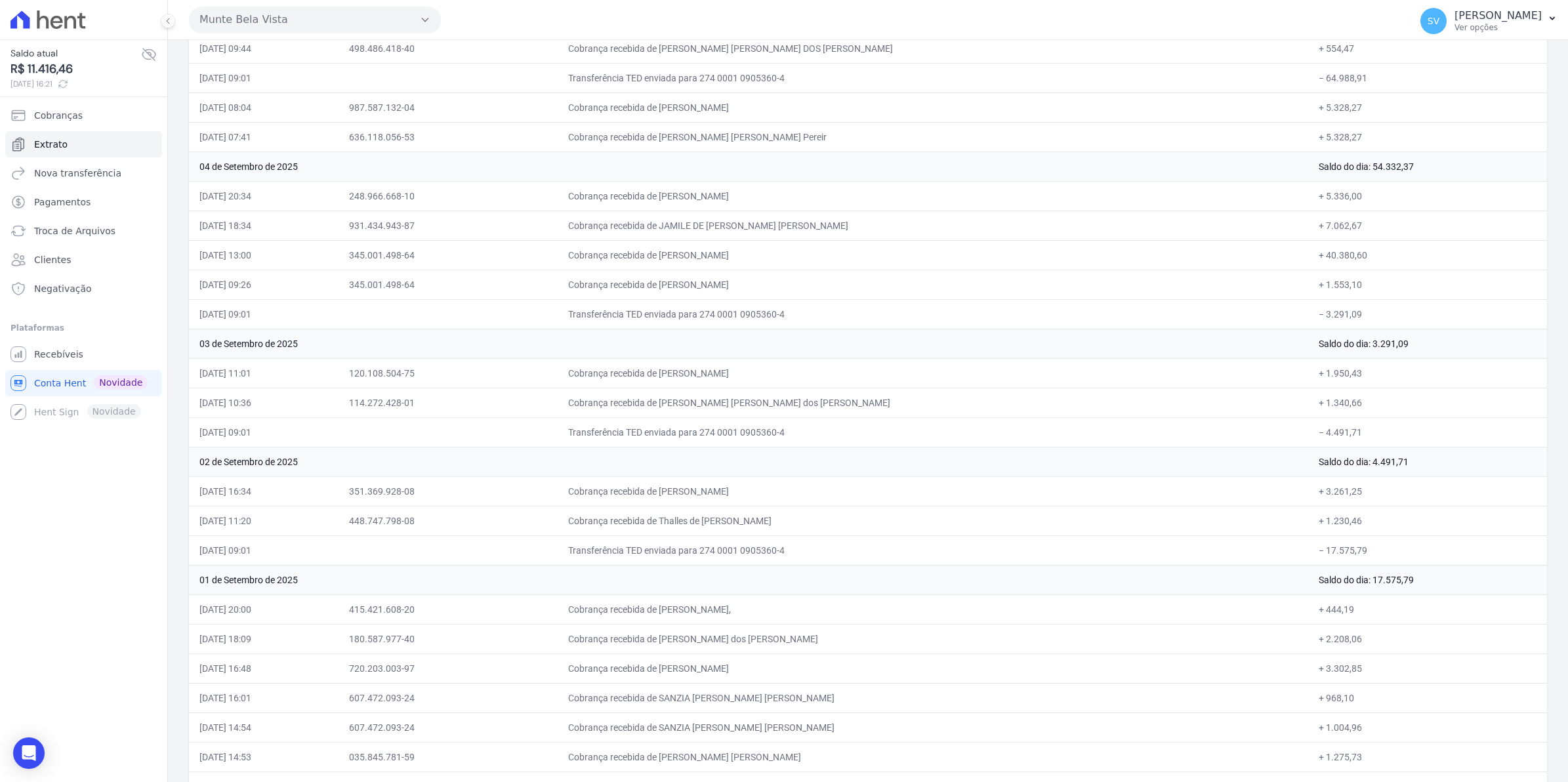
scroll to position [4956, 0]
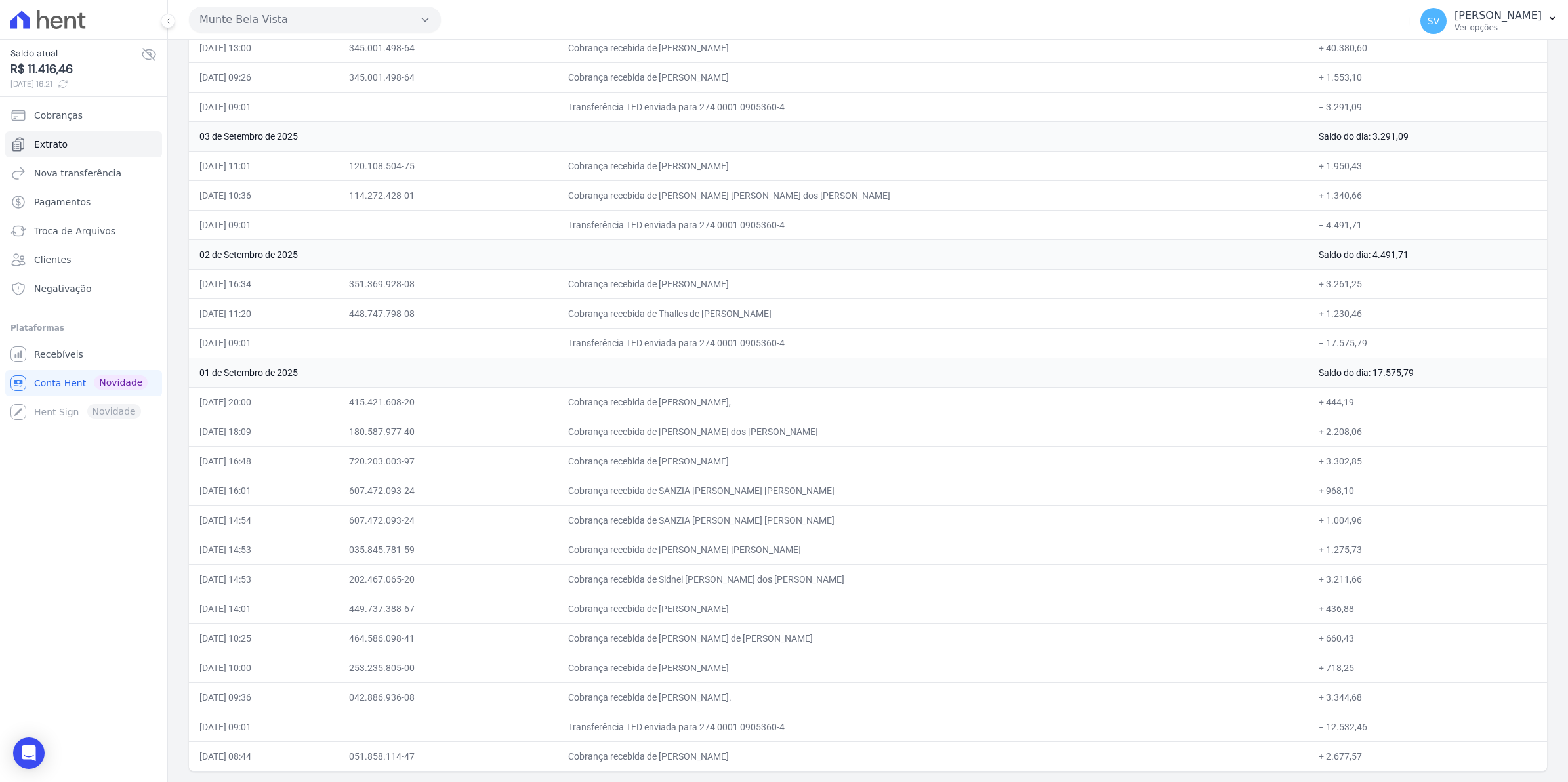
drag, startPoint x: 200, startPoint y: 191, endPoint x: 1370, endPoint y: 824, distance: 1330.3
click at [1370, 781] on html "Saldo atual R$ 11.416,46 [DATE] 16:21 Cobranças Extrato Nova transferência Paga…" at bounding box center [784, 391] width 1568 height 782
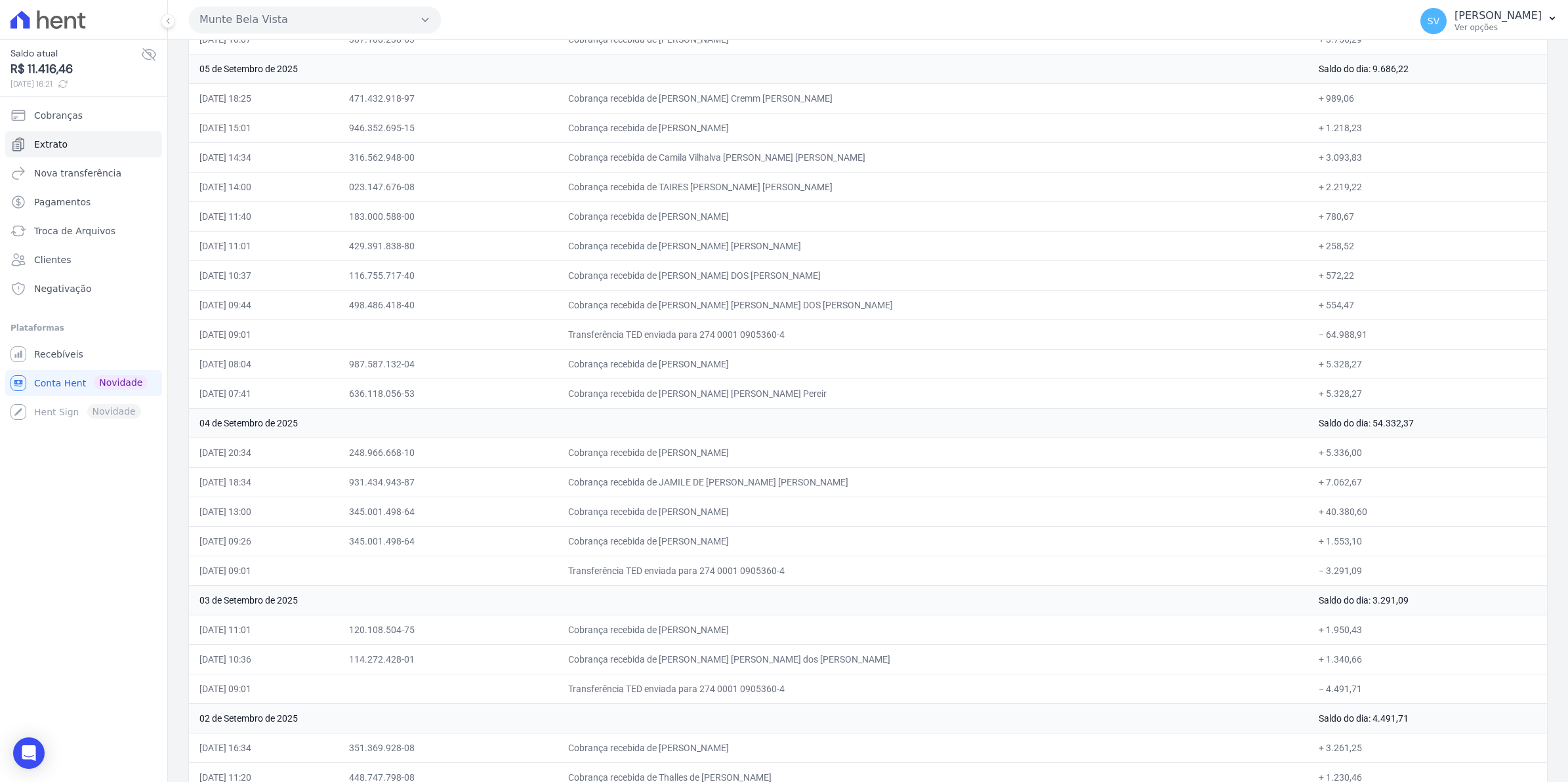
drag, startPoint x: 1113, startPoint y: 598, endPoint x: 1149, endPoint y: 605, distance: 36.7
click at [1115, 585] on td "Transferência TED enviada para 274 0001 0905360-4" at bounding box center [933, 570] width 751 height 29
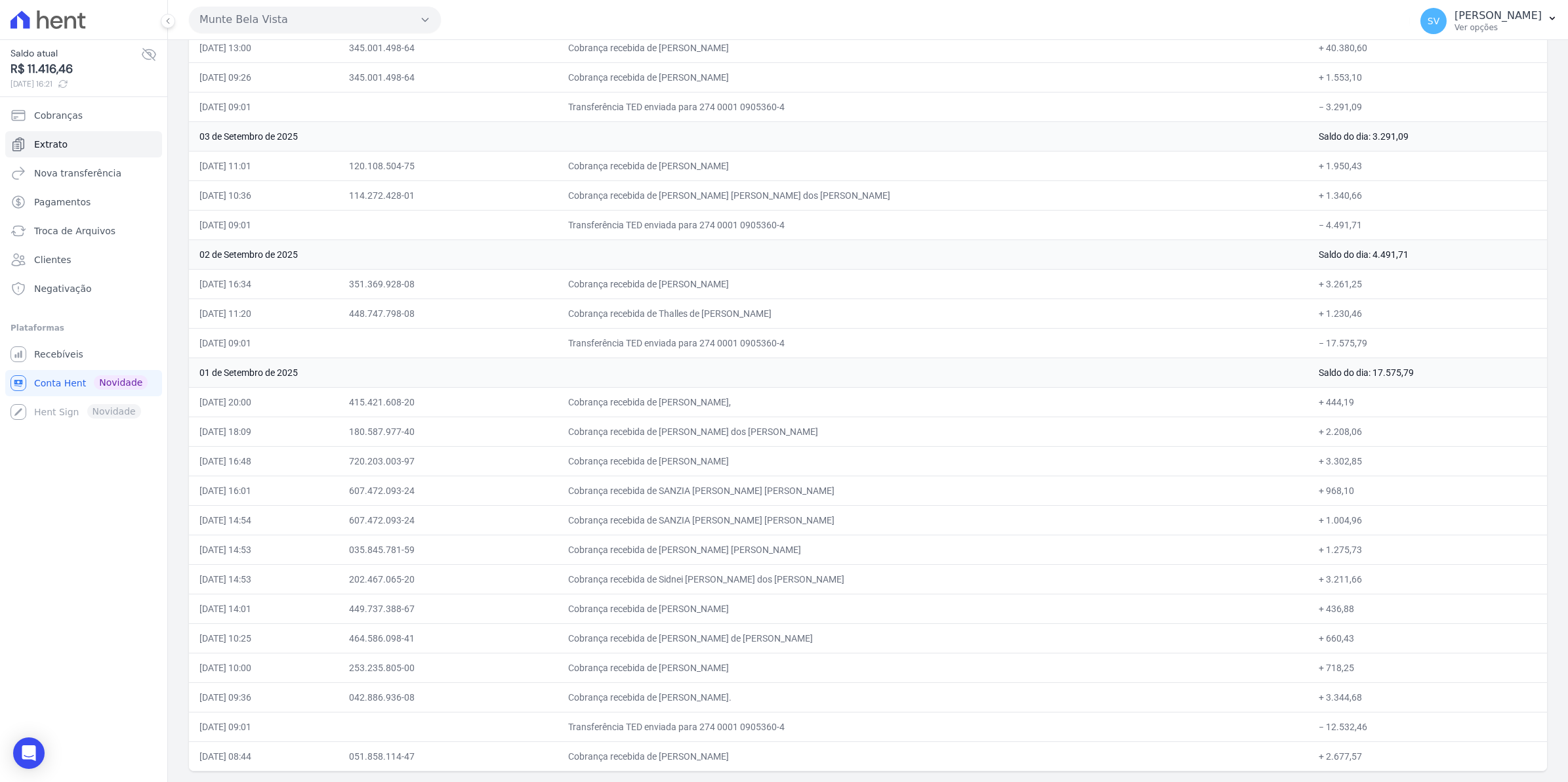
click at [1159, 692] on td "Cobrança recebida de [PERSON_NAME]." at bounding box center [933, 697] width 751 height 29
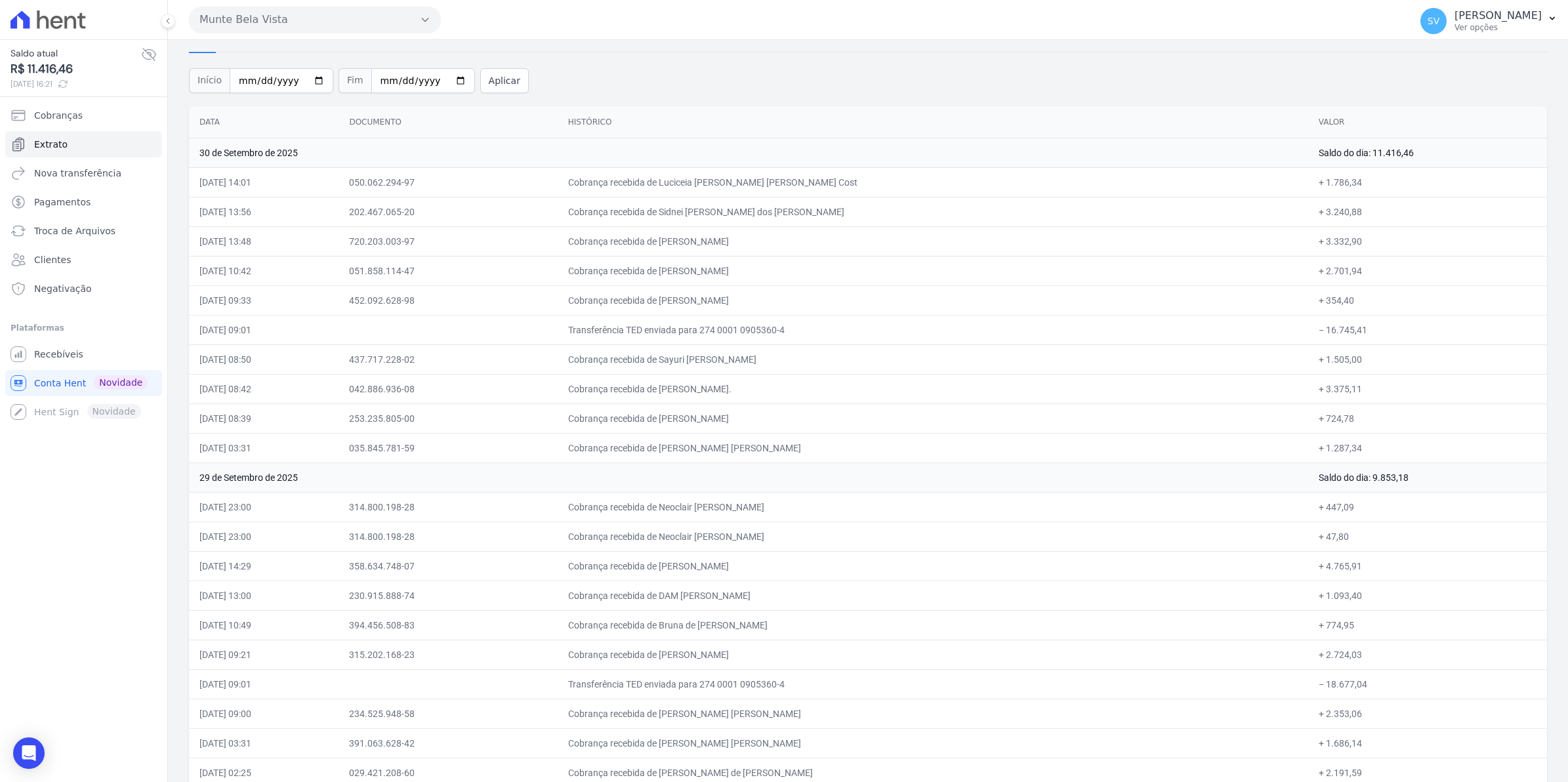
scroll to position [0, 0]
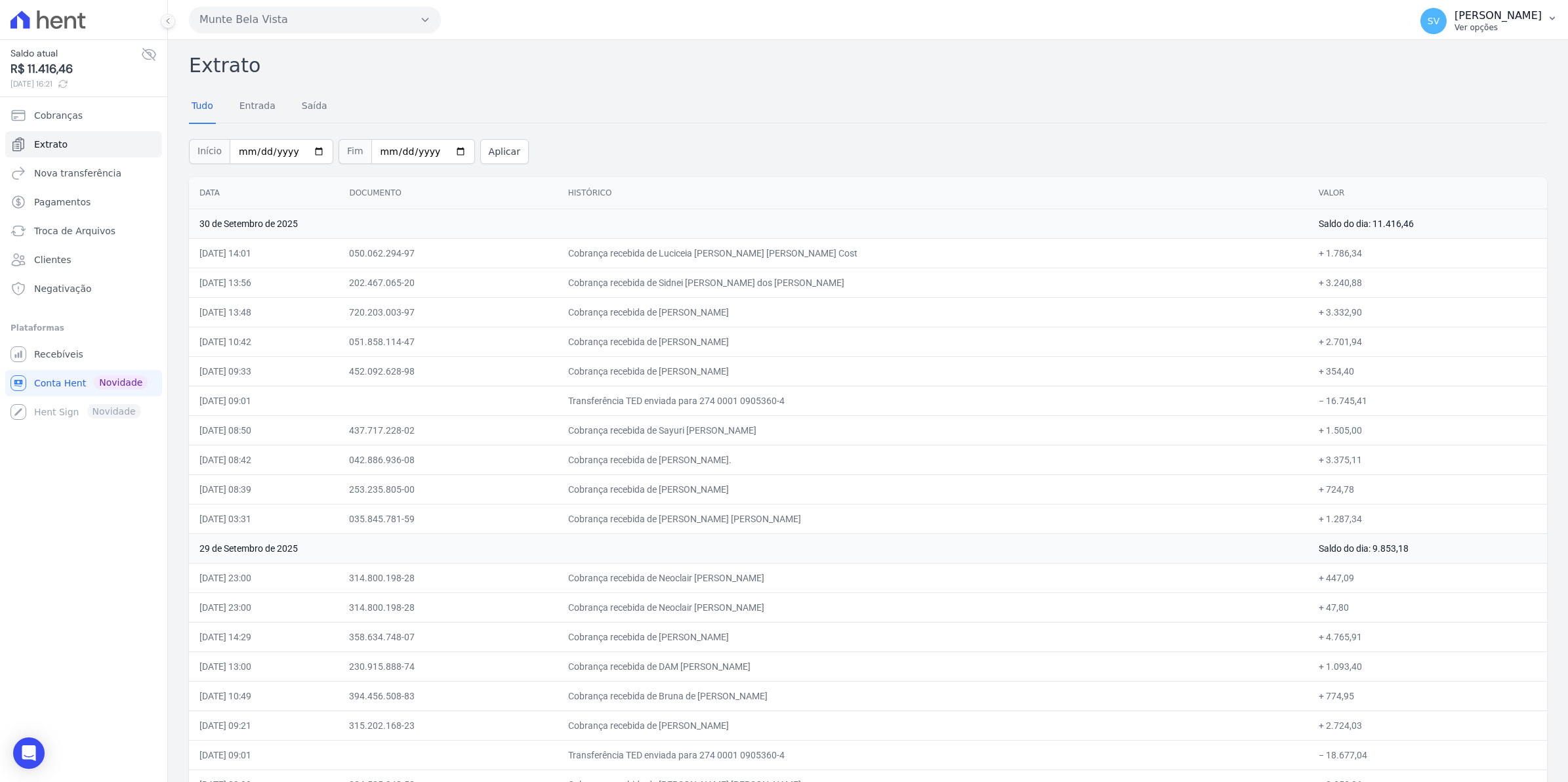
click at [1447, 29] on span "SV" at bounding box center [1433, 21] width 26 height 26
click at [289, 153] on input "[DATE]" at bounding box center [281, 151] width 103 height 25
type input "[DATE]"
click at [481, 144] on button "Aplicar" at bounding box center [505, 151] width 49 height 25
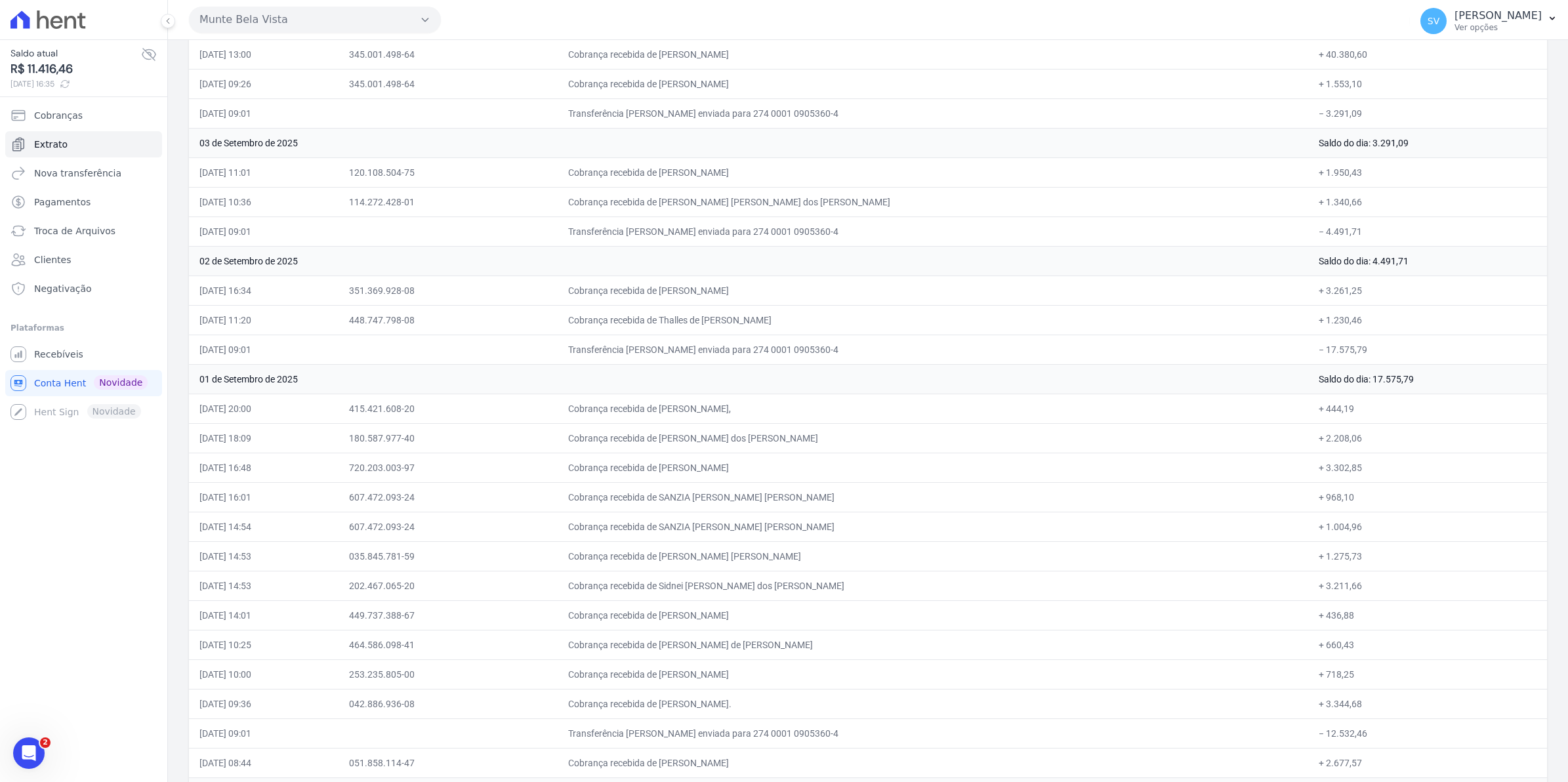
scroll to position [5134, 0]
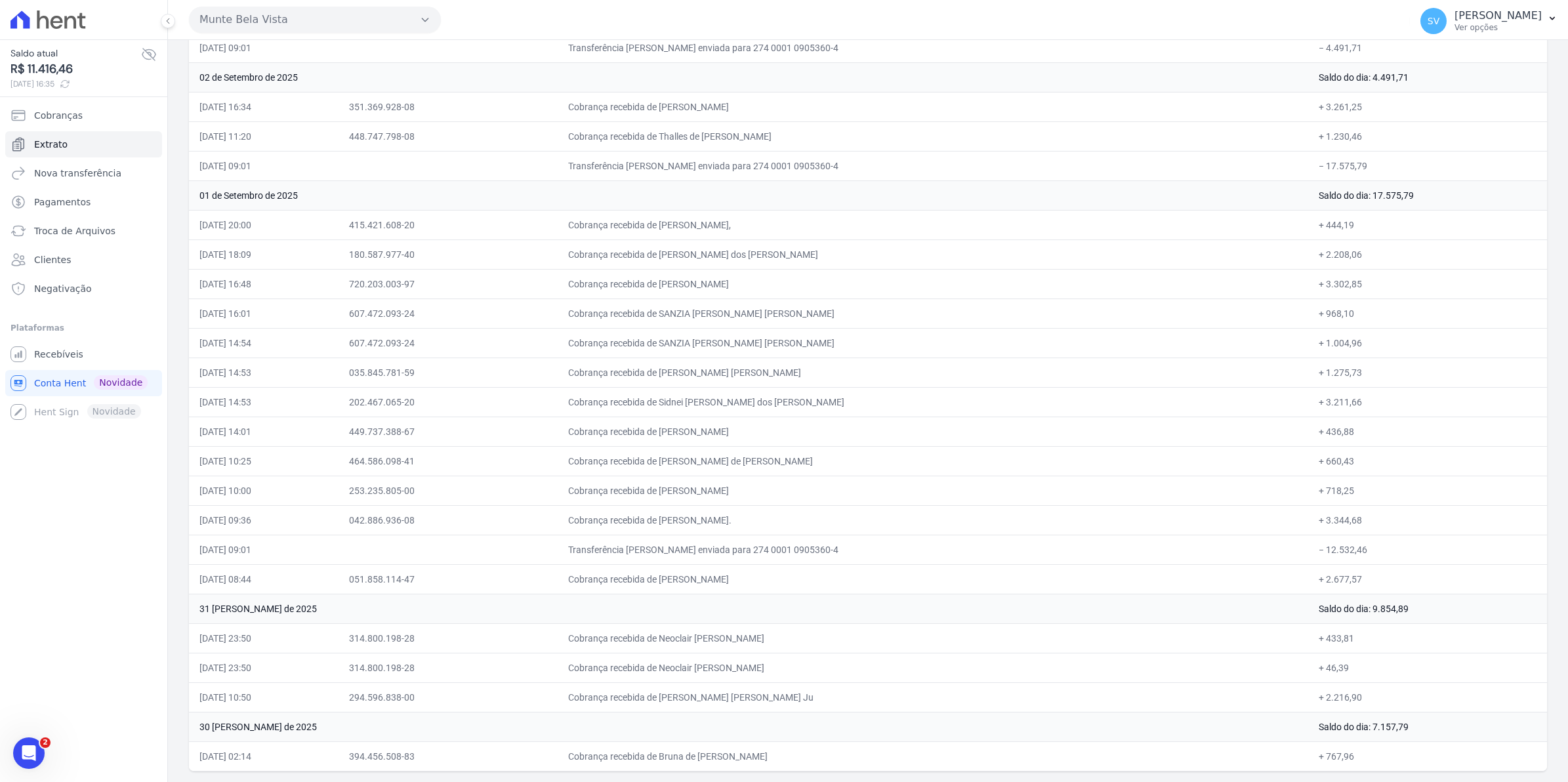
drag, startPoint x: 202, startPoint y: 605, endPoint x: 1356, endPoint y: 761, distance: 1164.5
drag, startPoint x: 1356, startPoint y: 761, endPoint x: 1296, endPoint y: 605, distance: 167.1
click at [940, 709] on td "Cobrança recebida de [PERSON_NAME] [PERSON_NAME] Ju" at bounding box center [933, 697] width 751 height 29
drag, startPoint x: 204, startPoint y: 723, endPoint x: 1388, endPoint y: 766, distance: 1184.8
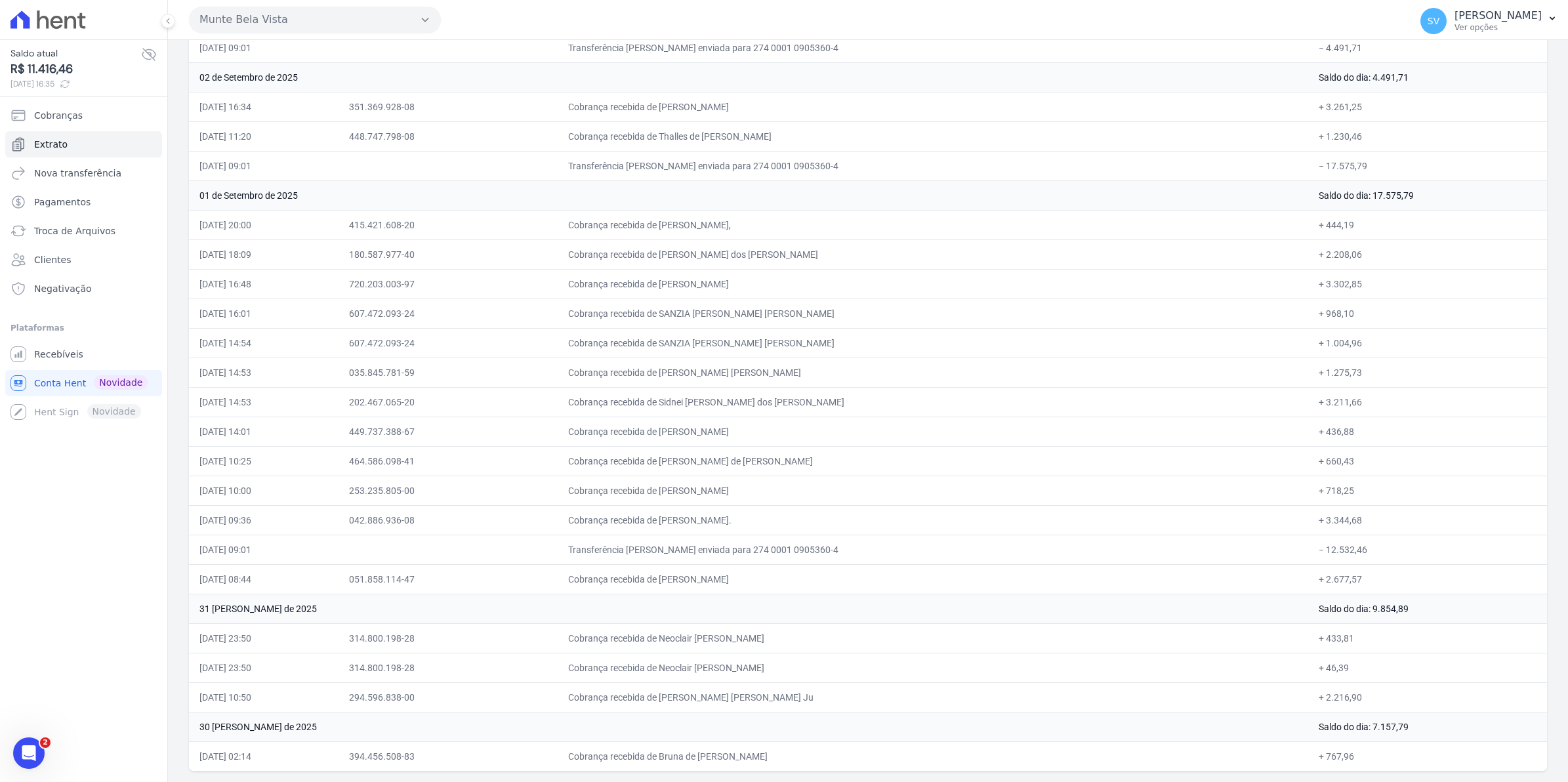
click at [334, 703] on td "31/08/2025, 10:50" at bounding box center [264, 697] width 150 height 29
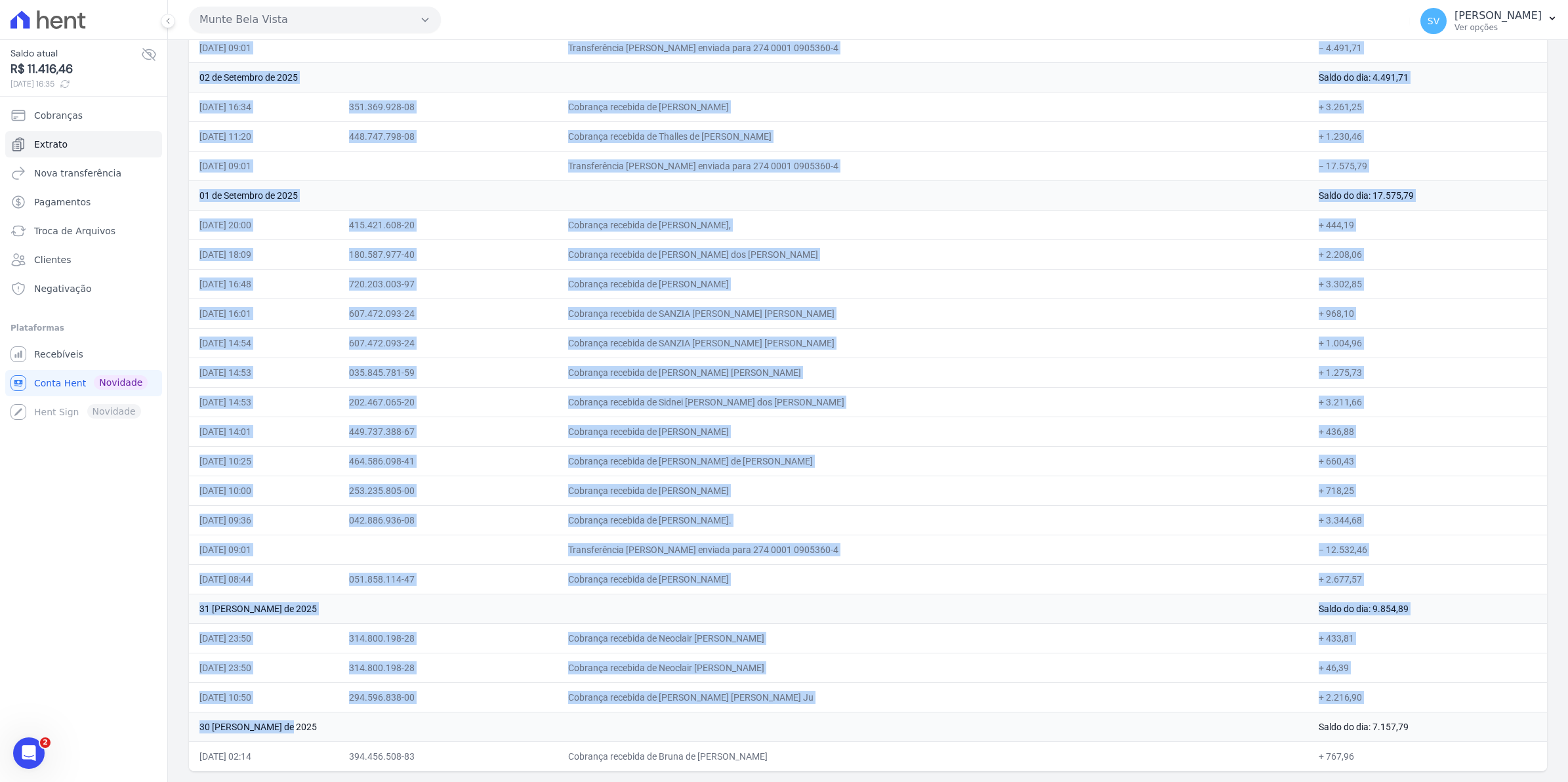
drag, startPoint x: 199, startPoint y: 728, endPoint x: 1368, endPoint y: 824, distance: 1172.9
click at [1368, 781] on html "Saldo atual R$ 11.416,46 30/09/2025, 16:35 Cobranças Extrato Nova transferência…" at bounding box center [784, 391] width 1568 height 782
copy table "Data Documento Histórico Valor 30 de Setembro de 2025 Saldo do dia: 11.416,46 3…"
drag, startPoint x: 208, startPoint y: 605, endPoint x: 1376, endPoint y: 609, distance: 1168.0
click at [1376, 609] on tr "31 de Agosto de 2025 Saldo do dia: 9.854,89" at bounding box center [868, 609] width 1358 height 29
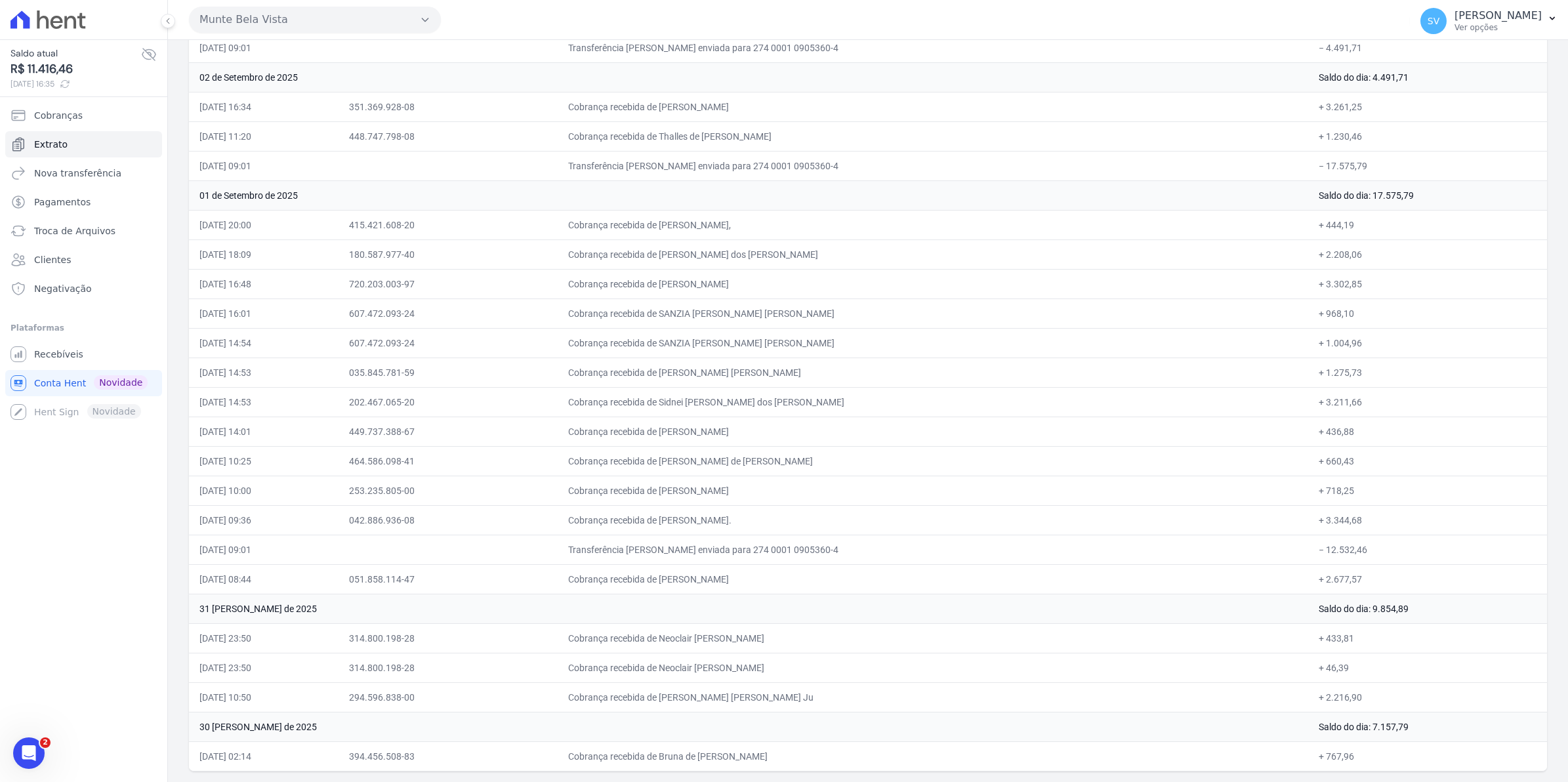
click at [218, 635] on td "31/08/2025, 23:50" at bounding box center [264, 638] width 150 height 29
drag, startPoint x: 197, startPoint y: 604, endPoint x: 1364, endPoint y: 697, distance: 1170.7
copy tbody "31 de Agosto de 2025 Saldo do dia: 9.854,89 31/08/2025, 23:50 314.800.198-28 Co…"
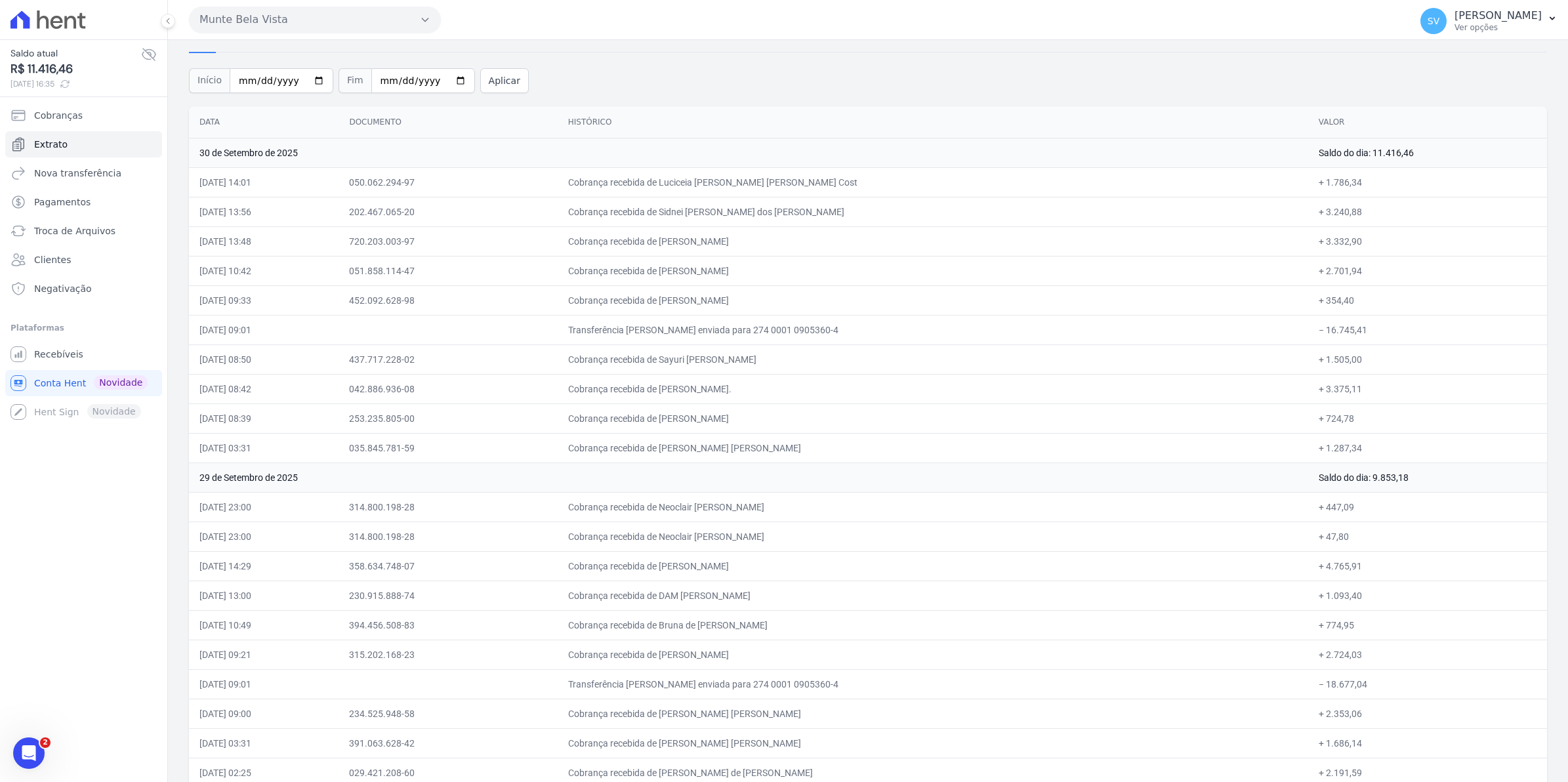
scroll to position [0, 0]
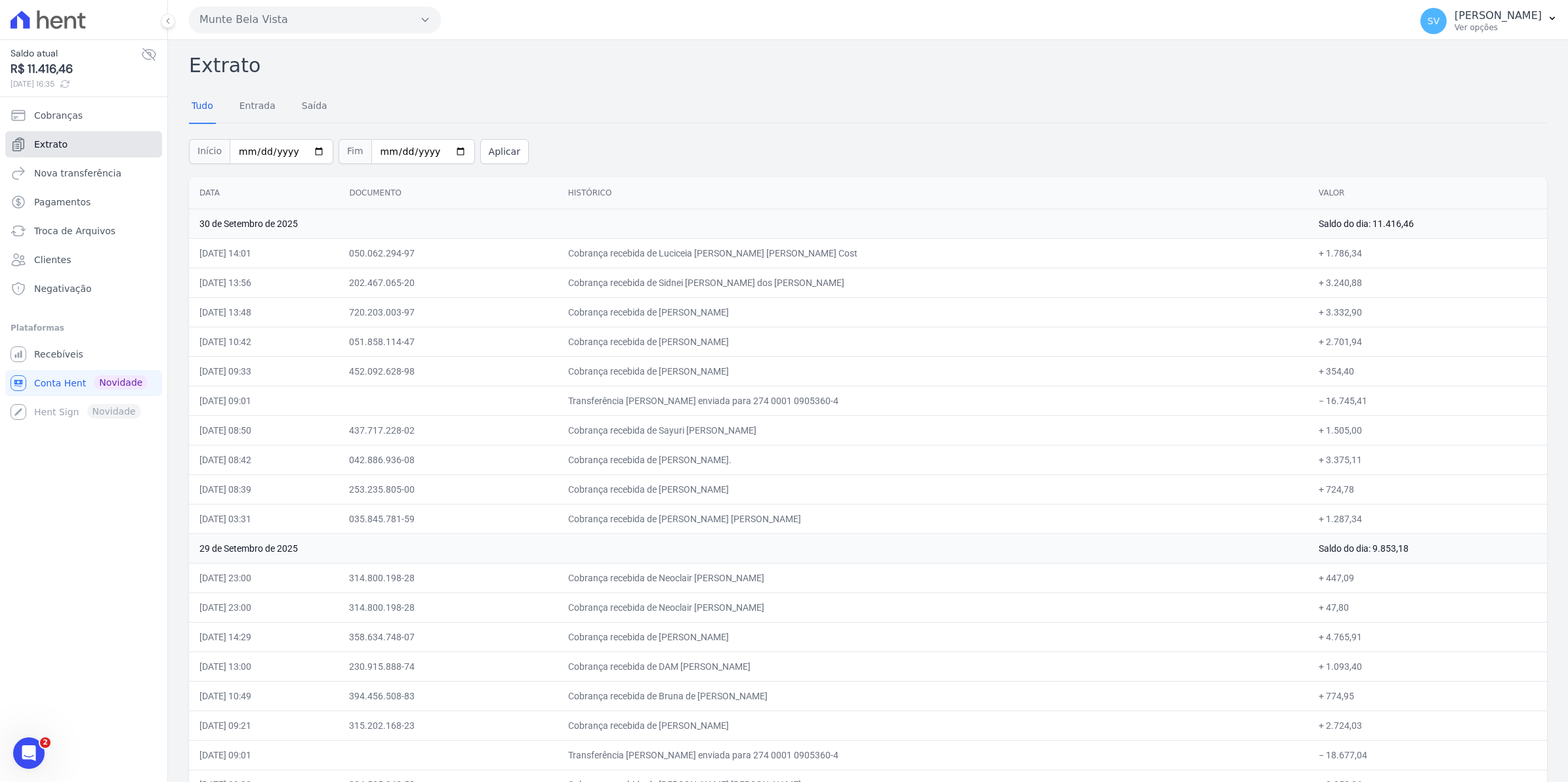
click at [44, 143] on span "Extrato" at bounding box center [51, 144] width 33 height 13
click at [44, 151] on link "Extrato" at bounding box center [83, 144] width 157 height 26
click at [61, 141] on span "Extrato" at bounding box center [51, 144] width 33 height 13
click at [69, 346] on link "Recebíveis" at bounding box center [83, 354] width 157 height 26
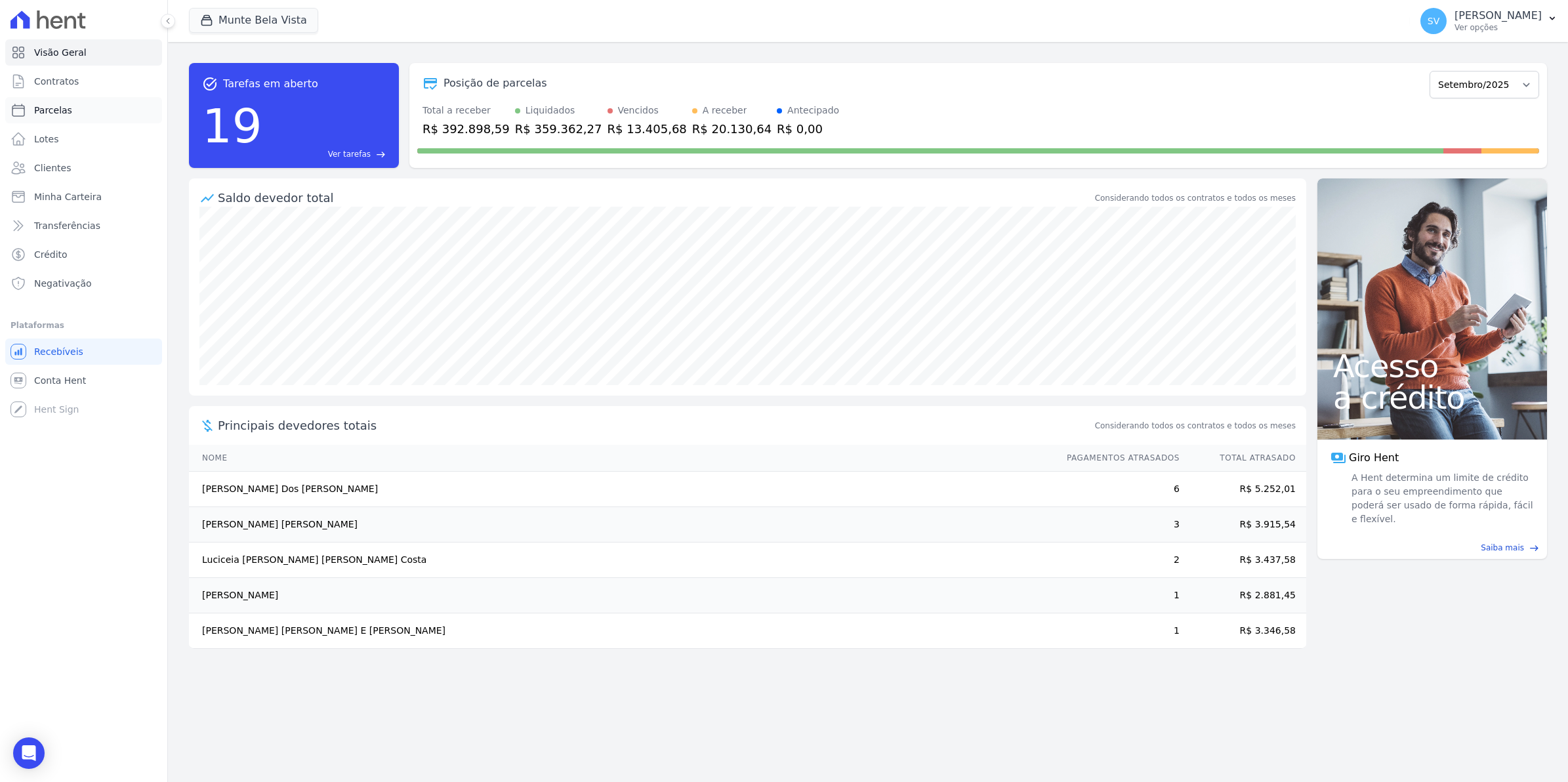
click at [65, 113] on span "Parcelas" at bounding box center [53, 110] width 38 height 13
select select
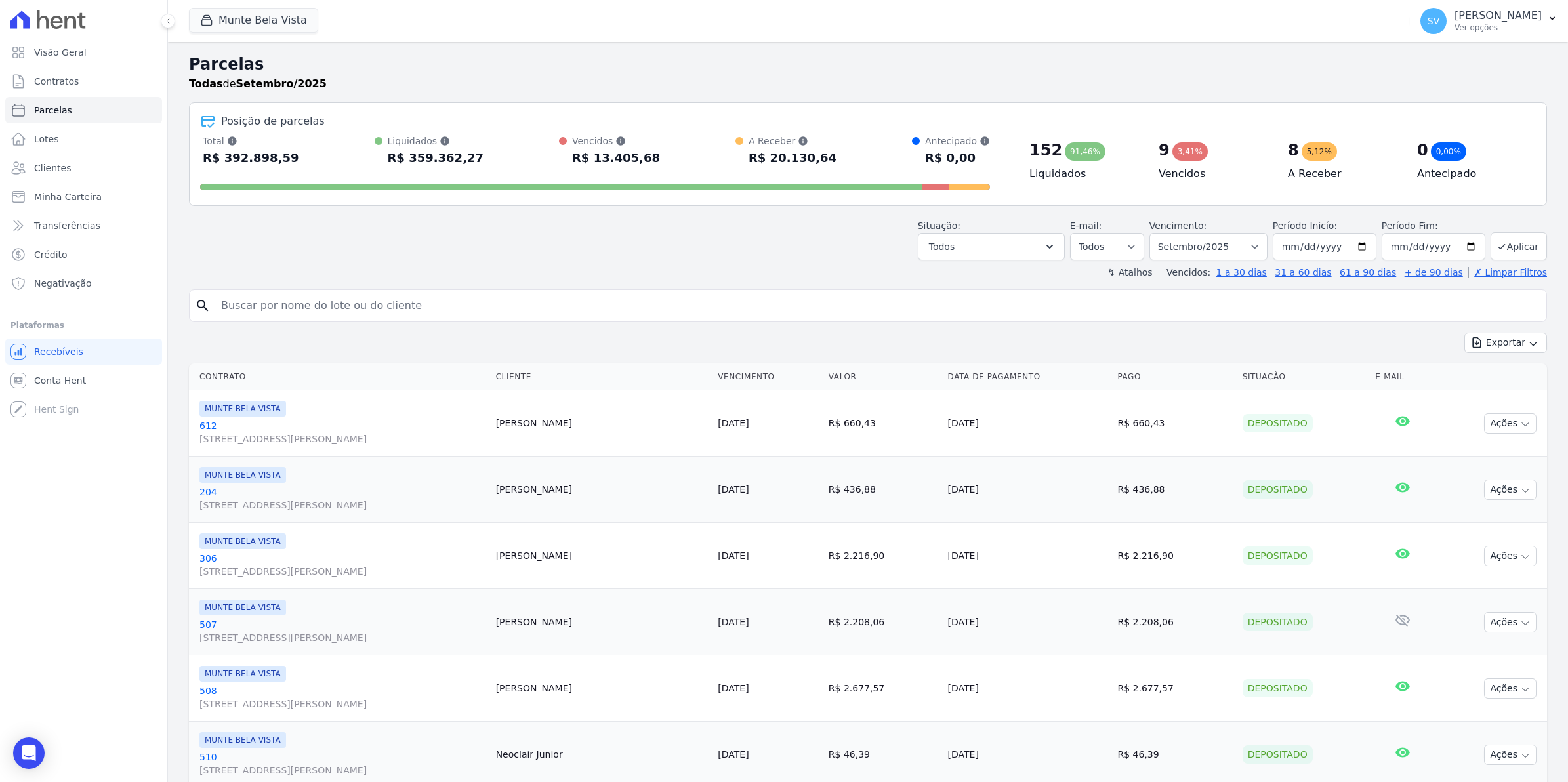
click at [251, 300] on input "search" at bounding box center [877, 305] width 1328 height 26
type input "carlos"
select select
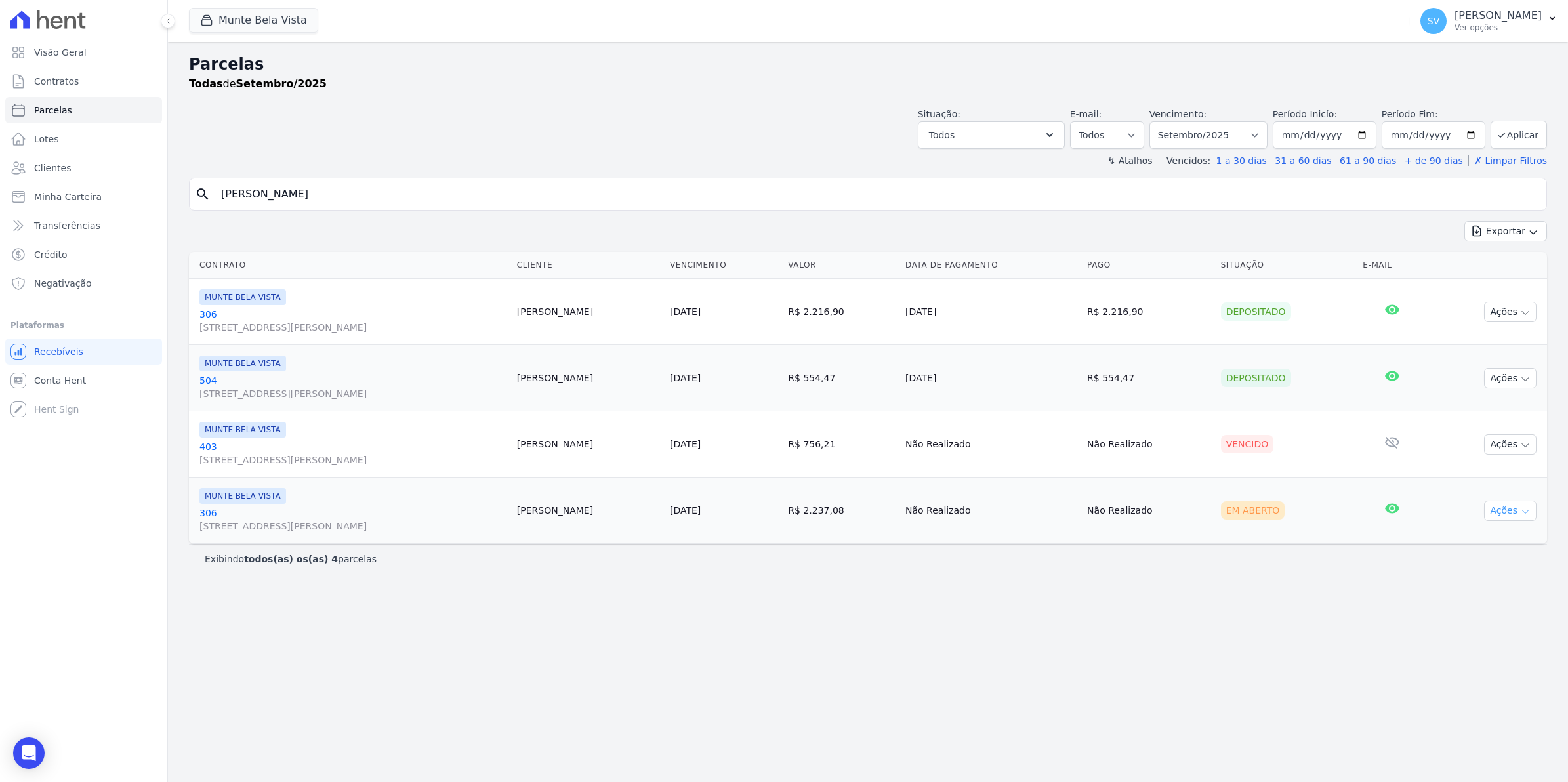
click at [1521, 512] on icon "button" at bounding box center [1526, 512] width 11 height 11
click at [1465, 544] on link "Ver boleto" at bounding box center [1505, 540] width 126 height 24
drag, startPoint x: 53, startPoint y: 83, endPoint x: 55, endPoint y: 90, distance: 7.3
click at [53, 83] on span "Contratos" at bounding box center [56, 81] width 45 height 13
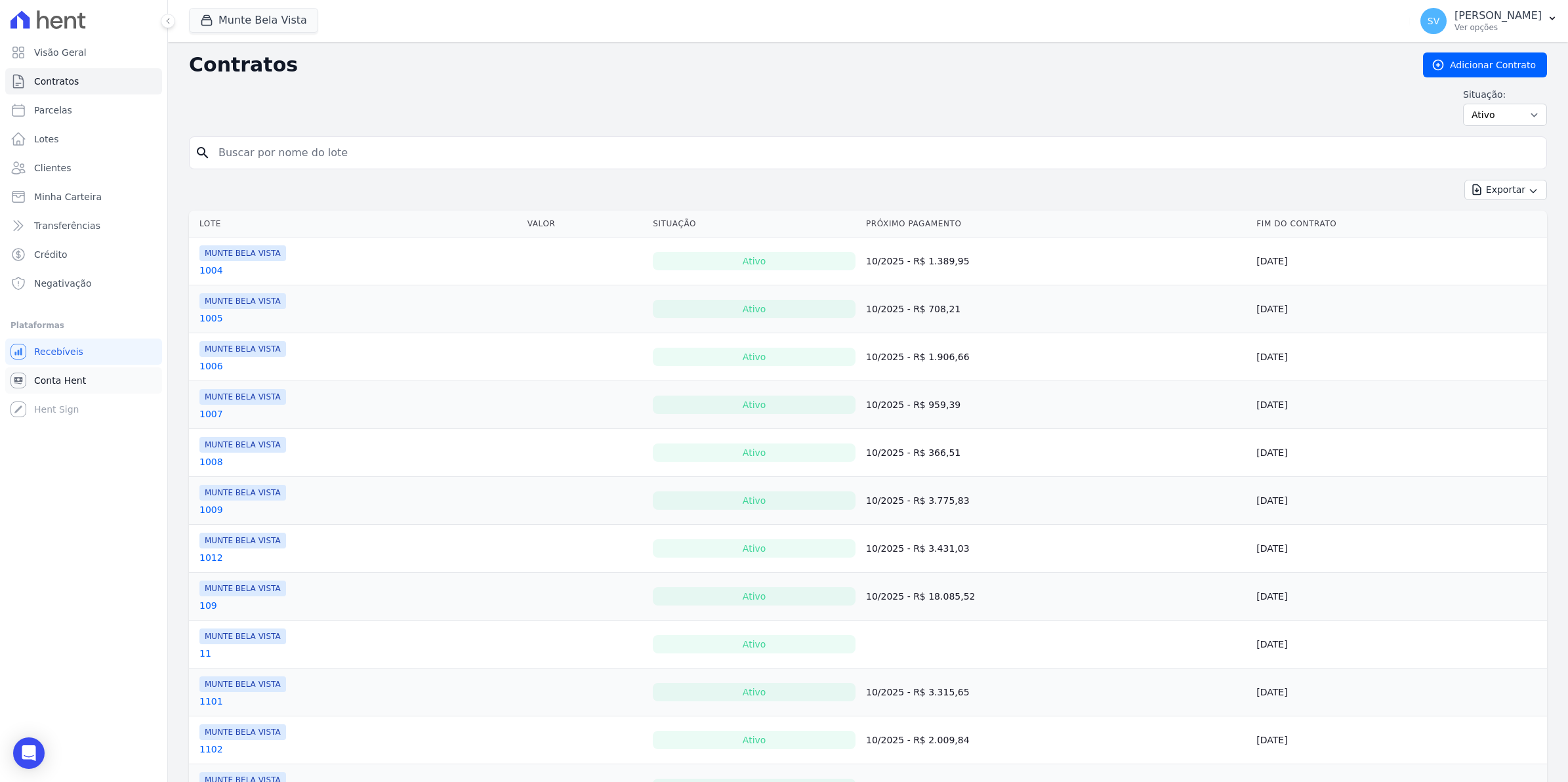
click at [53, 386] on span "Conta Hent" at bounding box center [60, 380] width 52 height 13
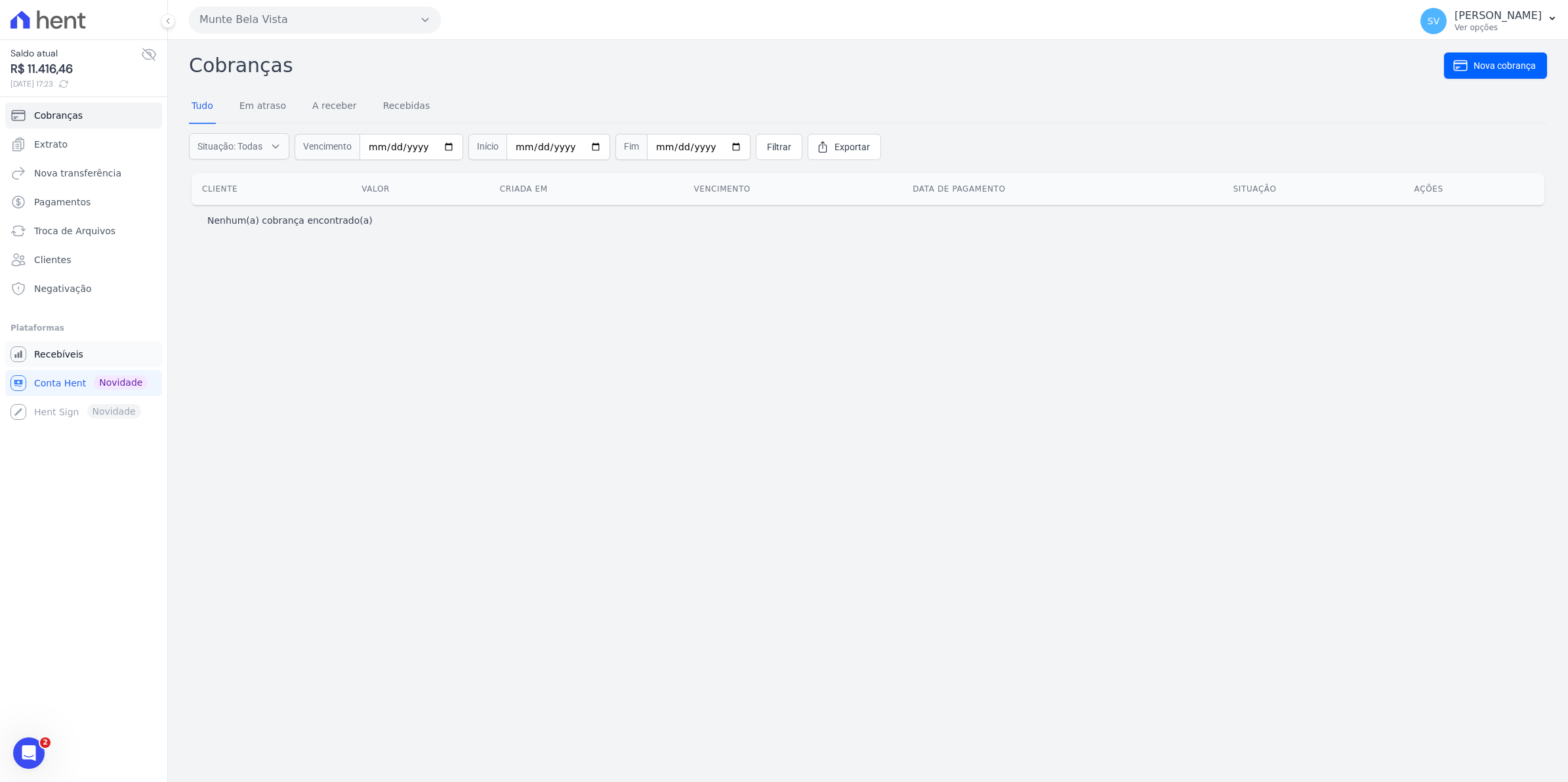
click at [43, 355] on span "Recebíveis" at bounding box center [59, 354] width 49 height 13
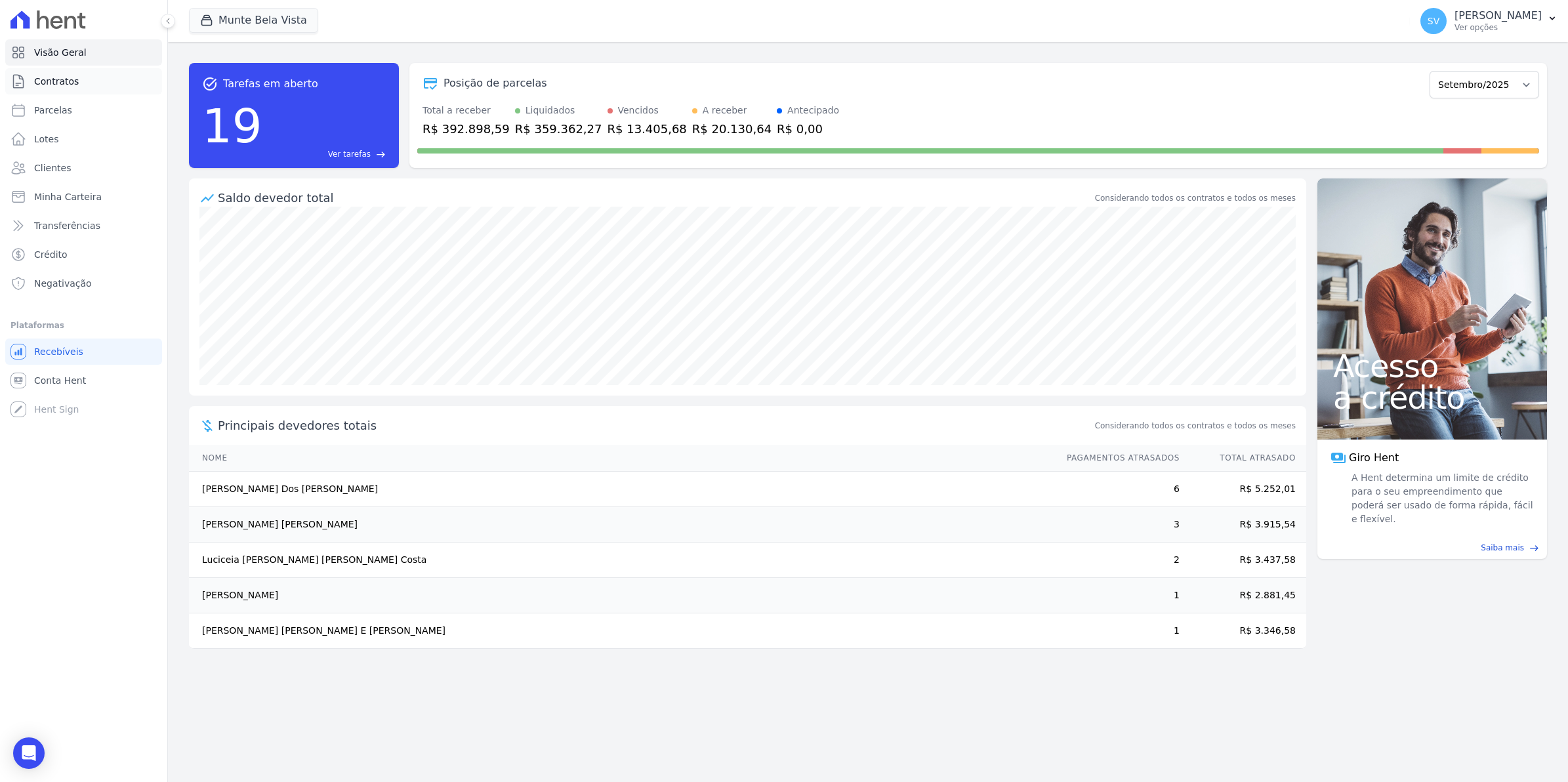
click at [51, 87] on span "Contratos" at bounding box center [56, 81] width 45 height 13
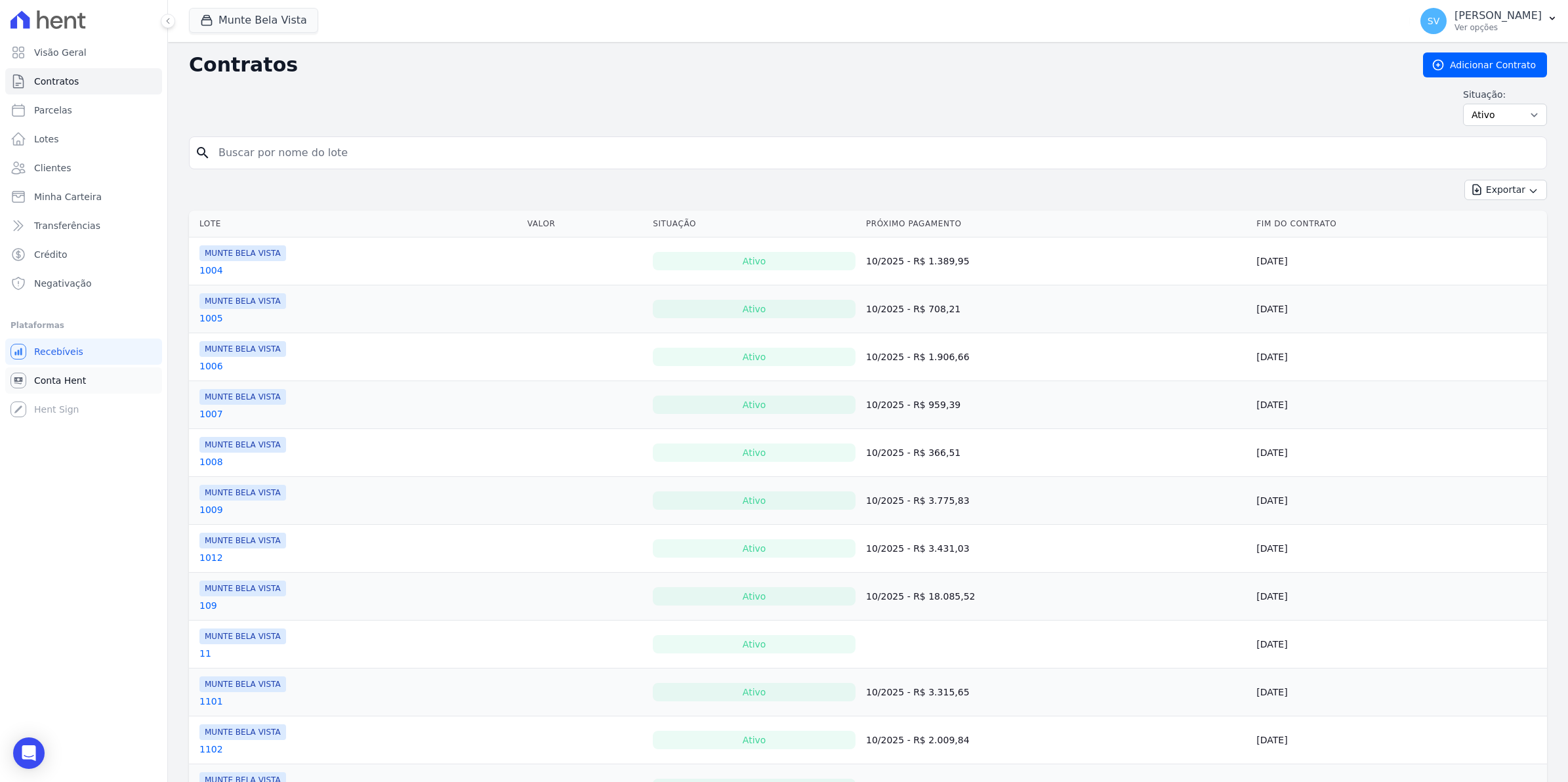
click at [55, 386] on span "Conta Hent" at bounding box center [60, 380] width 52 height 13
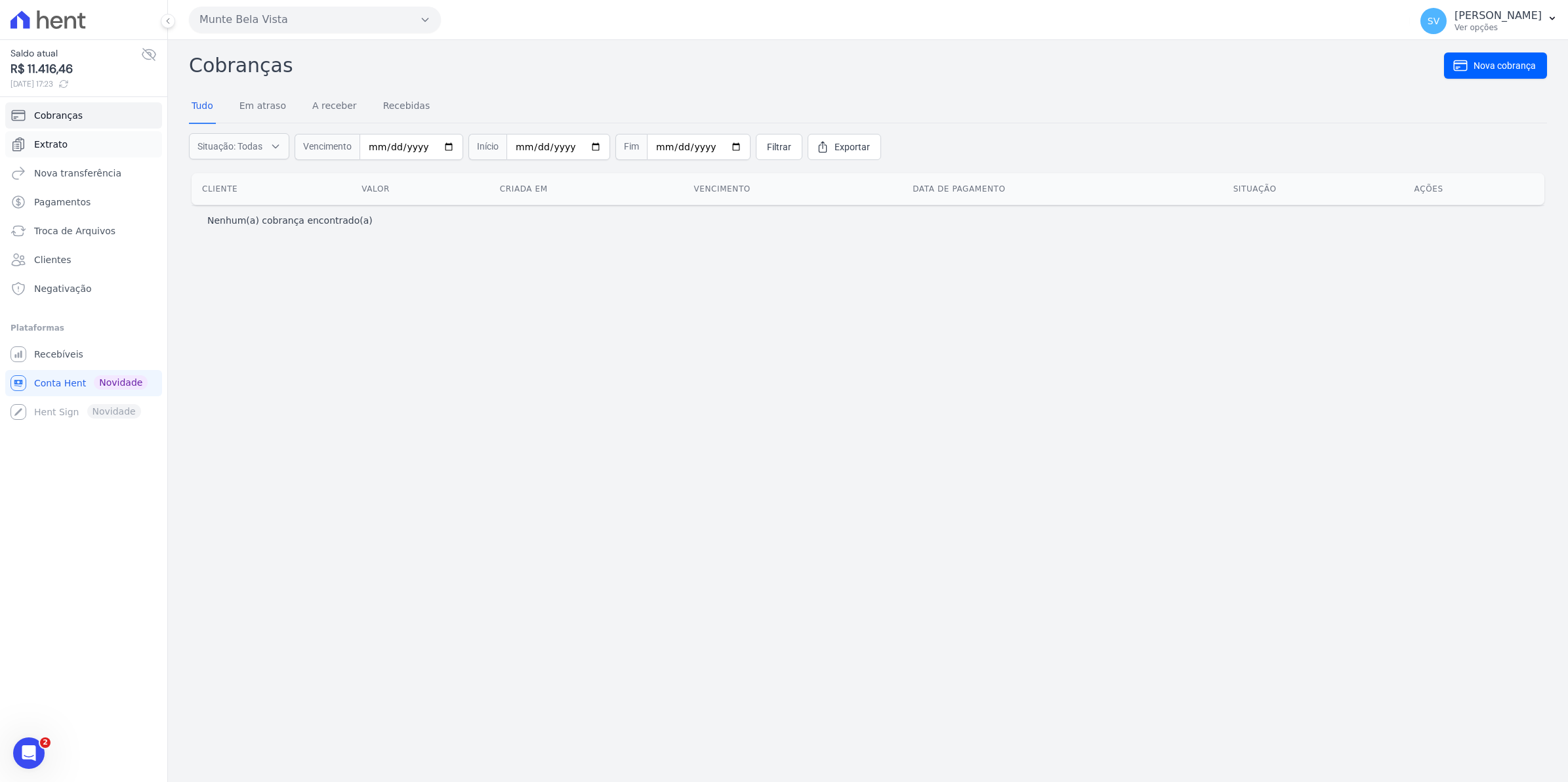
click at [53, 151] on span "Extrato" at bounding box center [51, 144] width 33 height 13
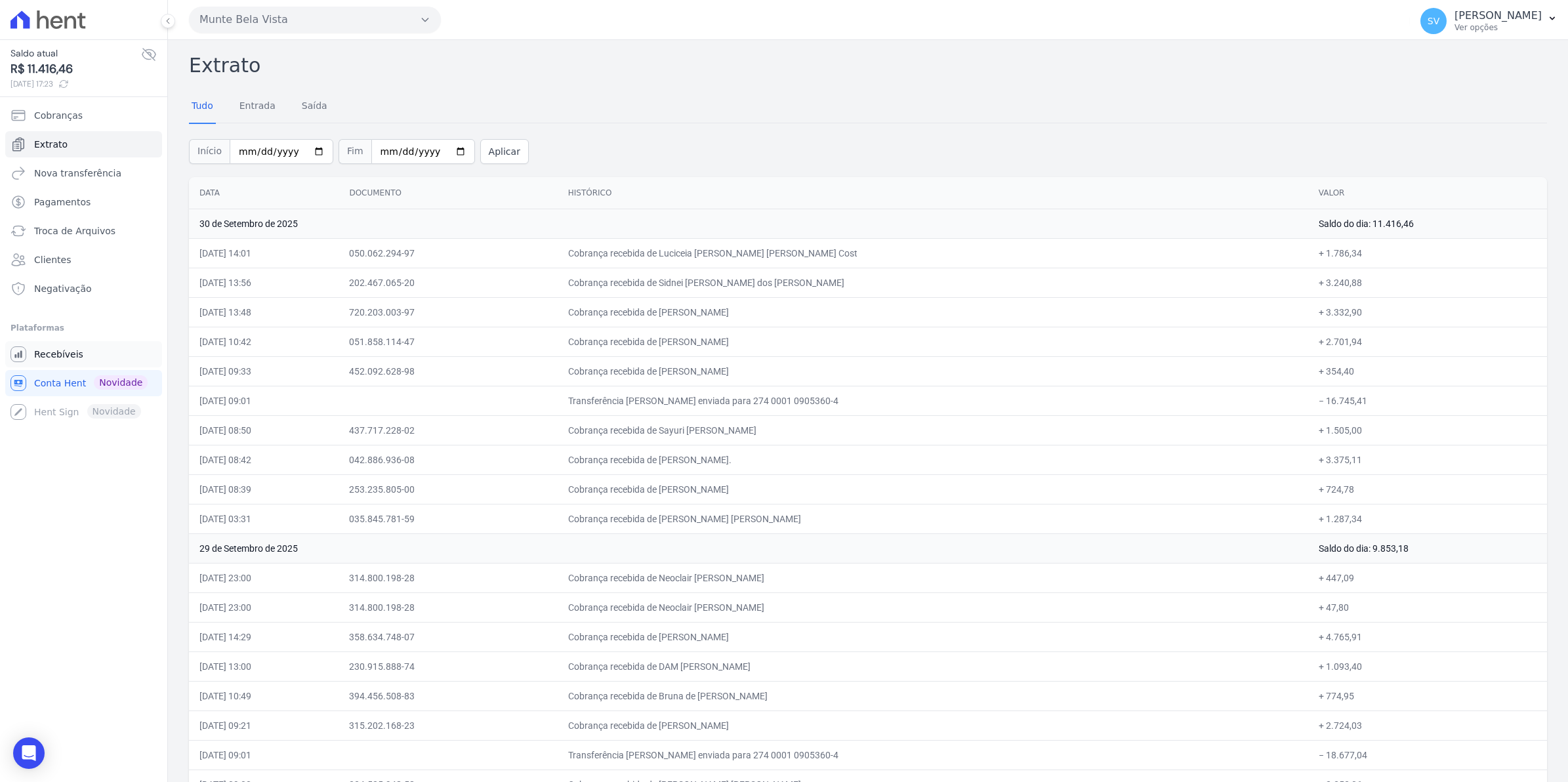
click at [39, 358] on span "Recebíveis" at bounding box center [59, 354] width 49 height 13
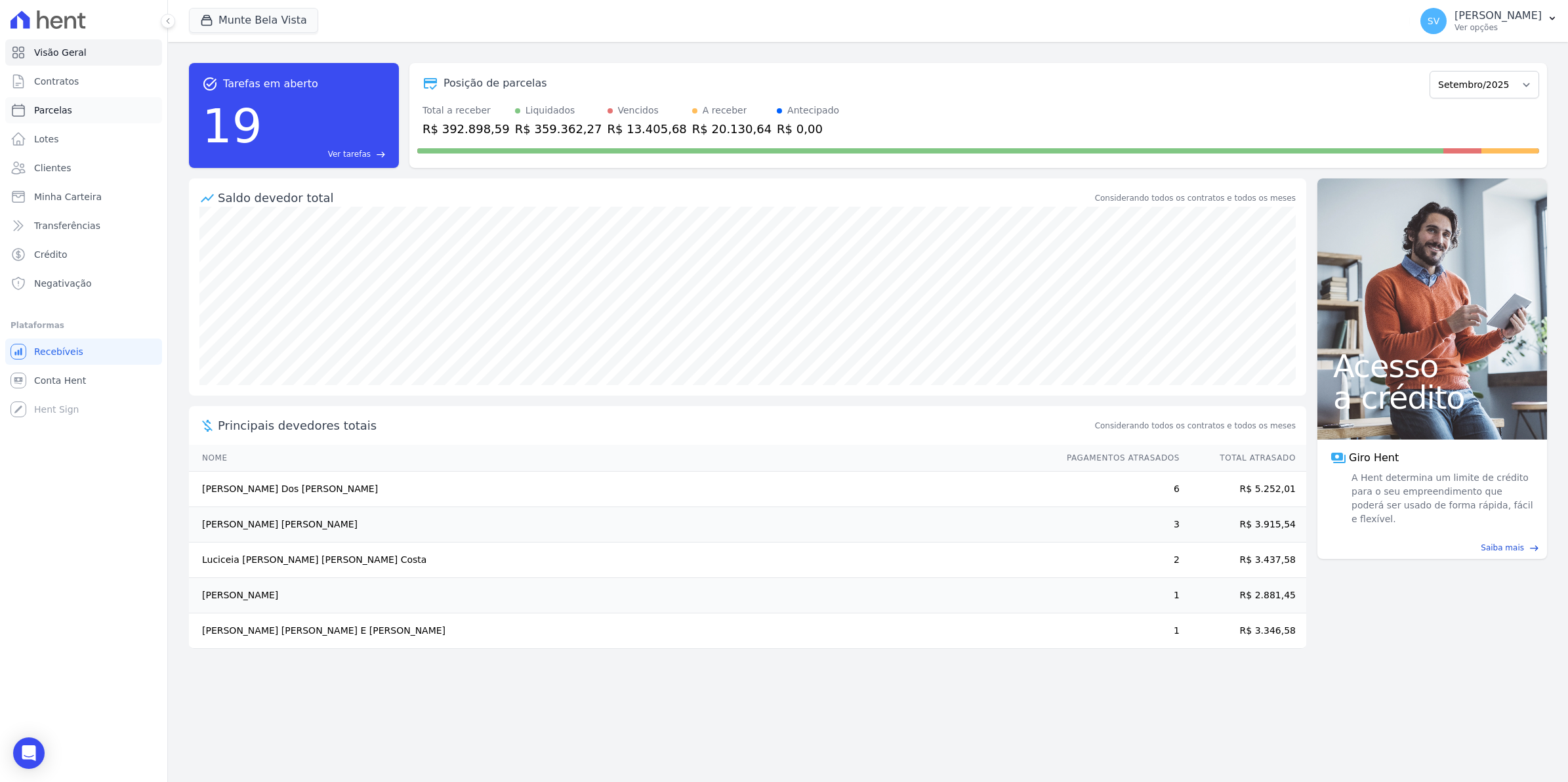
click at [46, 108] on span "Parcelas" at bounding box center [53, 110] width 38 height 13
select select
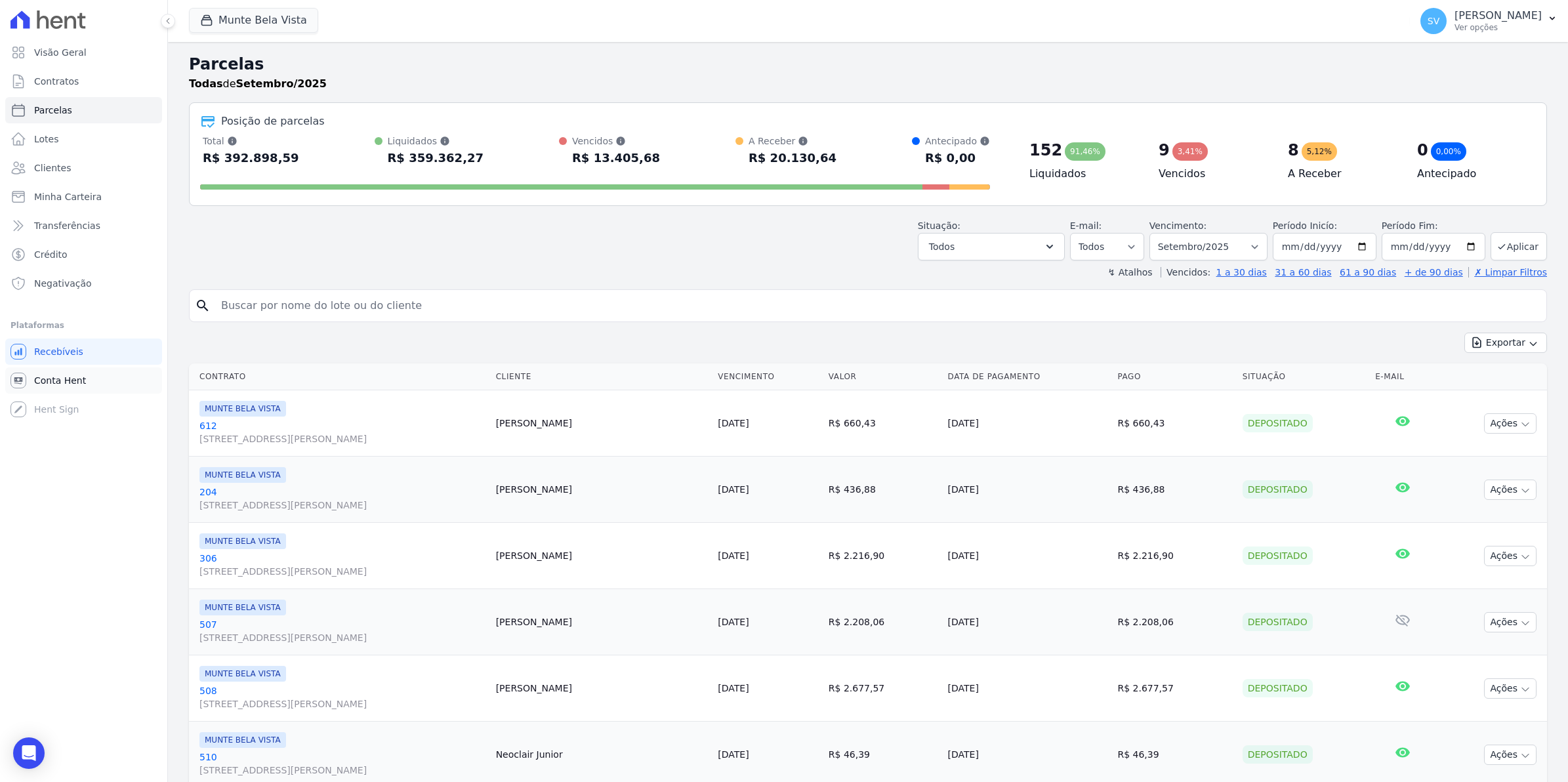
click at [37, 384] on span "Conta Hent" at bounding box center [60, 380] width 52 height 13
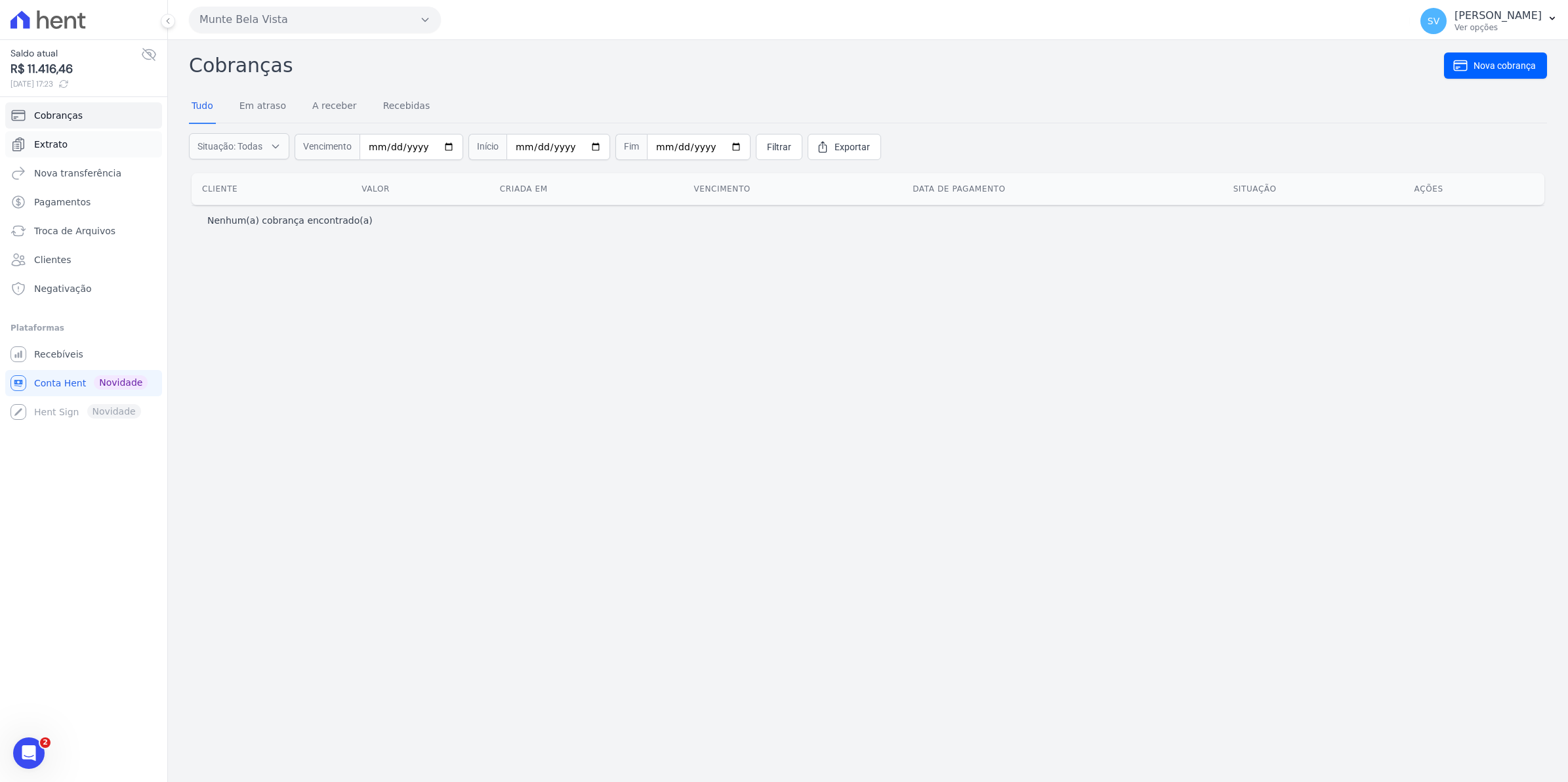
click at [59, 144] on span "Extrato" at bounding box center [51, 144] width 33 height 13
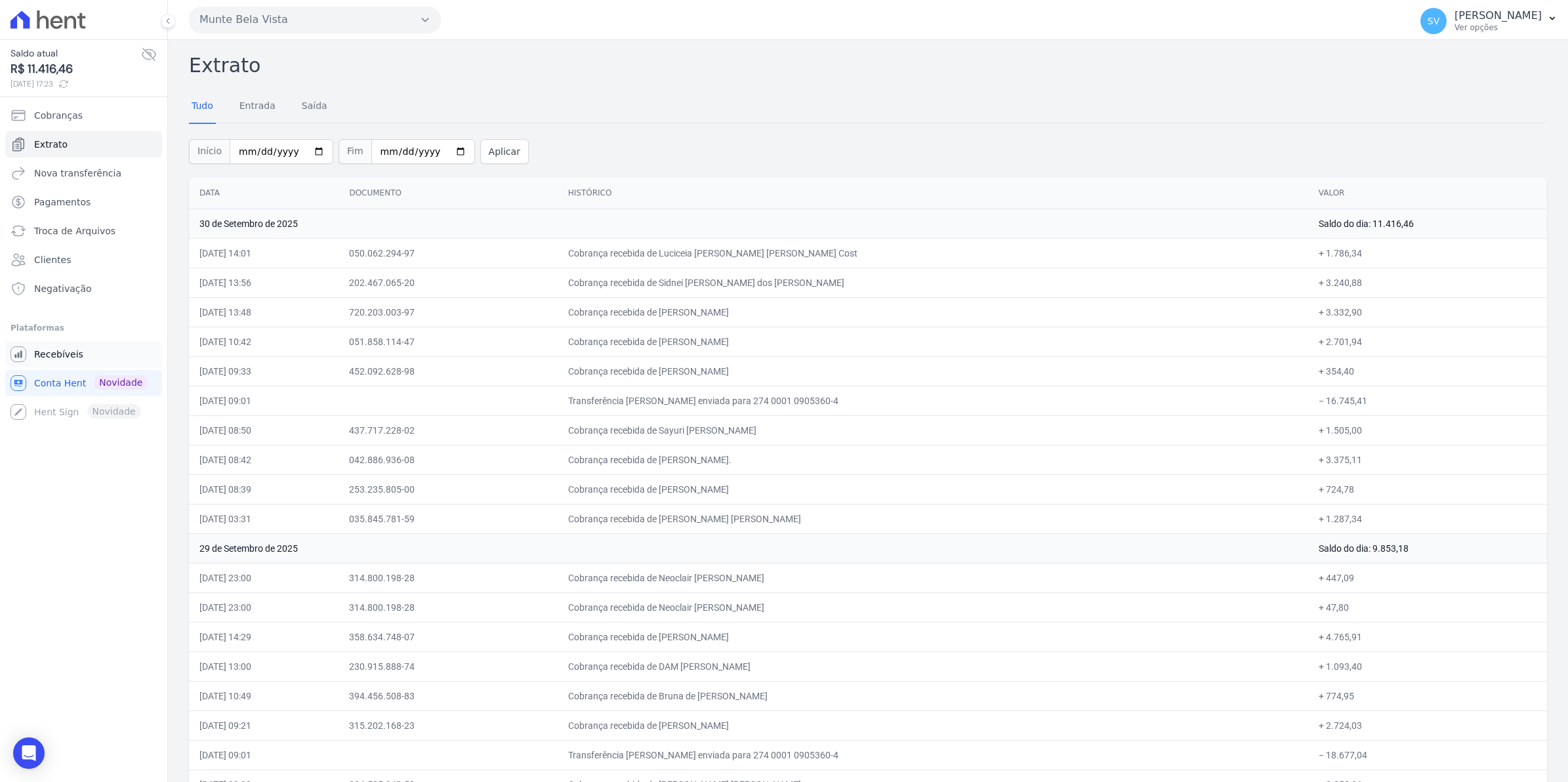
click at [41, 355] on span "Recebíveis" at bounding box center [59, 354] width 49 height 13
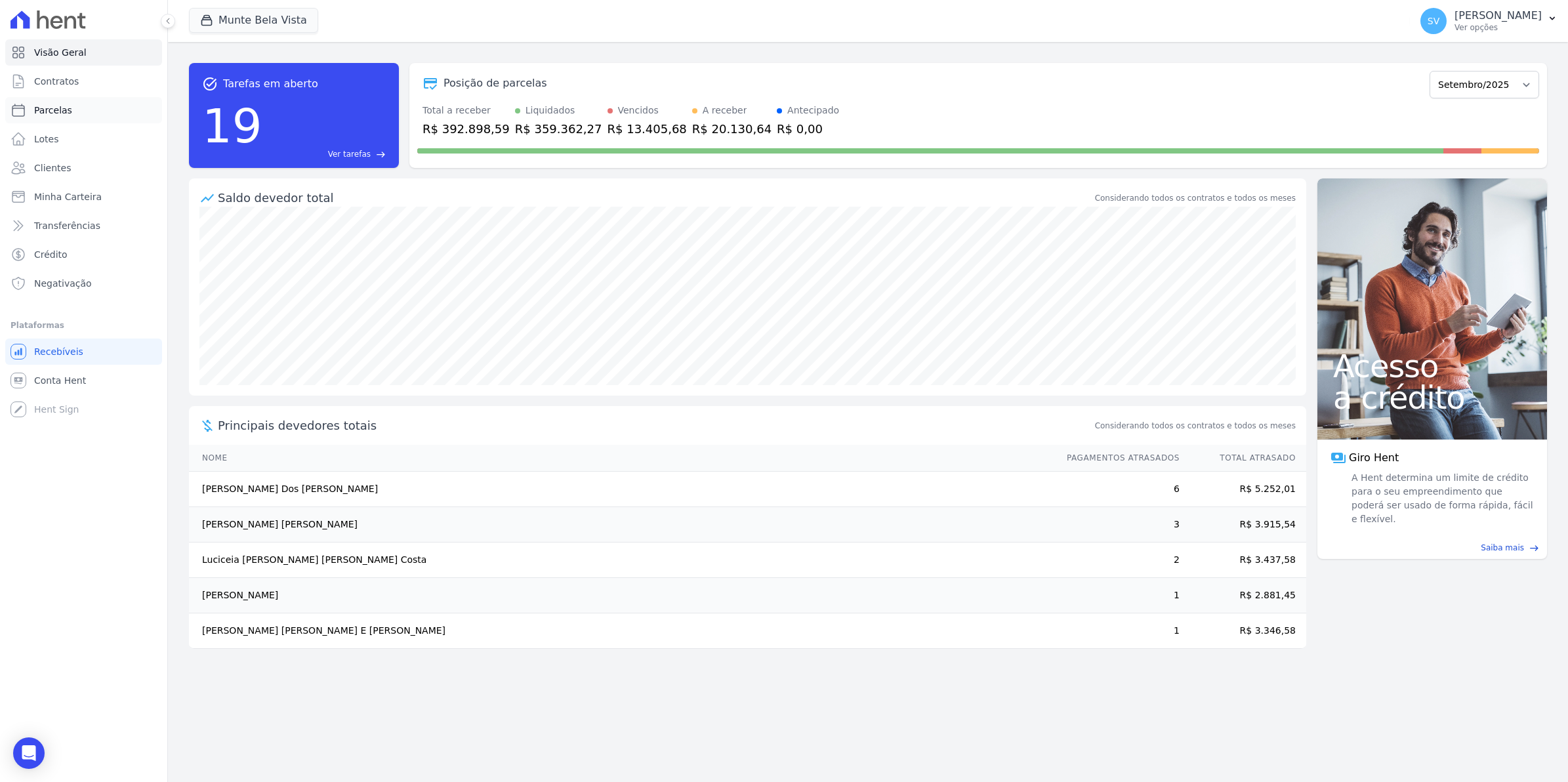
click at [44, 106] on span "Parcelas" at bounding box center [53, 110] width 38 height 13
select select
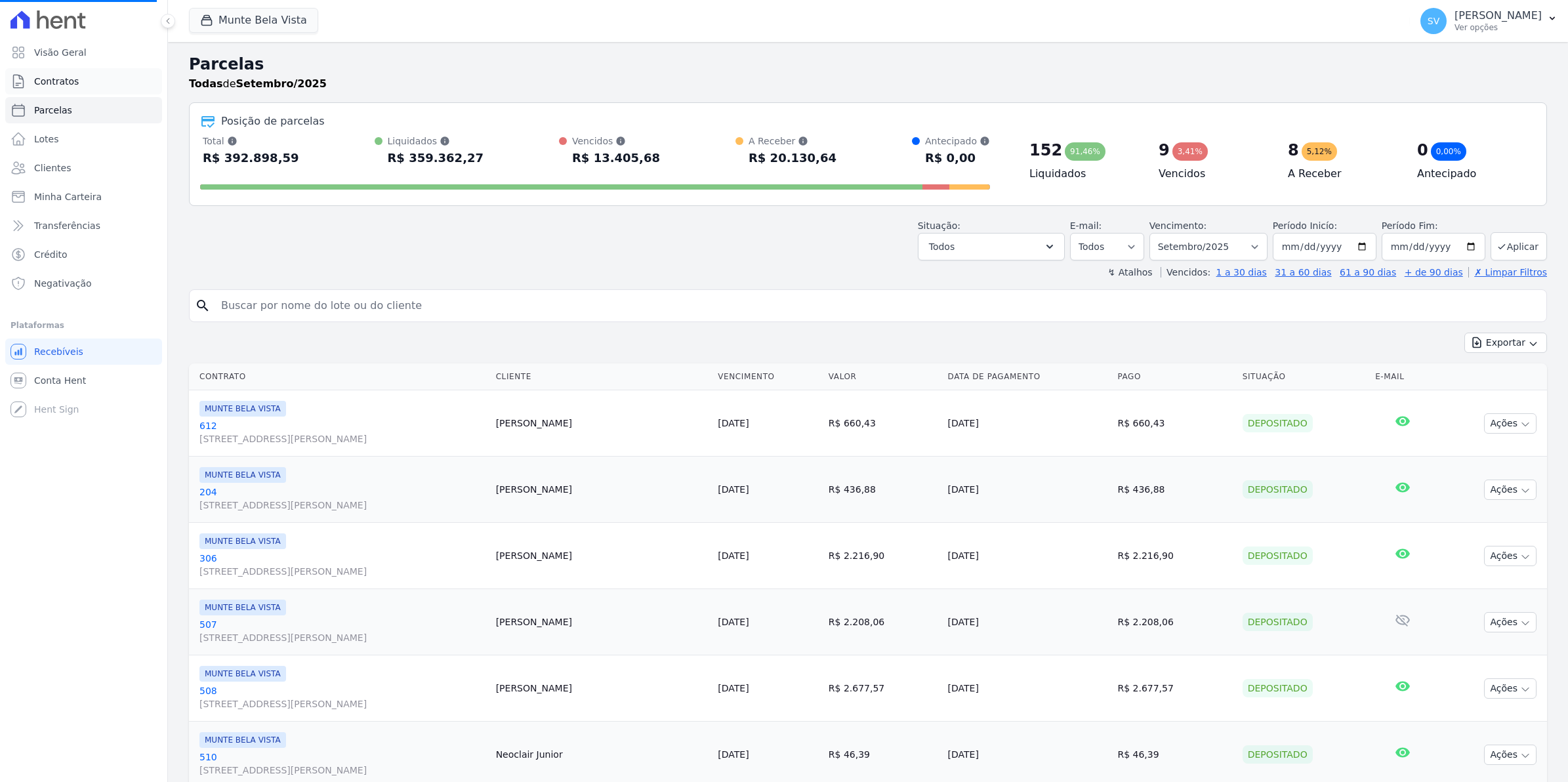
select select
click at [54, 77] on span "Contratos" at bounding box center [56, 81] width 45 height 13
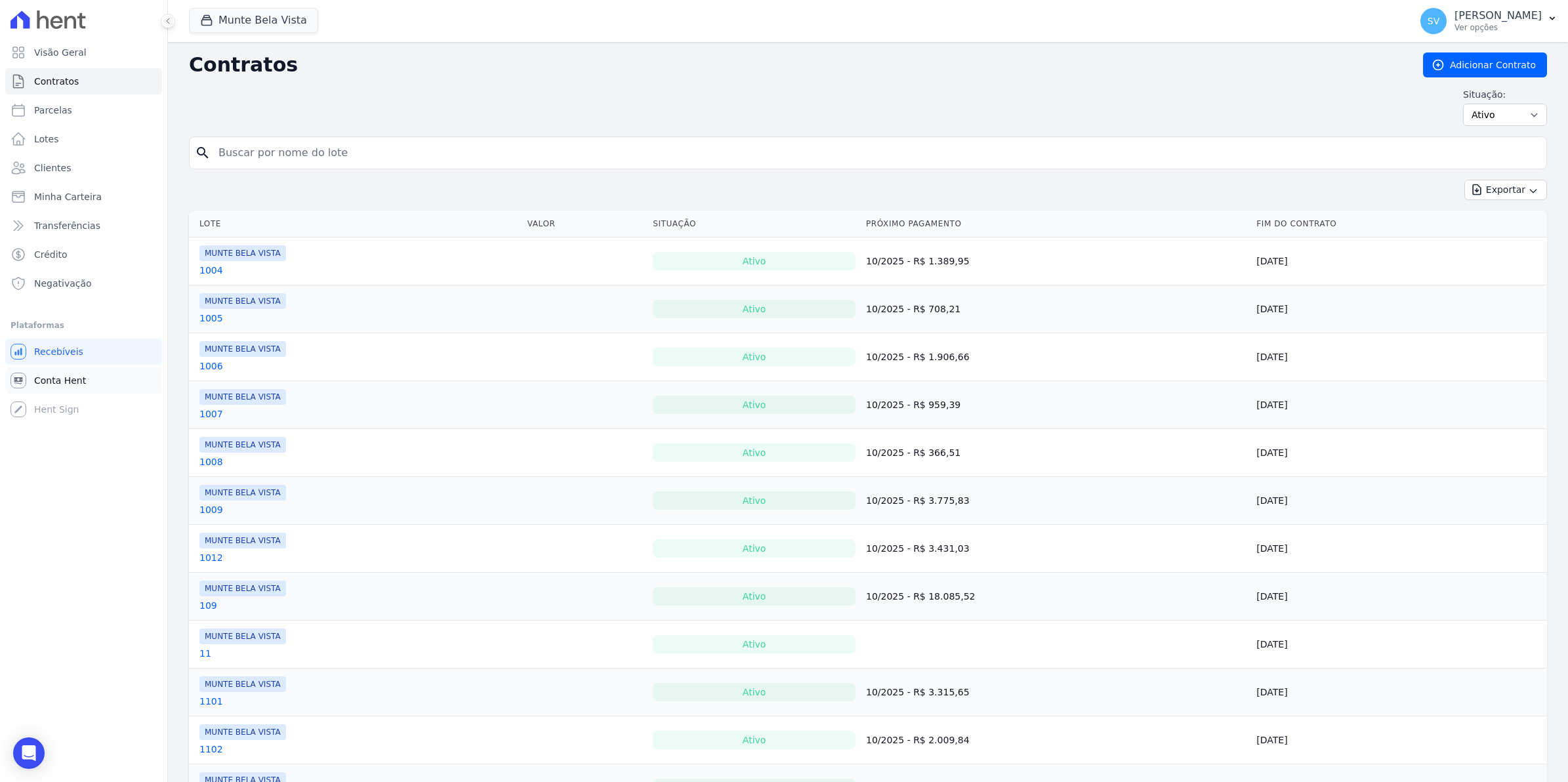
click at [46, 381] on span "Conta Hent" at bounding box center [60, 380] width 52 height 13
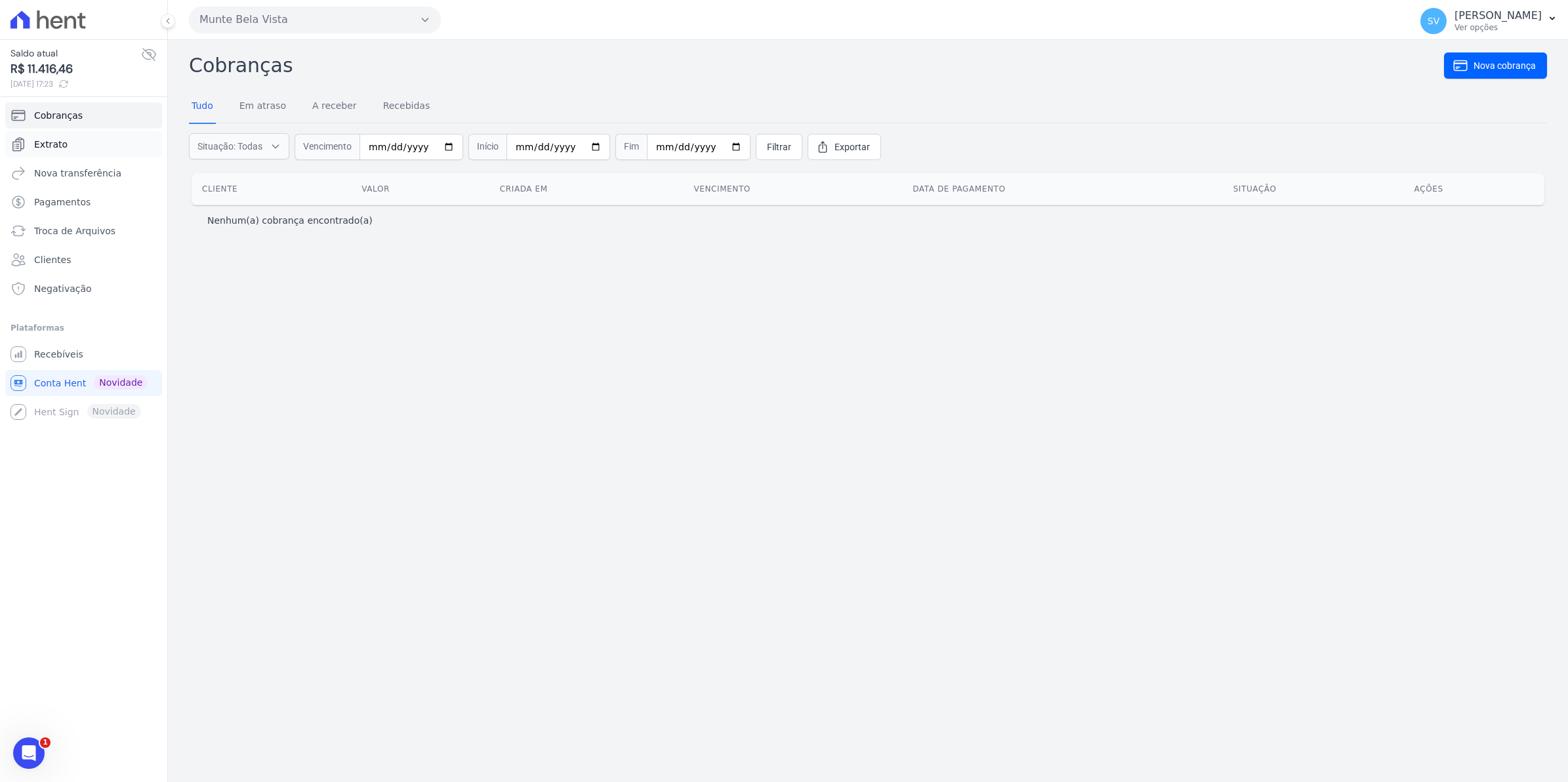
click at [56, 146] on span "Extrato" at bounding box center [51, 144] width 33 height 13
